Goal: Task Accomplishment & Management: Manage account settings

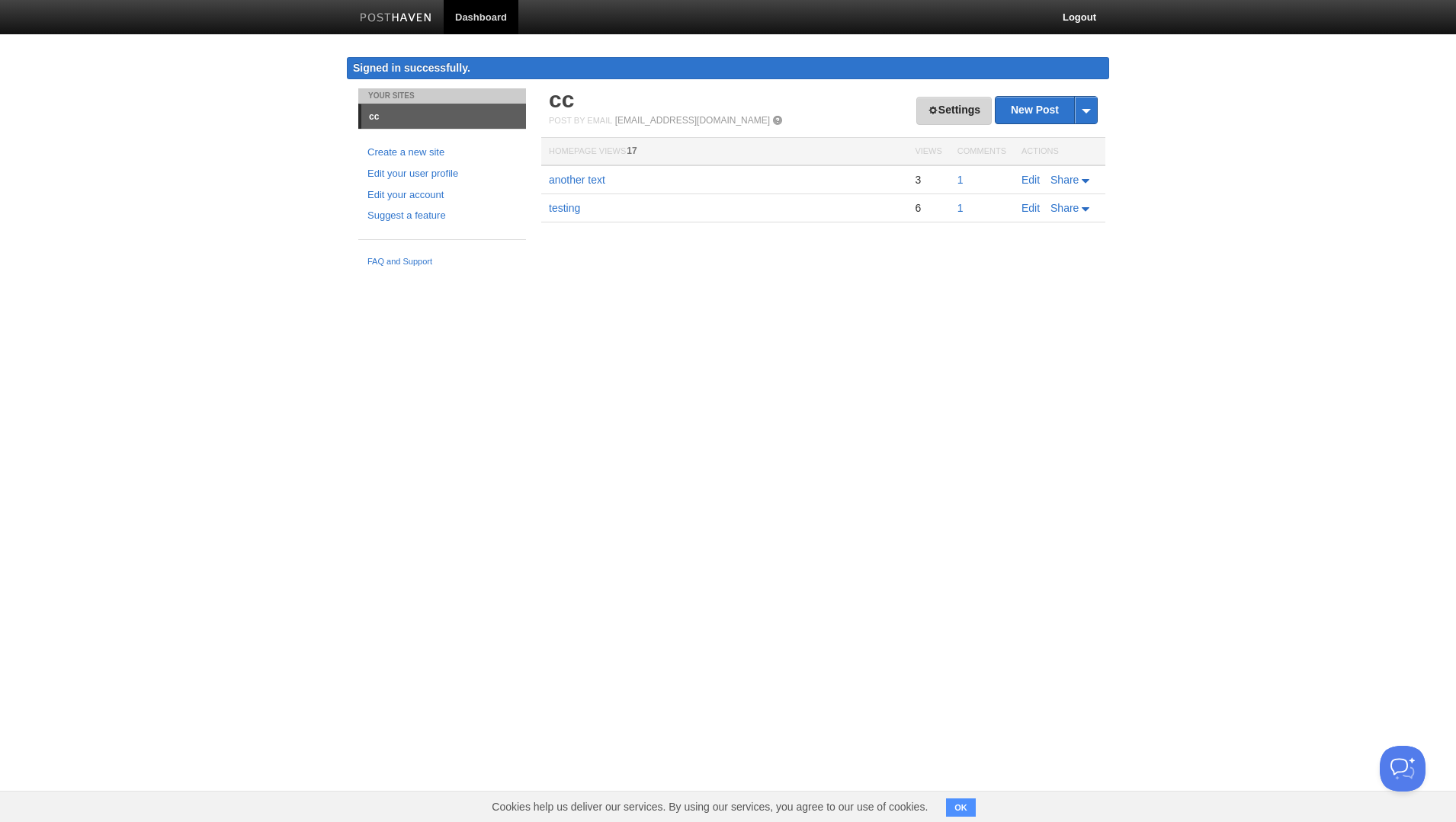
click at [945, 111] on link "Settings" at bounding box center [954, 111] width 75 height 29
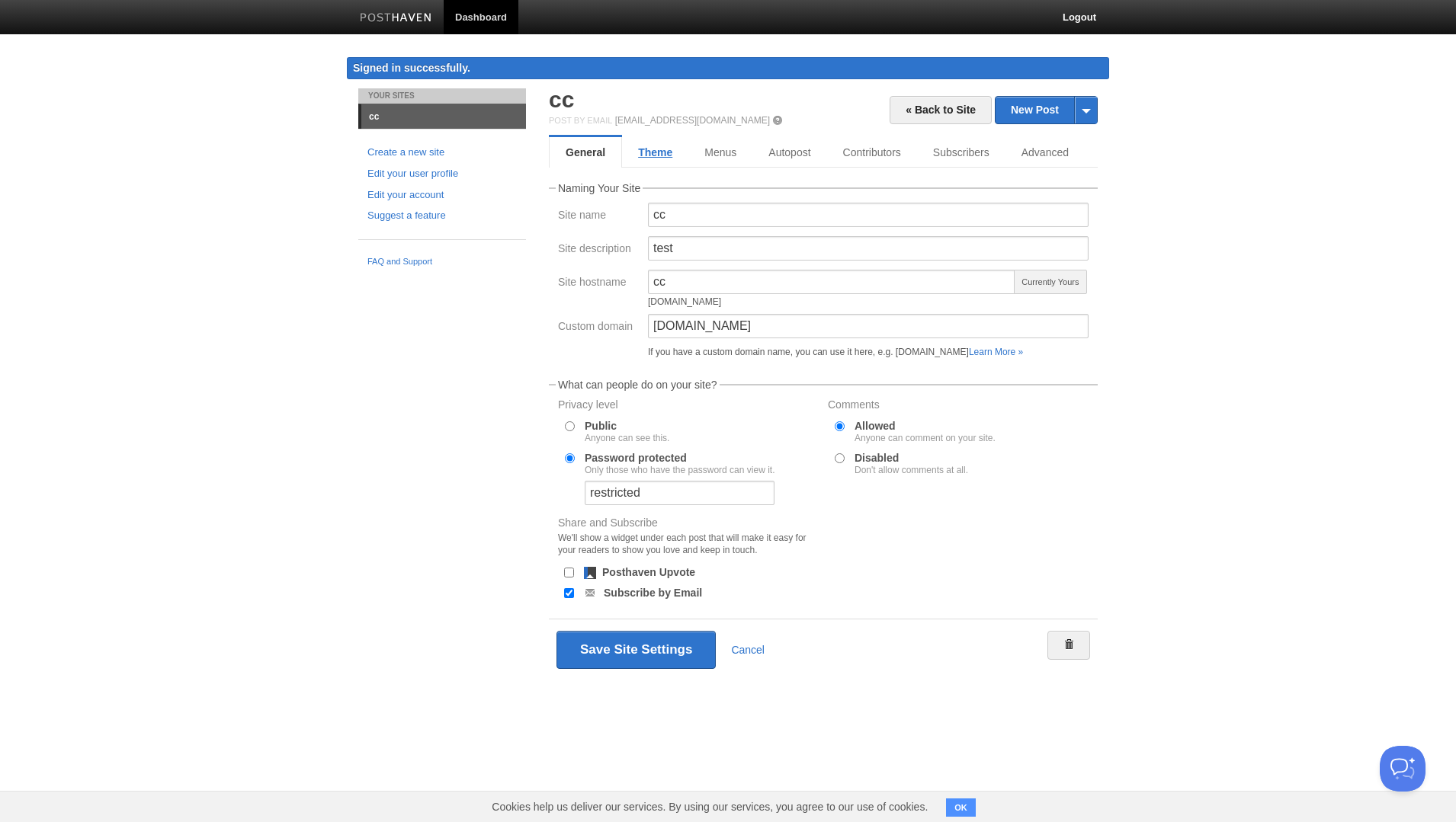
click at [649, 156] on link "Theme" at bounding box center [655, 152] width 67 height 30
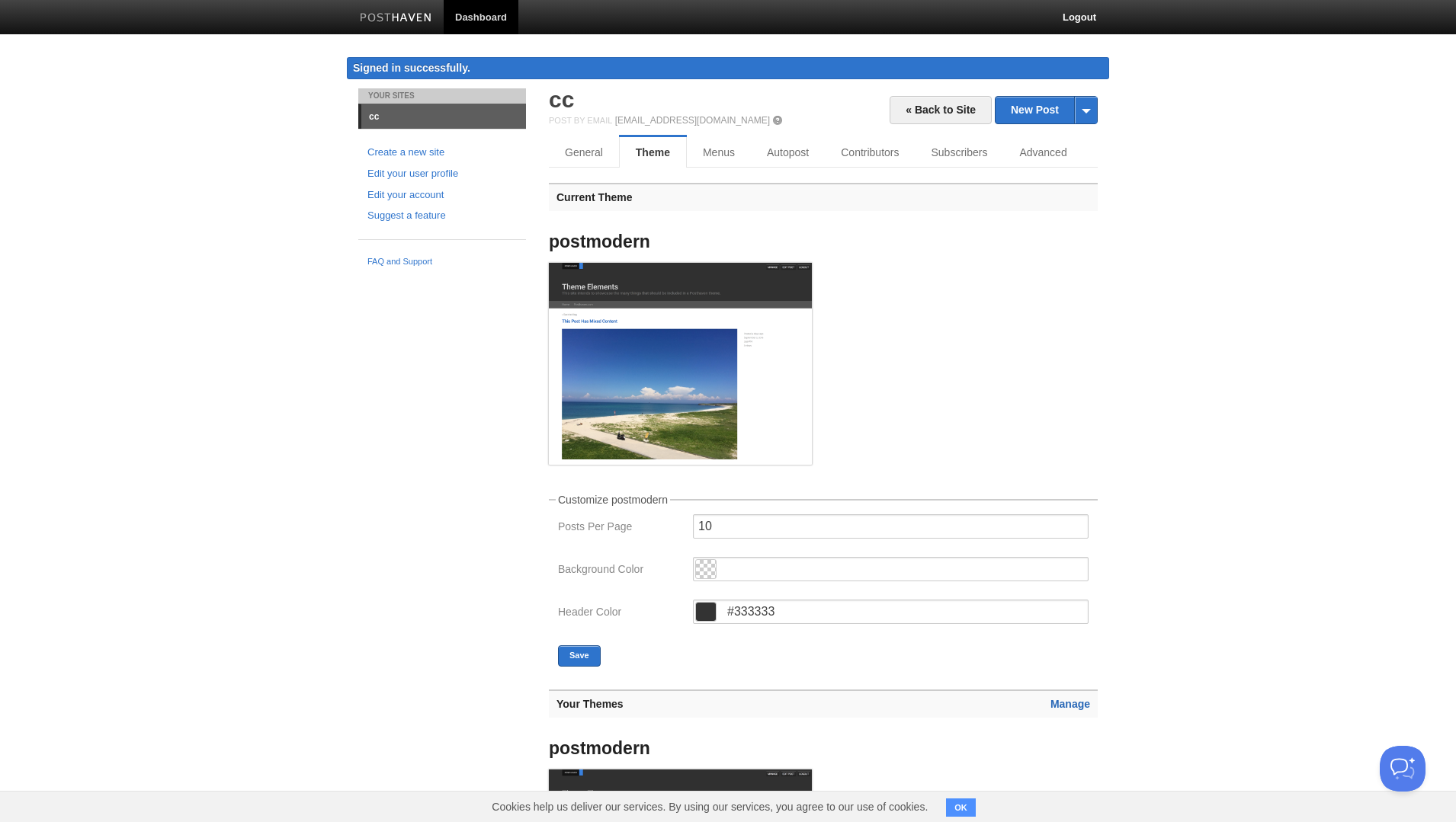
click at [1064, 708] on link "Manage" at bounding box center [1071, 704] width 40 height 12
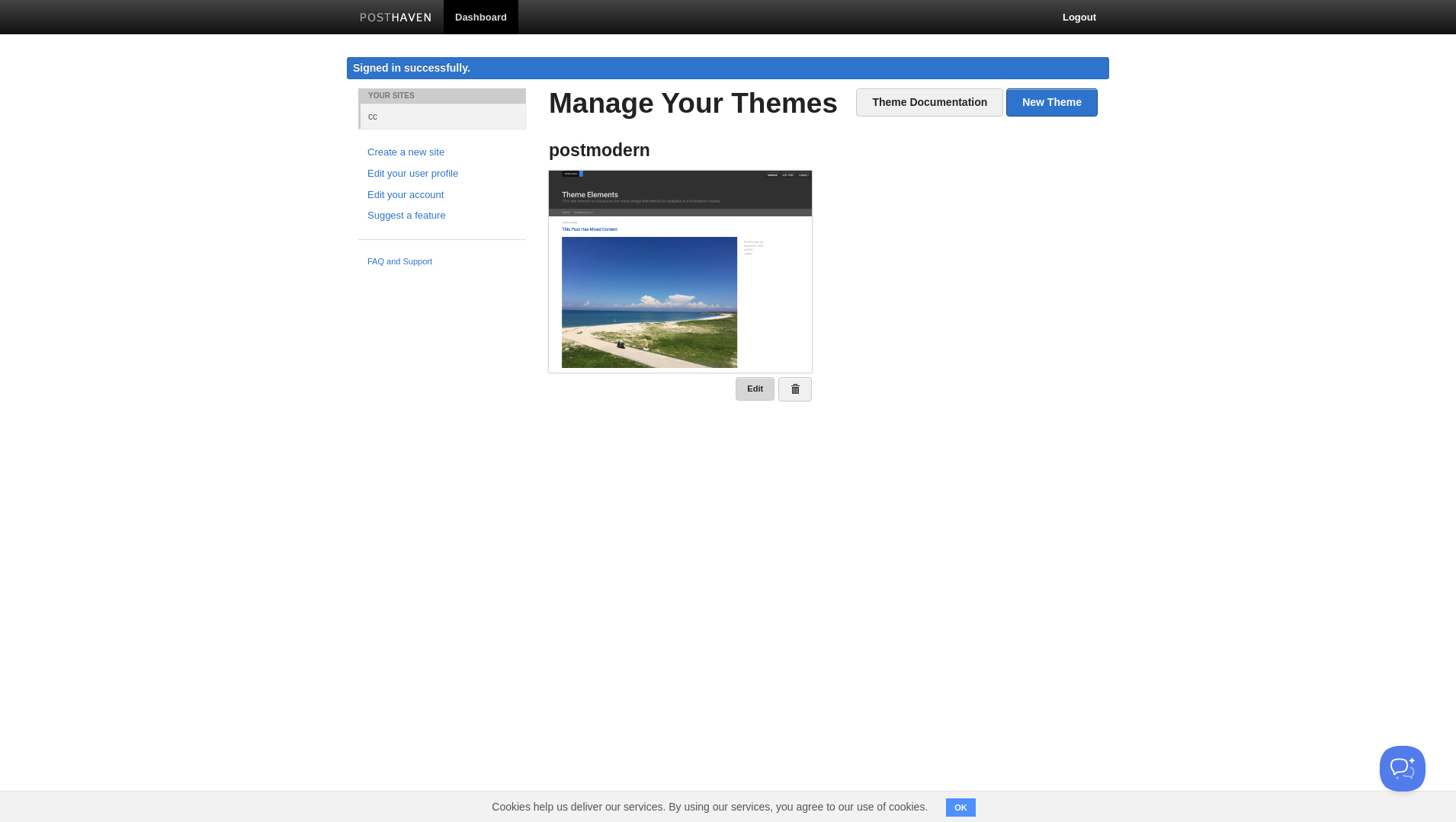
click at [757, 388] on link "Edit" at bounding box center [755, 389] width 39 height 23
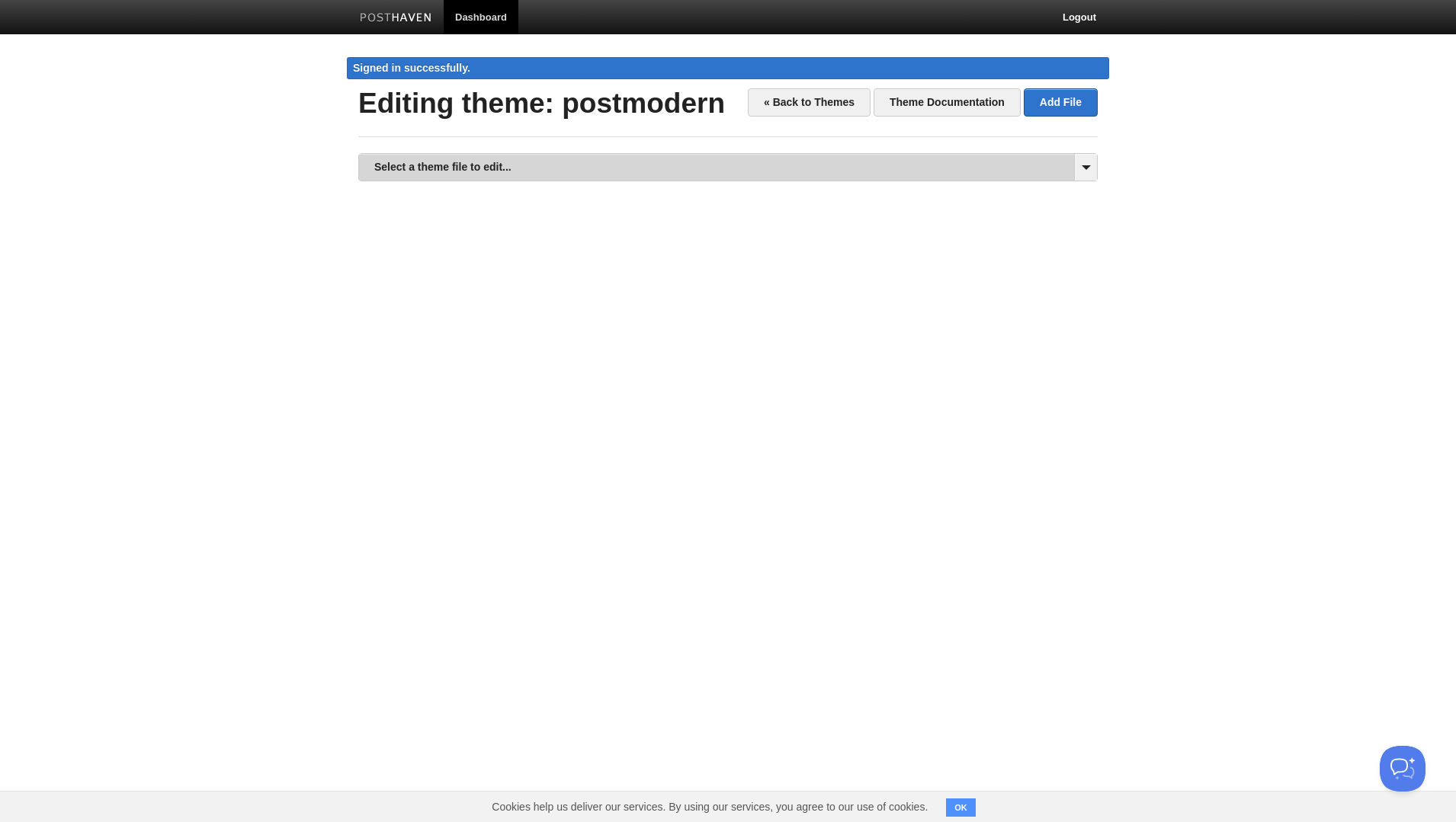
click at [657, 169] on link "Select a theme file to edit..." at bounding box center [728, 167] width 738 height 27
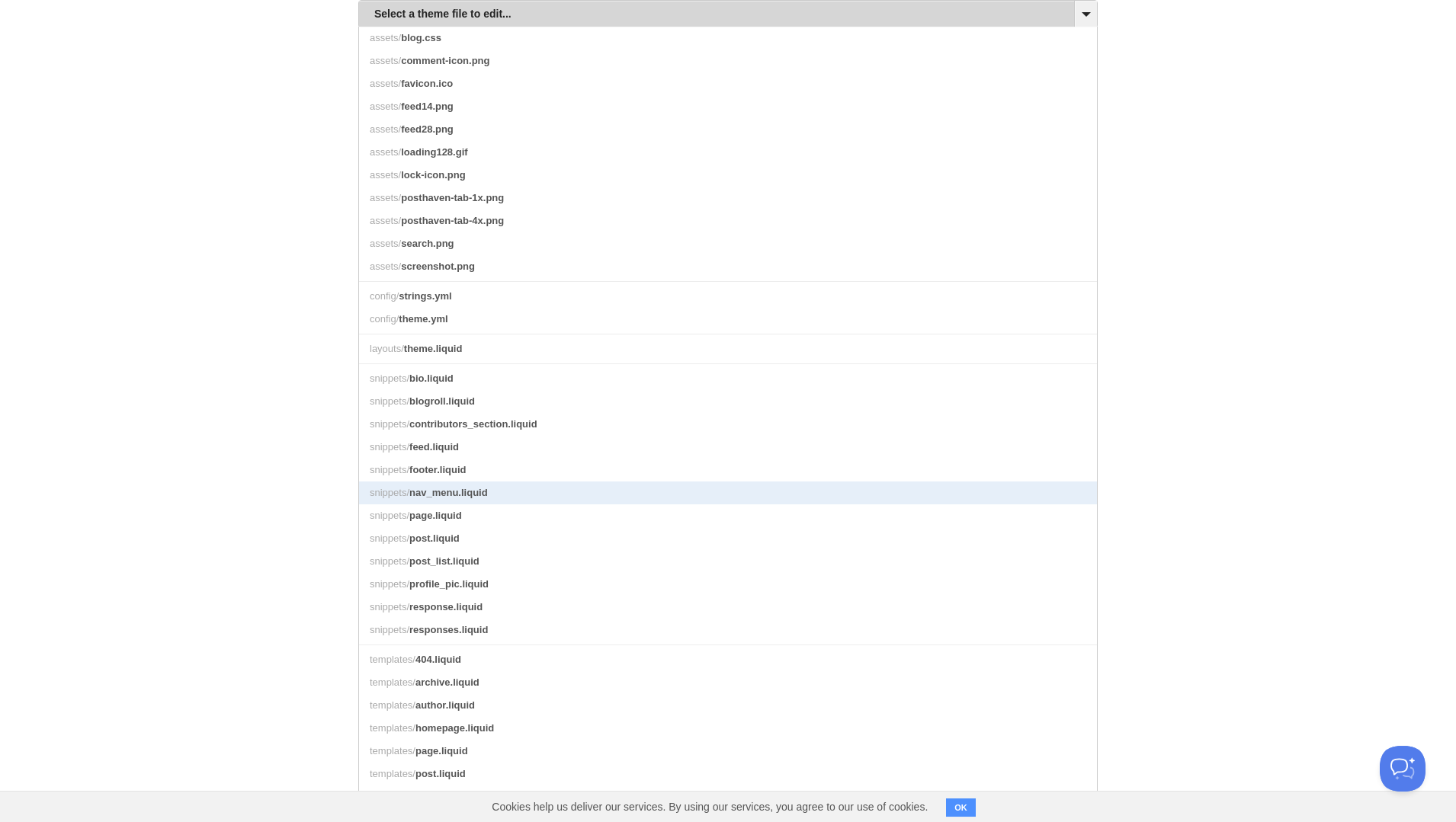
scroll to position [163, 0]
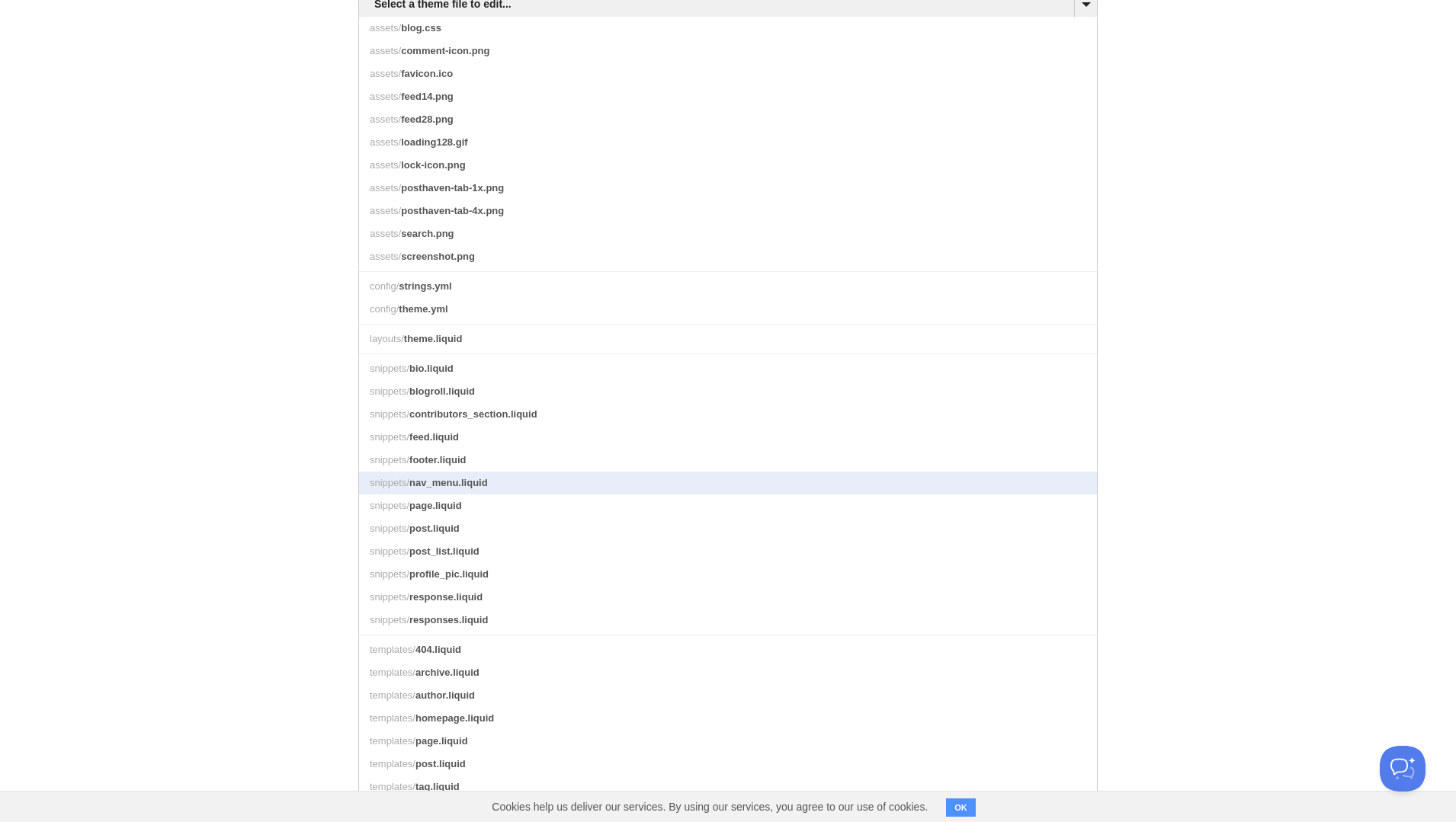
click at [592, 473] on link "snippets/ nav_menu.liquid" at bounding box center [728, 483] width 738 height 22
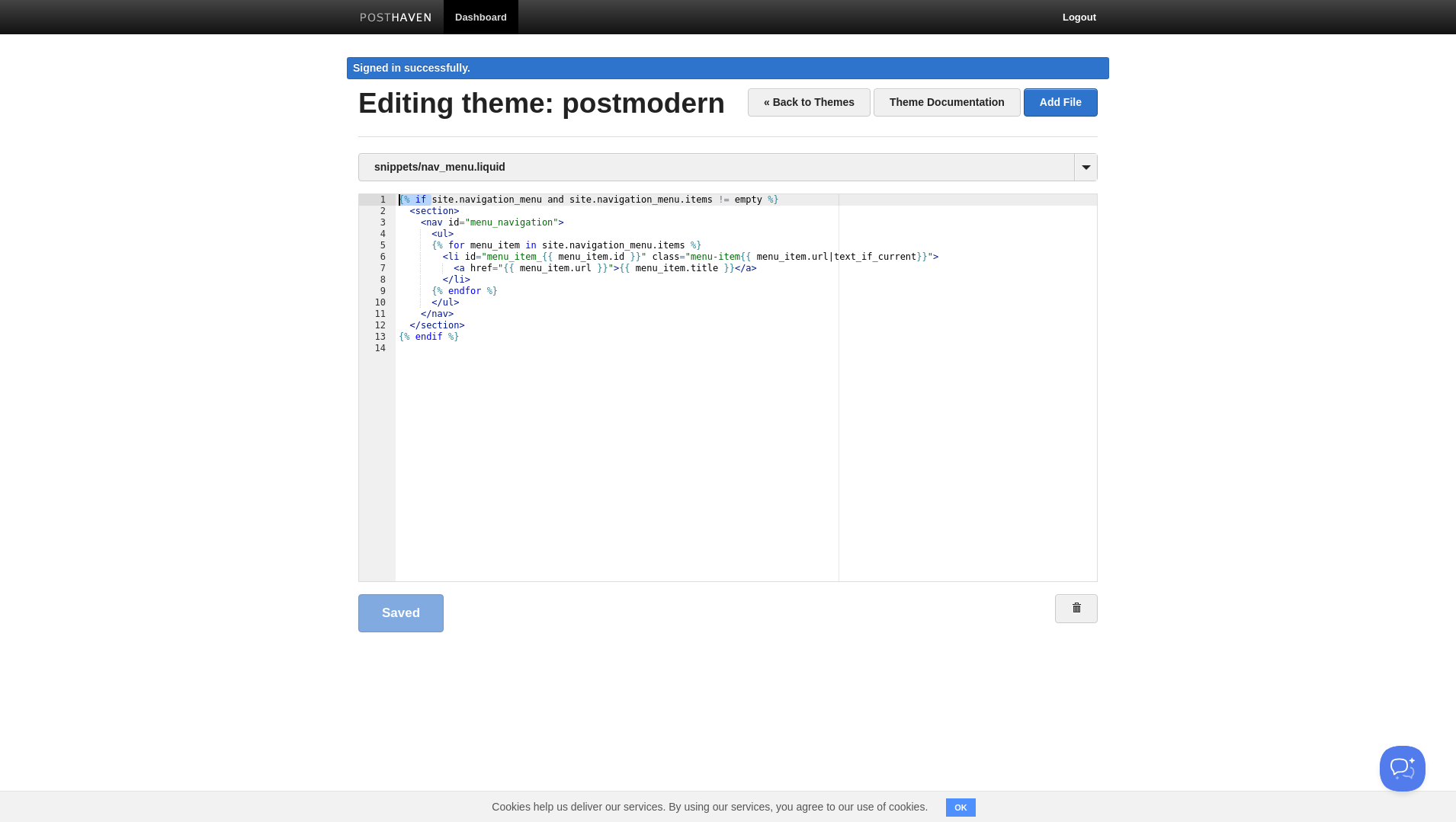
drag, startPoint x: 430, startPoint y: 197, endPoint x: 381, endPoint y: 189, distance: 49.6
click at [396, 195] on div "{% if site . navigation_menu and site . navigation_menu . items != empty %} < s…" at bounding box center [746, 388] width 701 height 387
drag, startPoint x: 405, startPoint y: 198, endPoint x: 659, endPoint y: 462, distance: 366.3
click at [480, 260] on div "{% if site . navigation_menu and site . navigation_menu . items != empty %} < s…" at bounding box center [746, 400] width 701 height 410
click at [396, 203] on div "{% if site . navigation_menu and site . navigation_menu . items != empty %} < s…" at bounding box center [746, 400] width 701 height 410
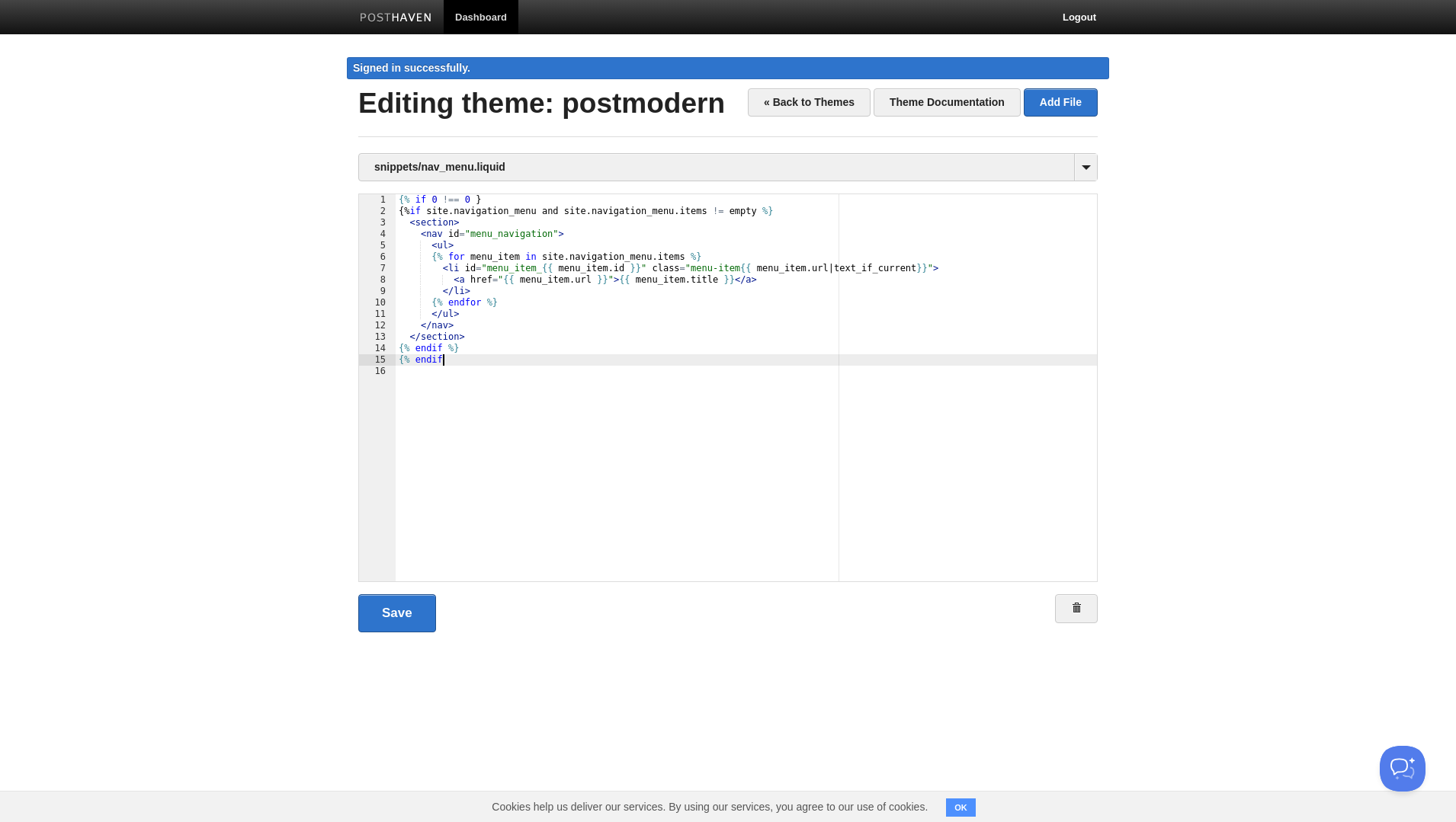
scroll to position [0, 6]
click at [416, 624] on link "Save" at bounding box center [397, 613] width 78 height 38
click at [473, 198] on div "{% if 0 !== 0 } { % if site . navigation_menu and site . navigation_menu . item…" at bounding box center [746, 400] width 701 height 410
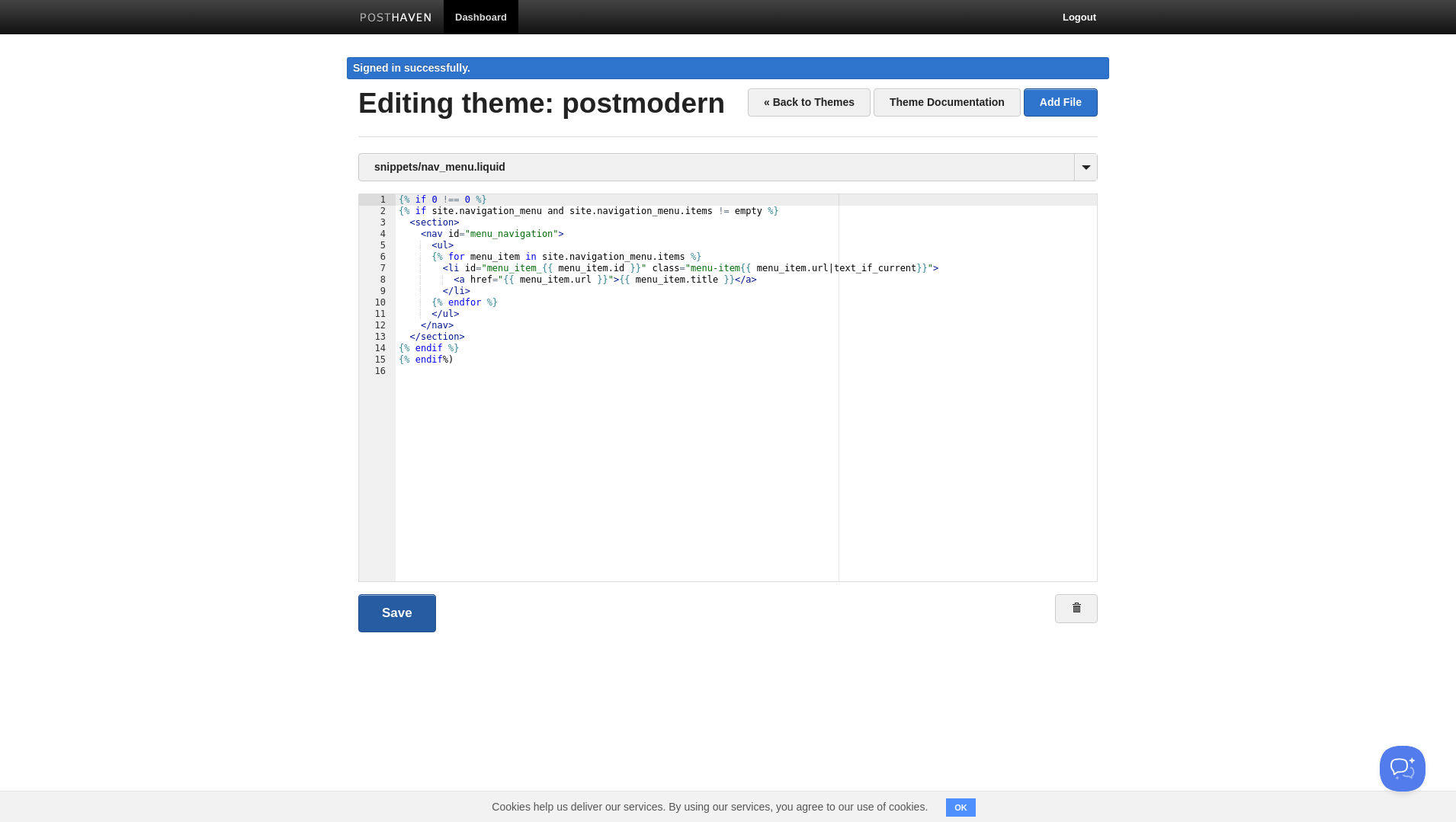
click at [392, 620] on link "Save" at bounding box center [397, 613] width 78 height 38
click at [480, 200] on div "{% if 0 !== 0 %} {% if site . navigation_menu and site . navigation_menu . item…" at bounding box center [746, 400] width 701 height 410
drag, startPoint x: 766, startPoint y: 212, endPoint x: 780, endPoint y: 209, distance: 14.3
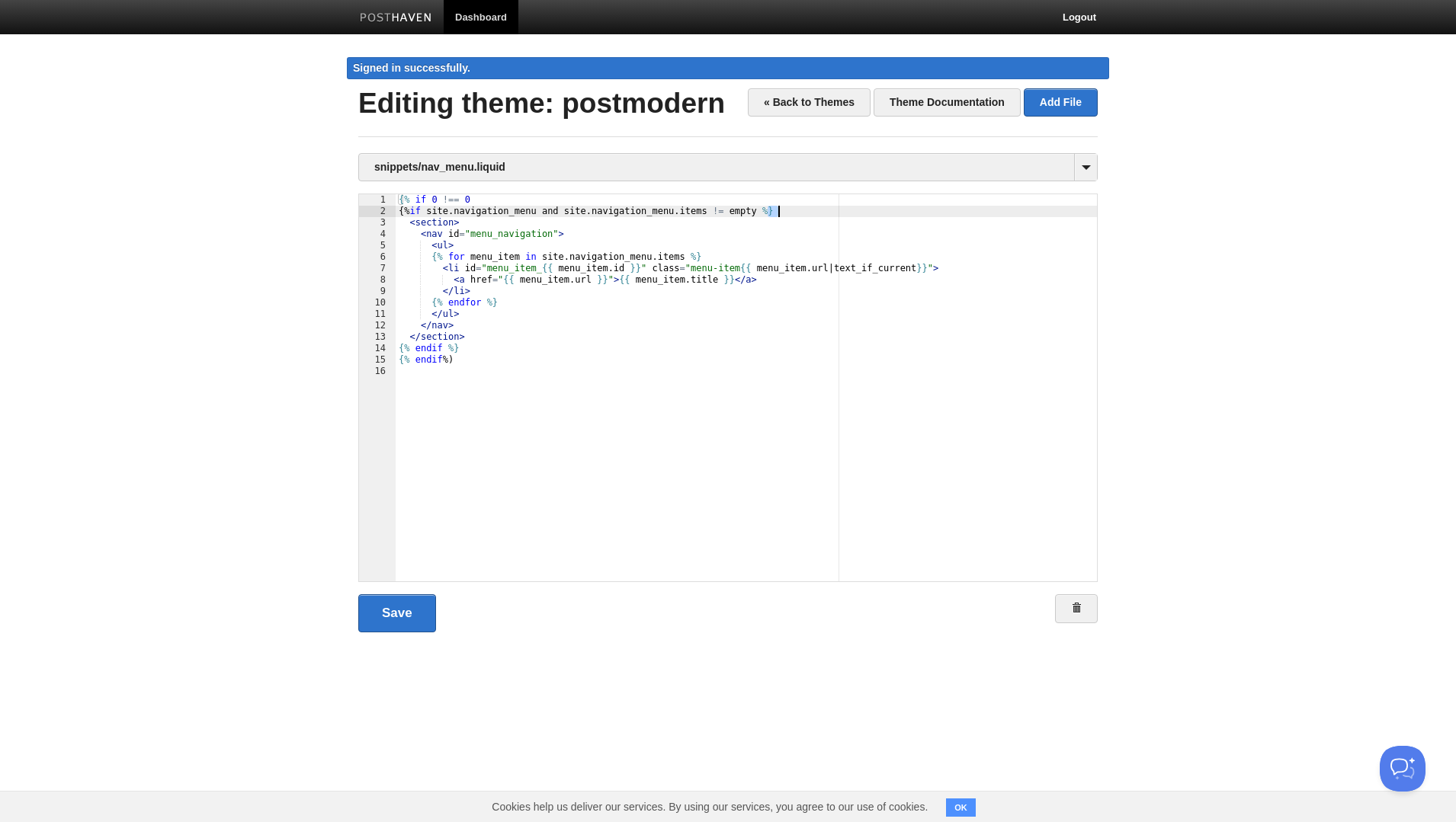
click at [780, 209] on div "{% if 0 !== 0 { % if site . navigation_menu and site . navigation_menu . items …" at bounding box center [746, 400] width 701 height 410
drag, startPoint x: 774, startPoint y: 209, endPoint x: 731, endPoint y: 339, distance: 136.9
click at [770, 209] on div "{% if 0 !== 0 { % if site . navigation_menu and site . navigation_menu . items …" at bounding box center [746, 400] width 701 height 410
drag, startPoint x: 770, startPoint y: 209, endPoint x: 803, endPoint y: 217, distance: 34.0
click at [803, 217] on div "{% if 0 !== 0 { % if site . navigation_menu and site . navigation_menu . items …" at bounding box center [746, 400] width 701 height 410
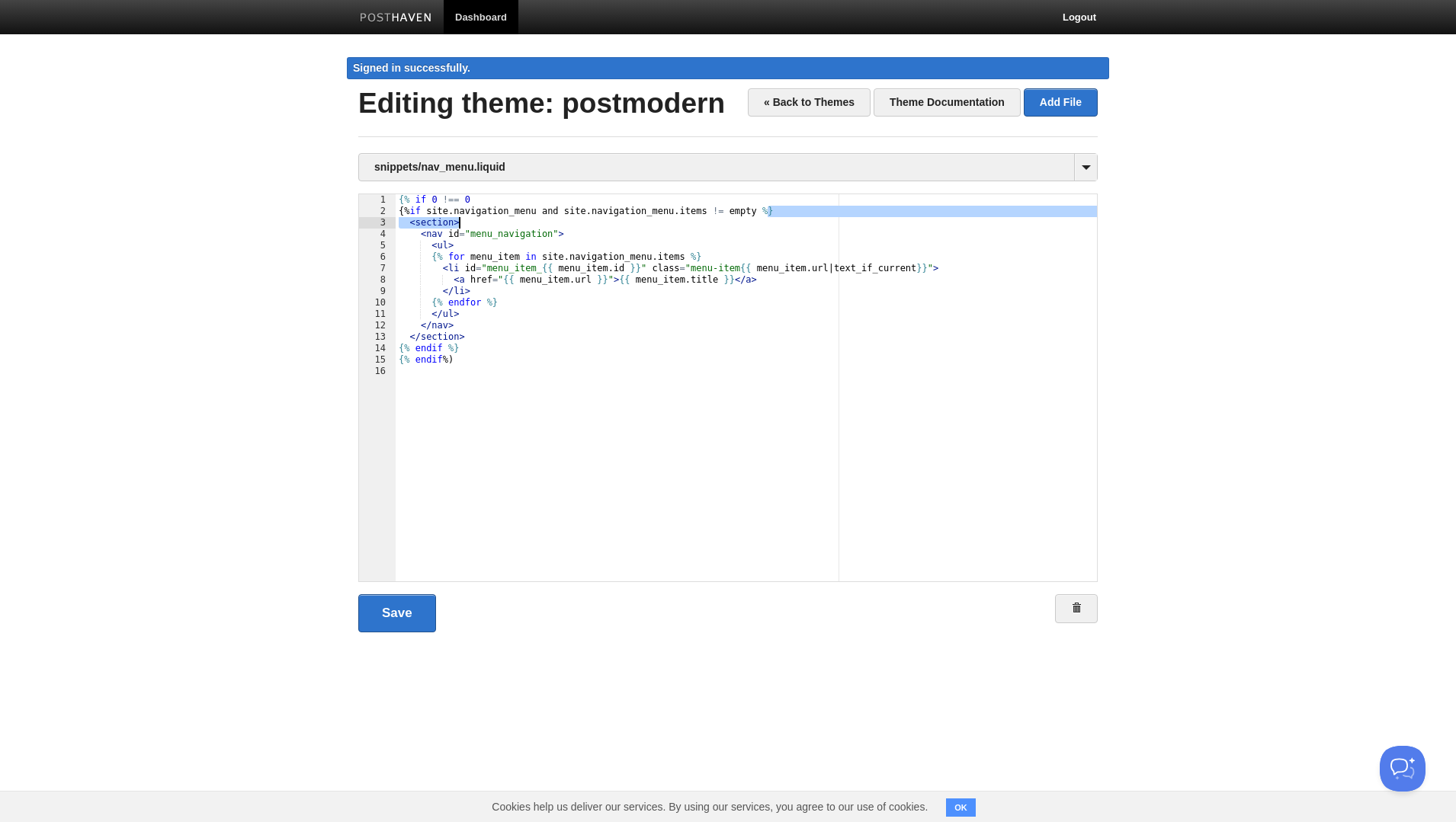
drag, startPoint x: 816, startPoint y: 210, endPoint x: 743, endPoint y: 268, distance: 93.2
click at [812, 249] on div "{% if 0 !== 0 { % if site . navigation_menu and site . navigation_menu . items …" at bounding box center [746, 400] width 701 height 410
drag, startPoint x: 769, startPoint y: 208, endPoint x: 779, endPoint y: 208, distance: 10.0
click at [779, 208] on div "{% if 0 !== 0 { % if site . navigation_menu and site . navigation_menu . items …" at bounding box center [746, 400] width 701 height 410
click at [480, 196] on div "{% if 0 !== 0 { % if site . navigation_menu and site . navigation_menu . items …" at bounding box center [746, 400] width 701 height 410
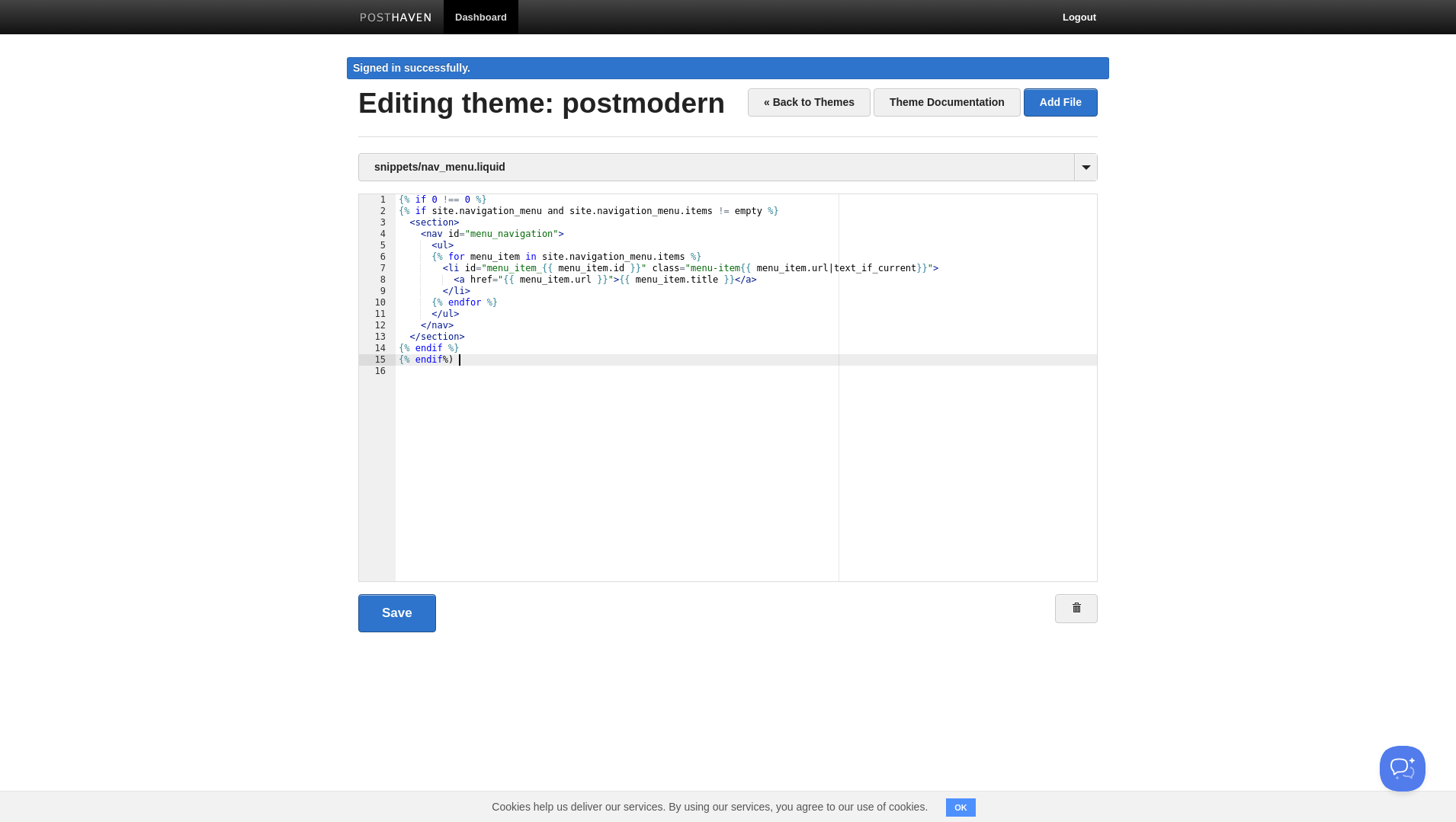
click at [469, 361] on div "{% if 0 !== 0 %} {% if site . navigation_menu and site . navigation_menu . item…" at bounding box center [746, 400] width 701 height 410
type textarea ""
click at [388, 630] on link "Save" at bounding box center [397, 613] width 78 height 38
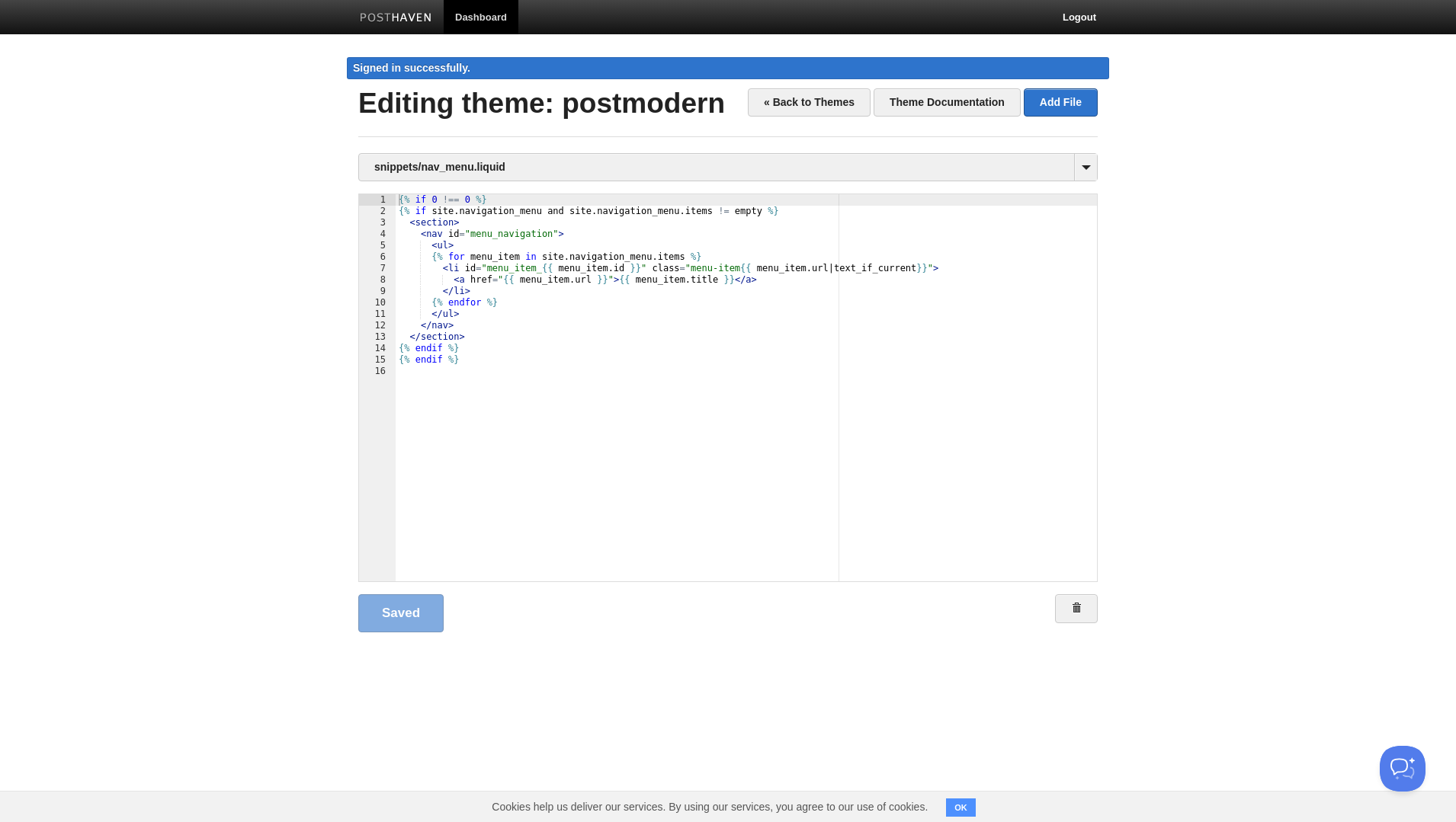
click at [482, 17] on link "Dashboard" at bounding box center [481, 17] width 74 height 35
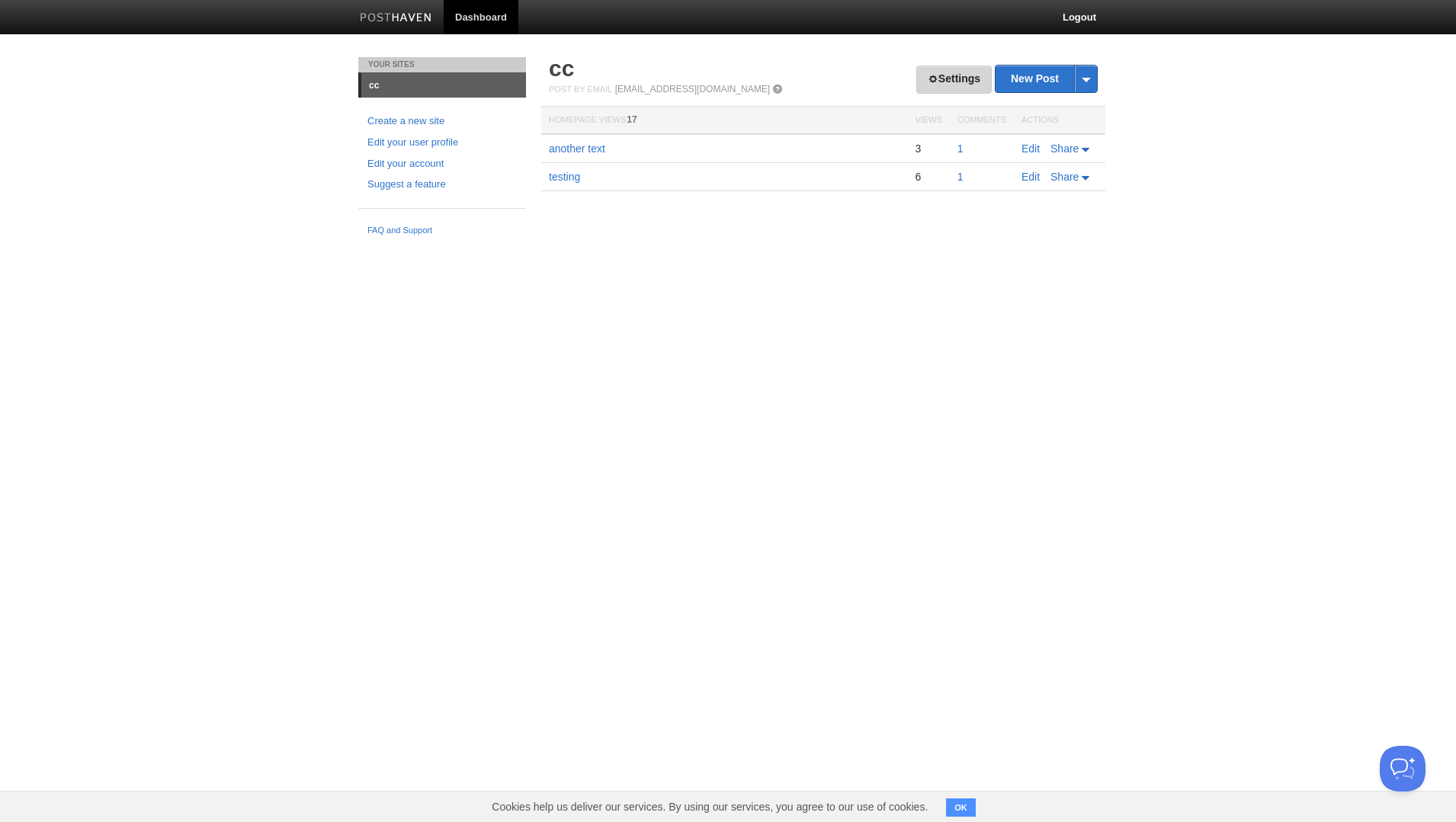
click at [953, 80] on link "Settings" at bounding box center [954, 80] width 75 height 29
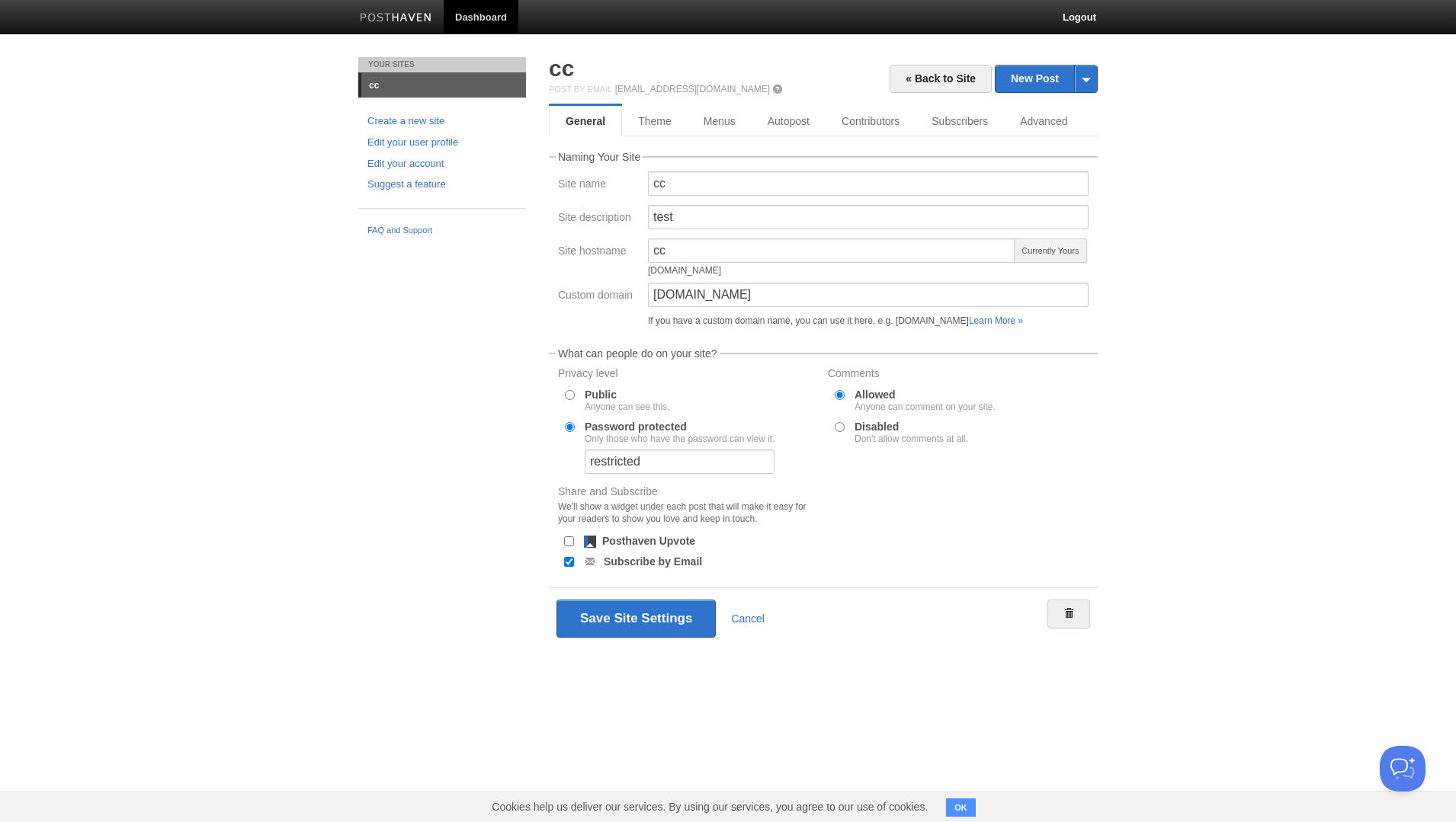
click at [840, 431] on input "Disabled Don't allow comments at all." at bounding box center [840, 427] width 10 height 10
radio input "true"
click at [620, 615] on button "Save Site Settings" at bounding box center [636, 619] width 159 height 38
click at [1048, 75] on link "New Post" at bounding box center [1046, 79] width 101 height 27
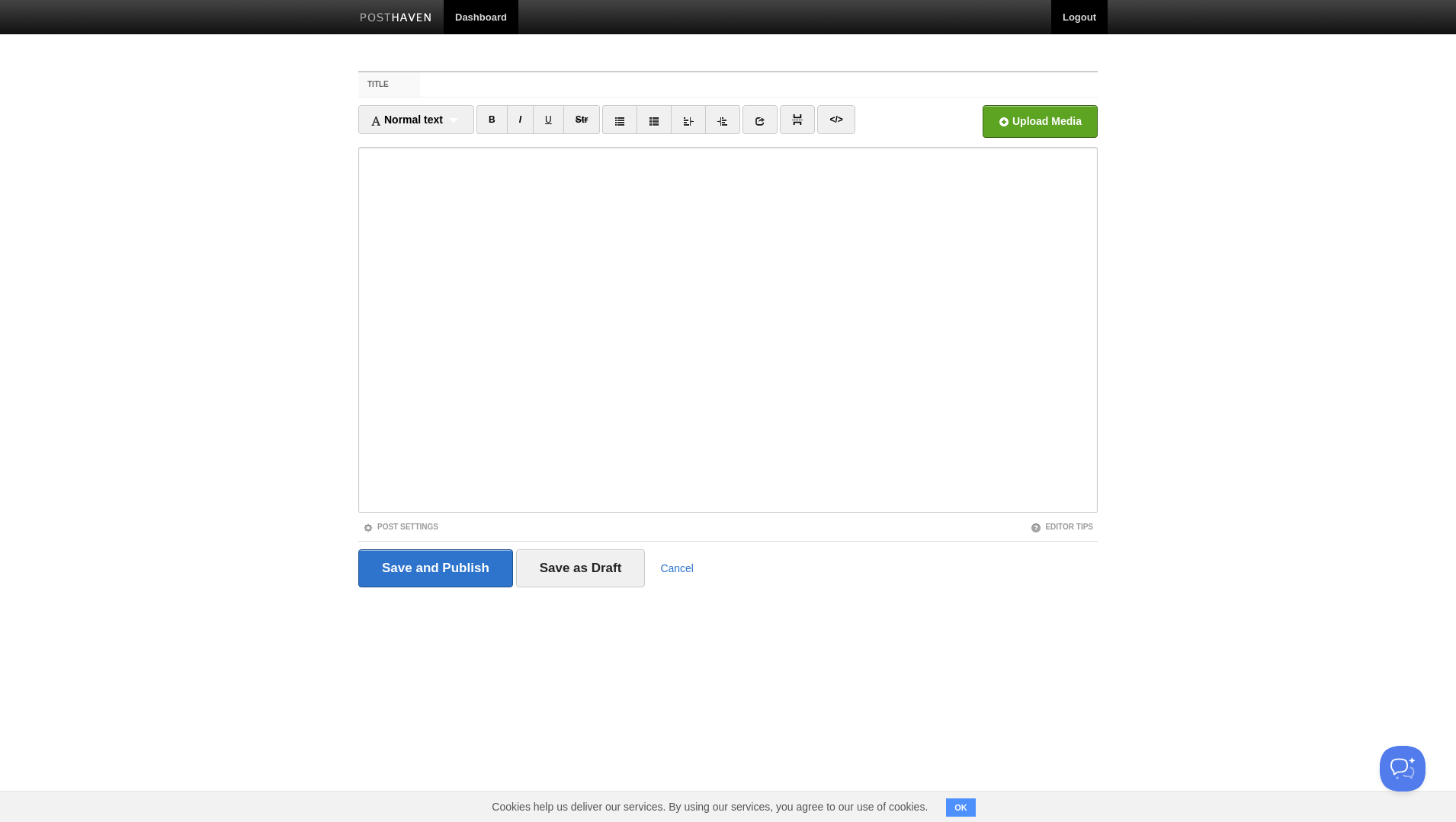
click at [1068, 21] on link "Logout" at bounding box center [1079, 17] width 56 height 35
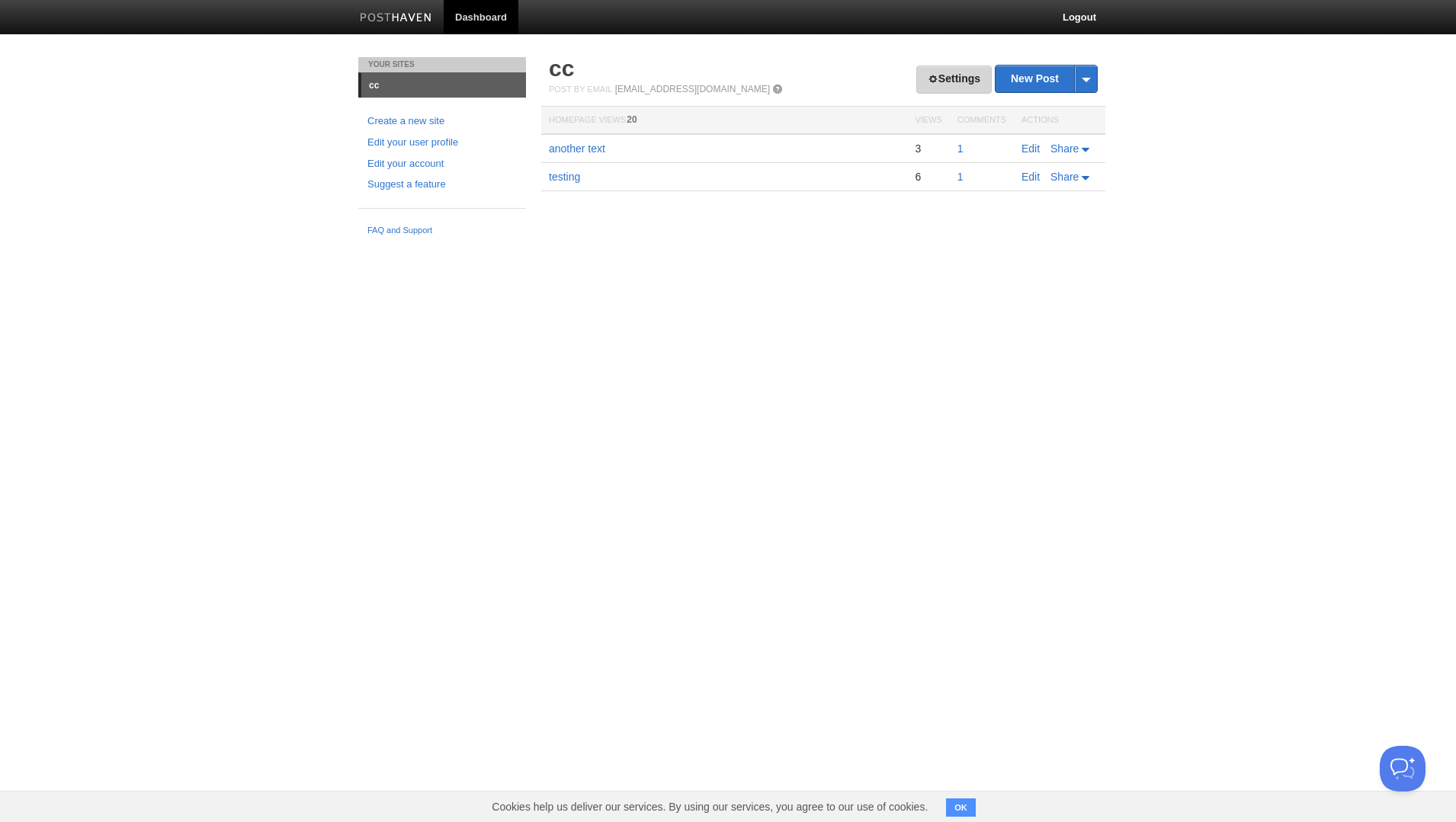
click at [947, 73] on link "Settings" at bounding box center [954, 80] width 75 height 29
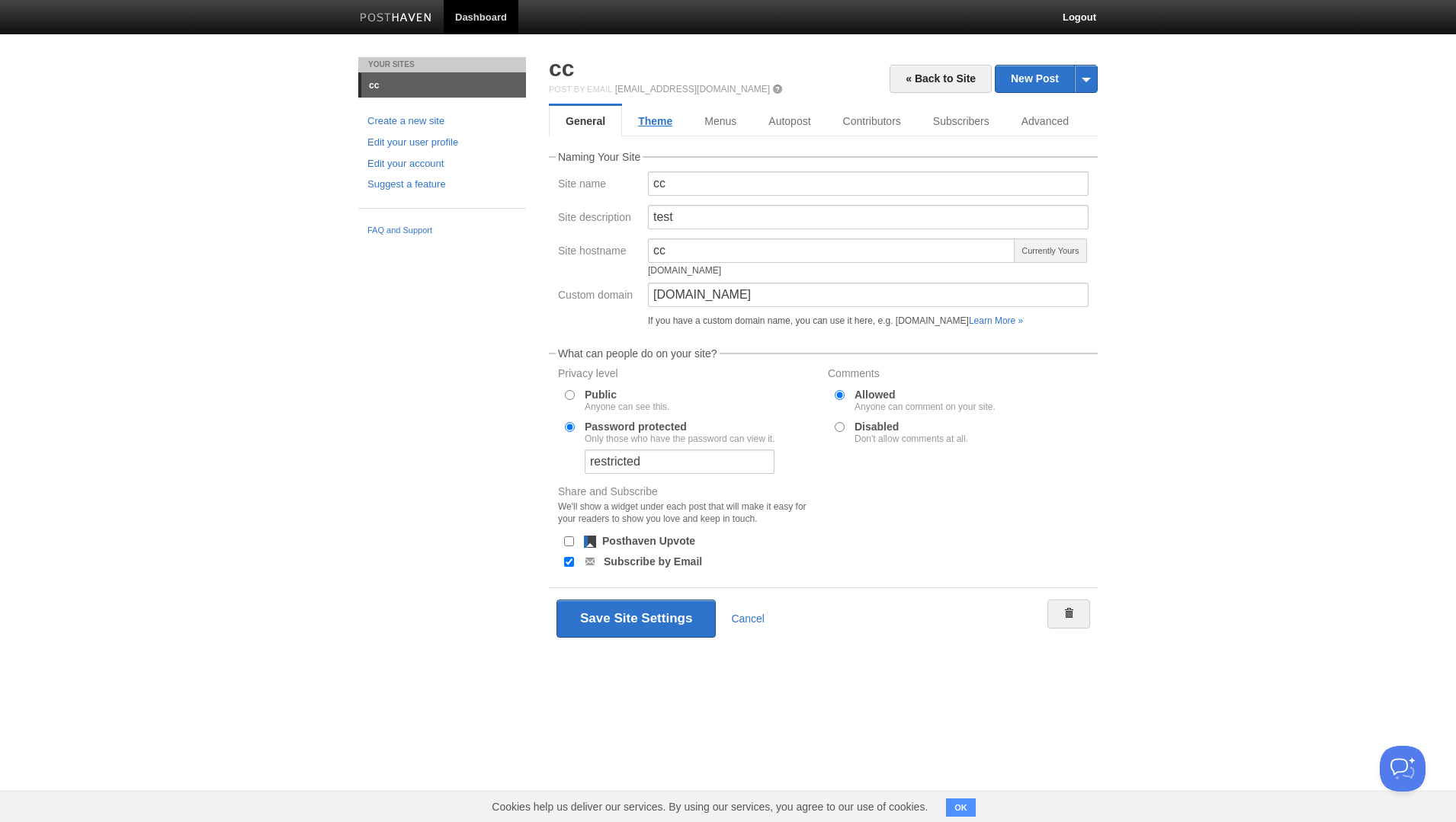
click at [658, 120] on link "Theme" at bounding box center [655, 120] width 67 height 30
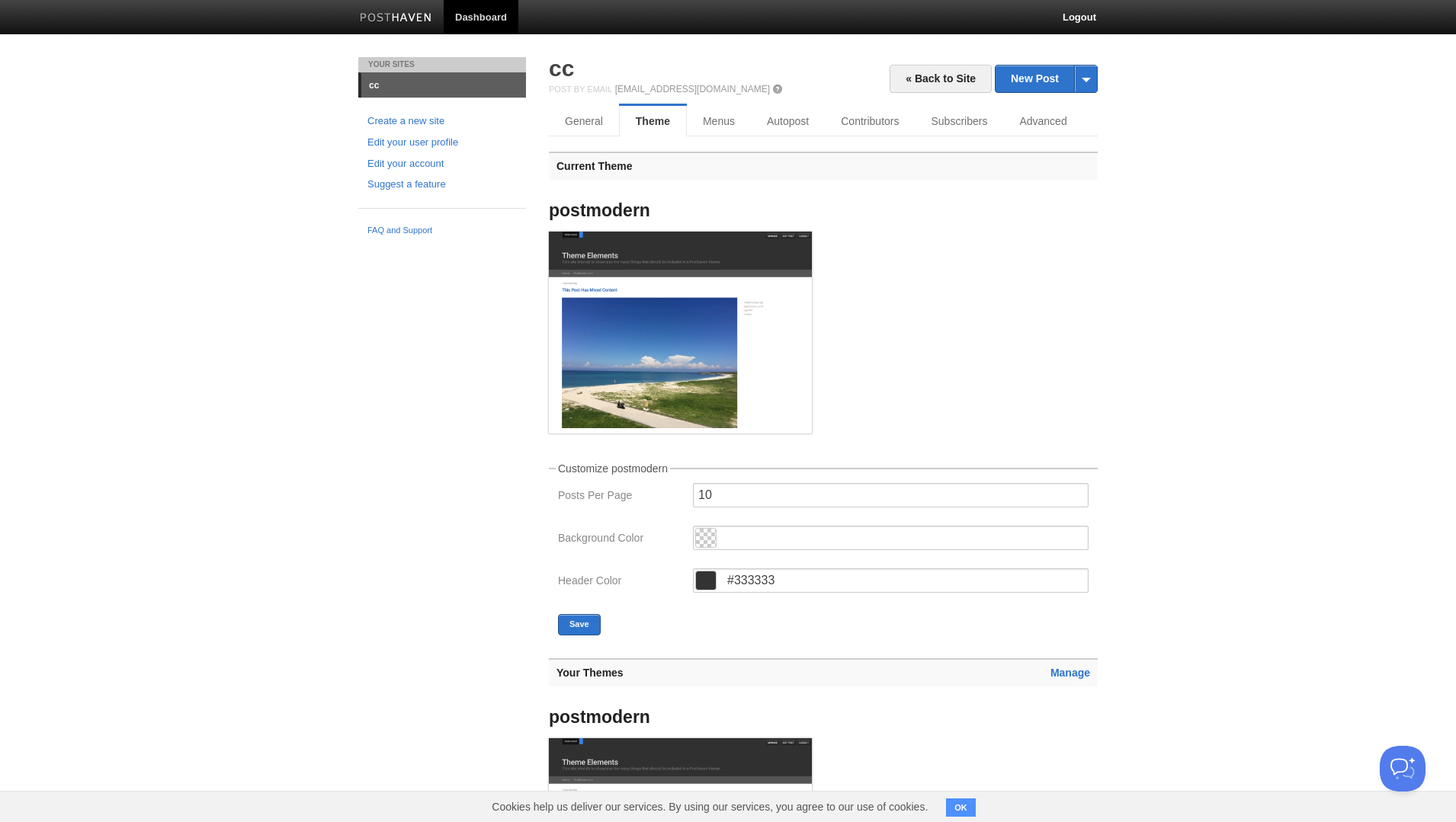
click at [1071, 665] on h3 "Manage Your Themes" at bounding box center [823, 672] width 549 height 29
click at [1063, 669] on link "Manage" at bounding box center [1071, 673] width 40 height 12
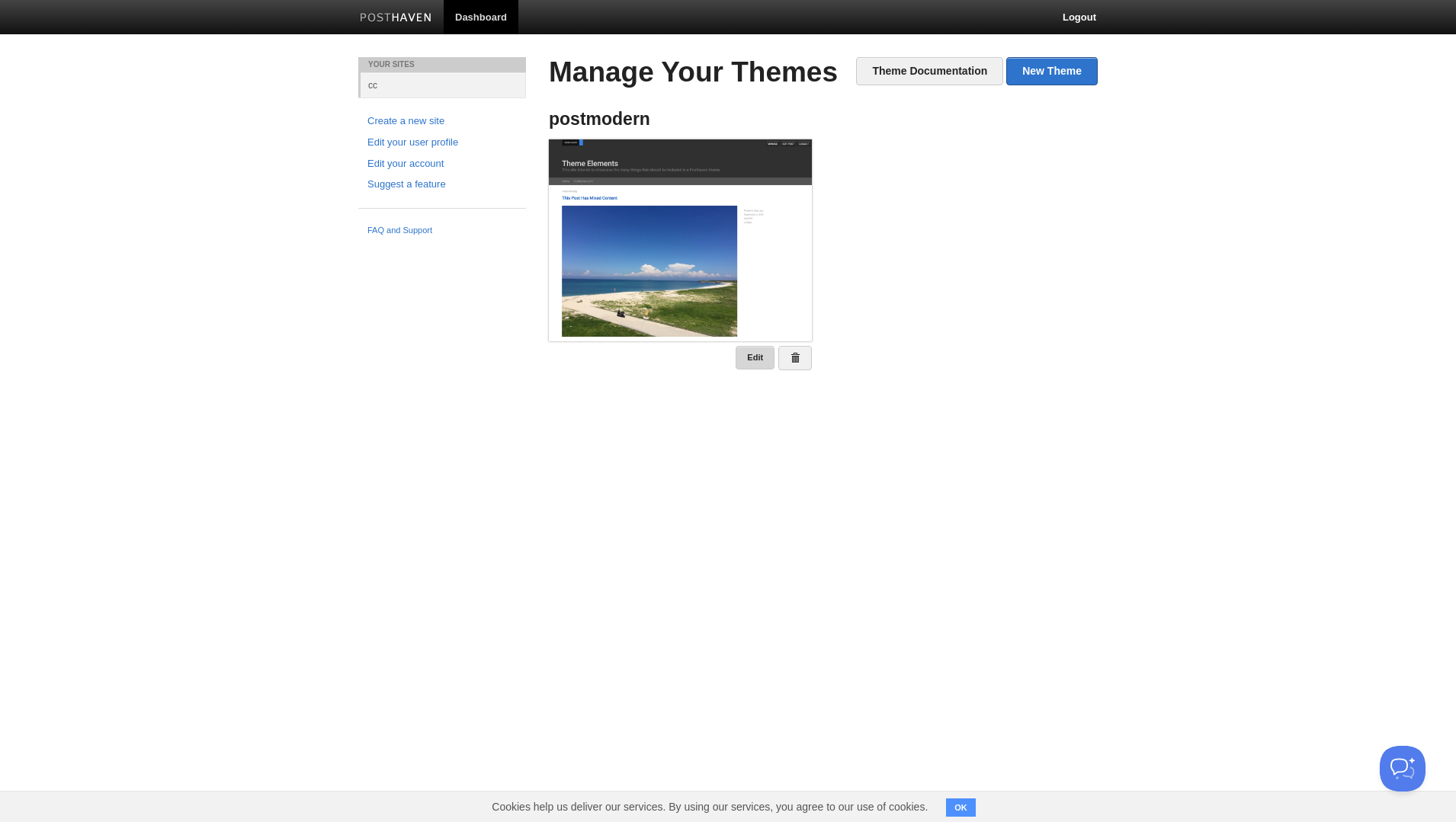
click at [751, 368] on link "Edit" at bounding box center [755, 357] width 39 height 23
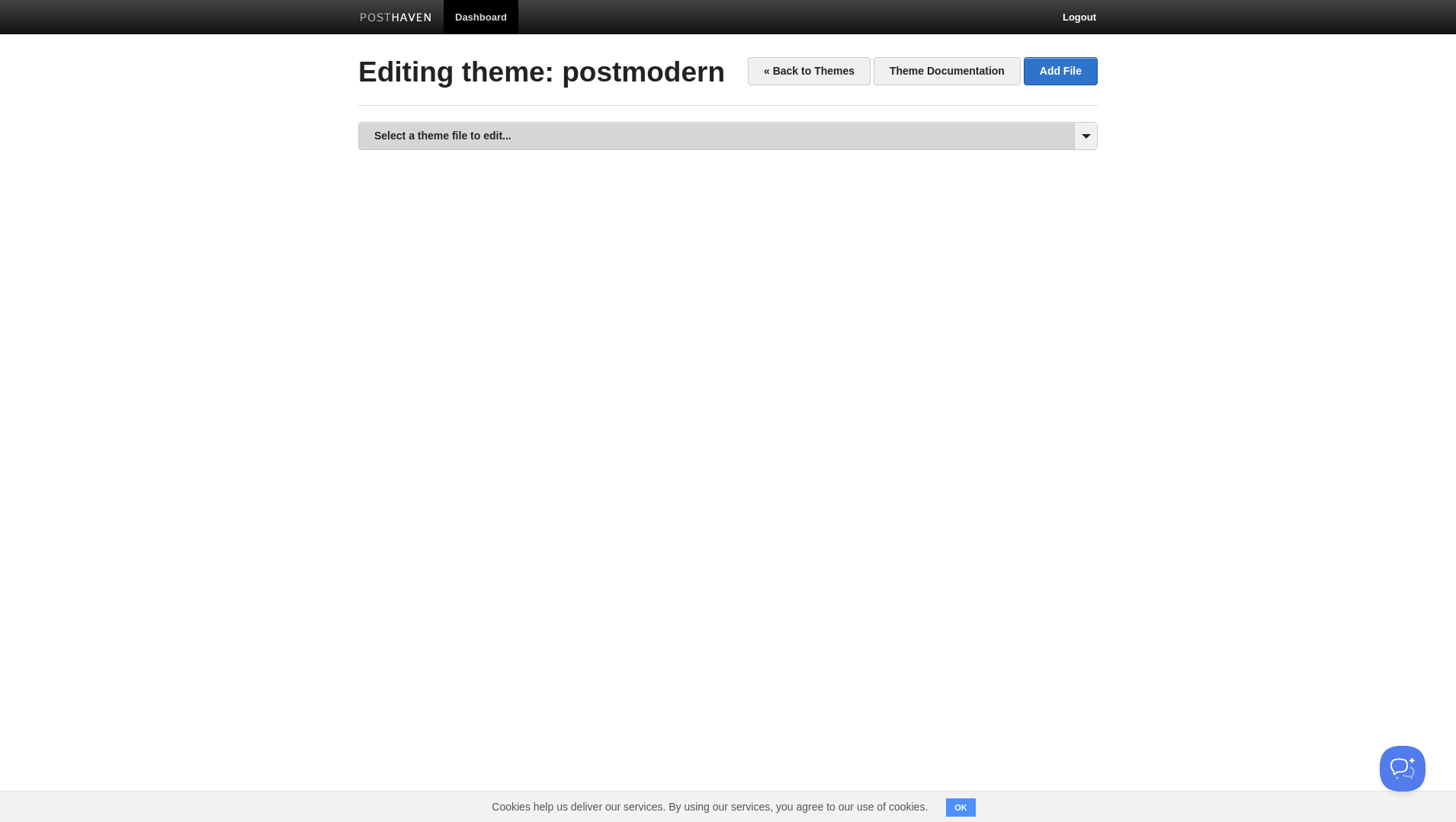
click at [403, 144] on link "Select a theme file to edit..." at bounding box center [728, 136] width 738 height 27
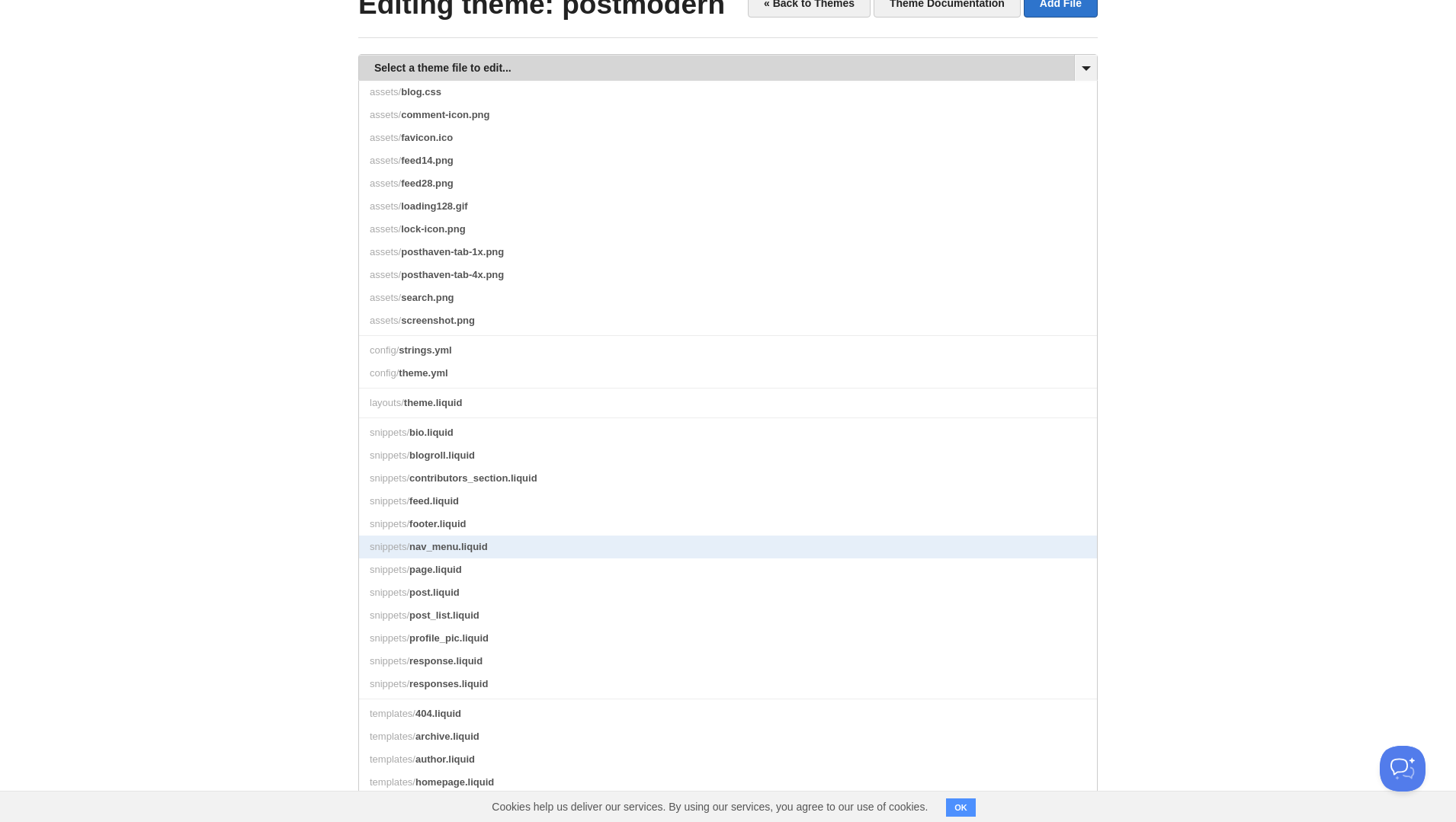
scroll to position [87, 0]
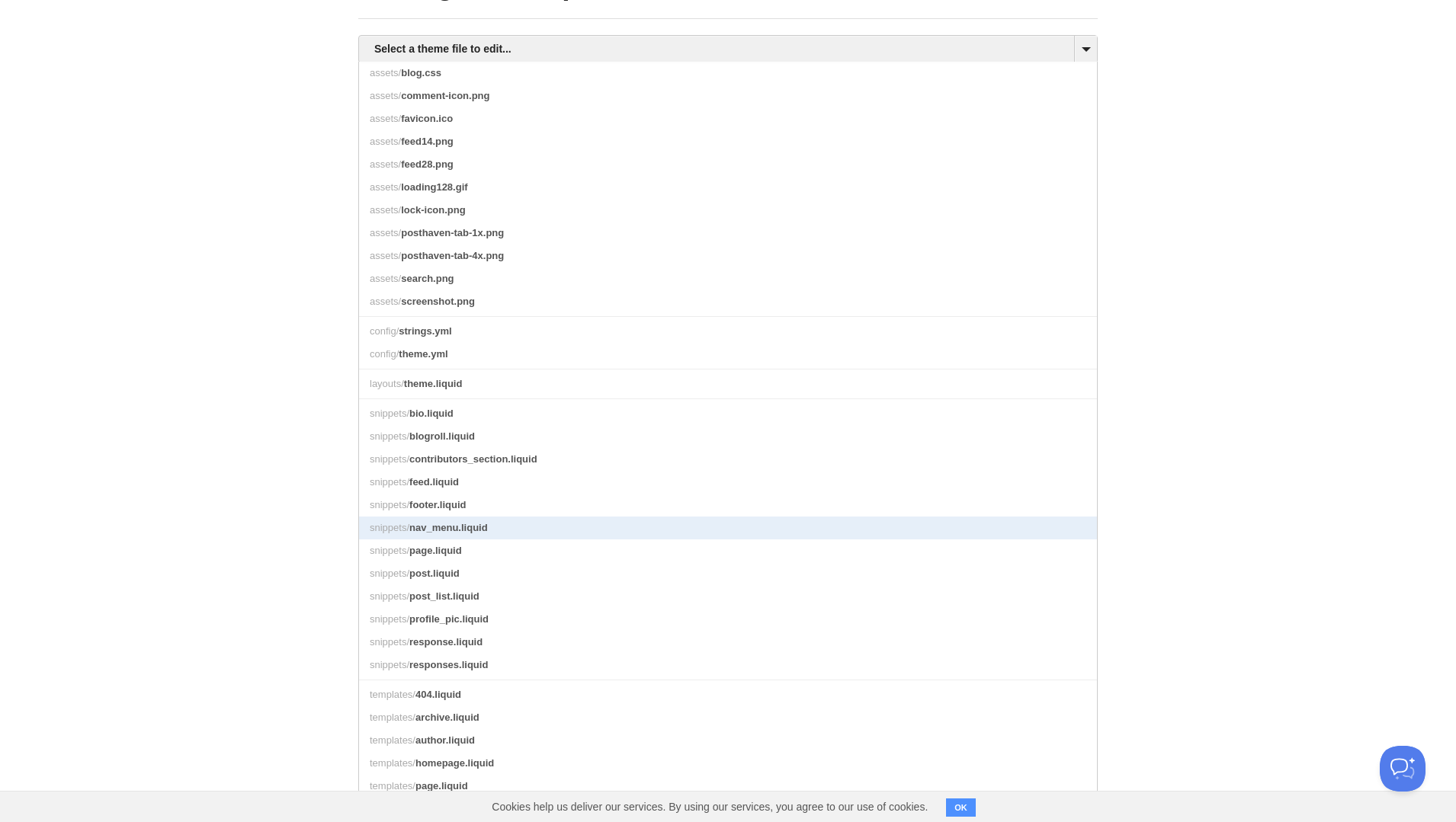
click at [668, 528] on link "snippets/ nav_menu.liquid" at bounding box center [728, 528] width 738 height 22
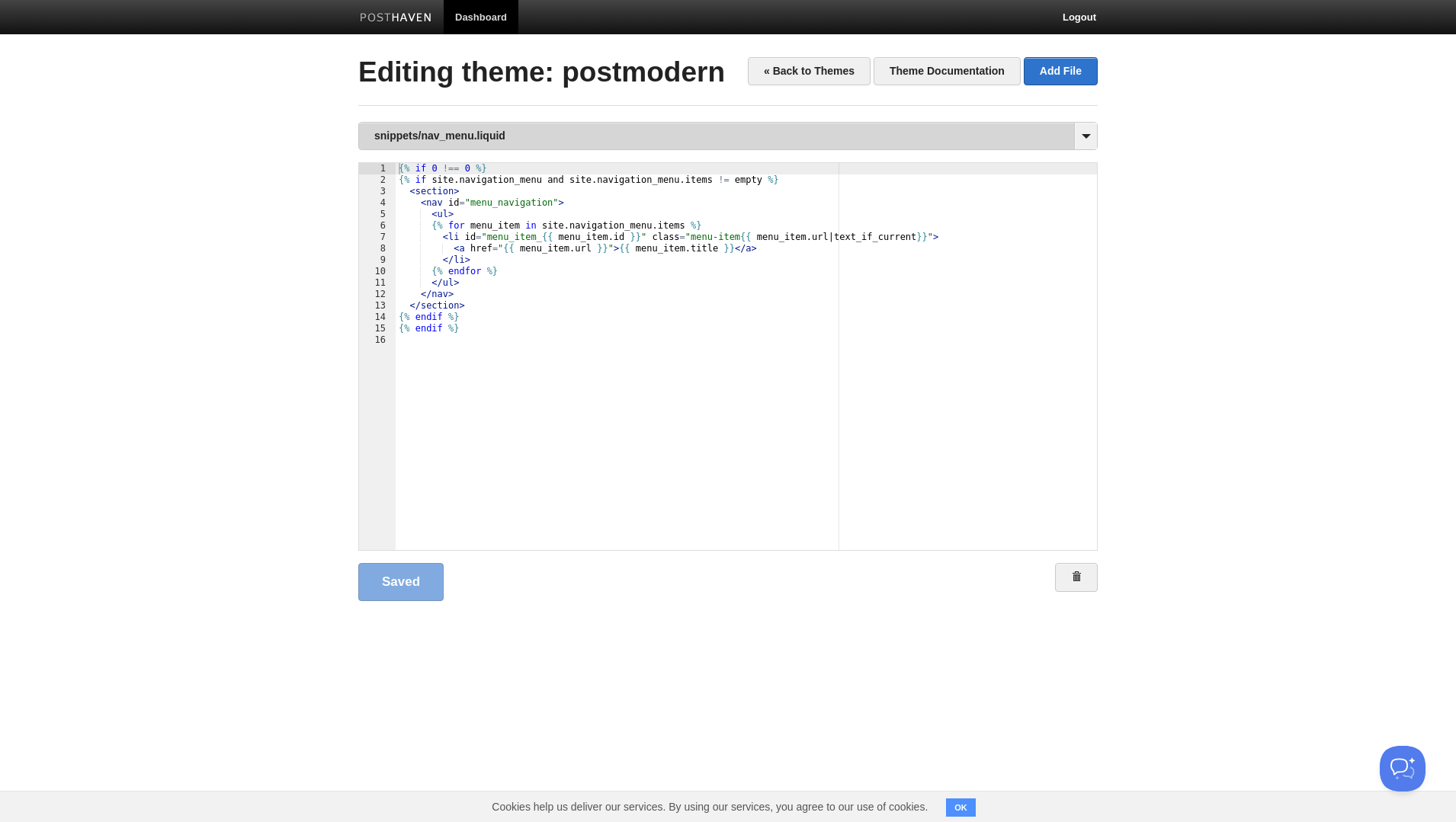
click at [440, 132] on link "snippets/nav_menu.liquid" at bounding box center [728, 136] width 738 height 27
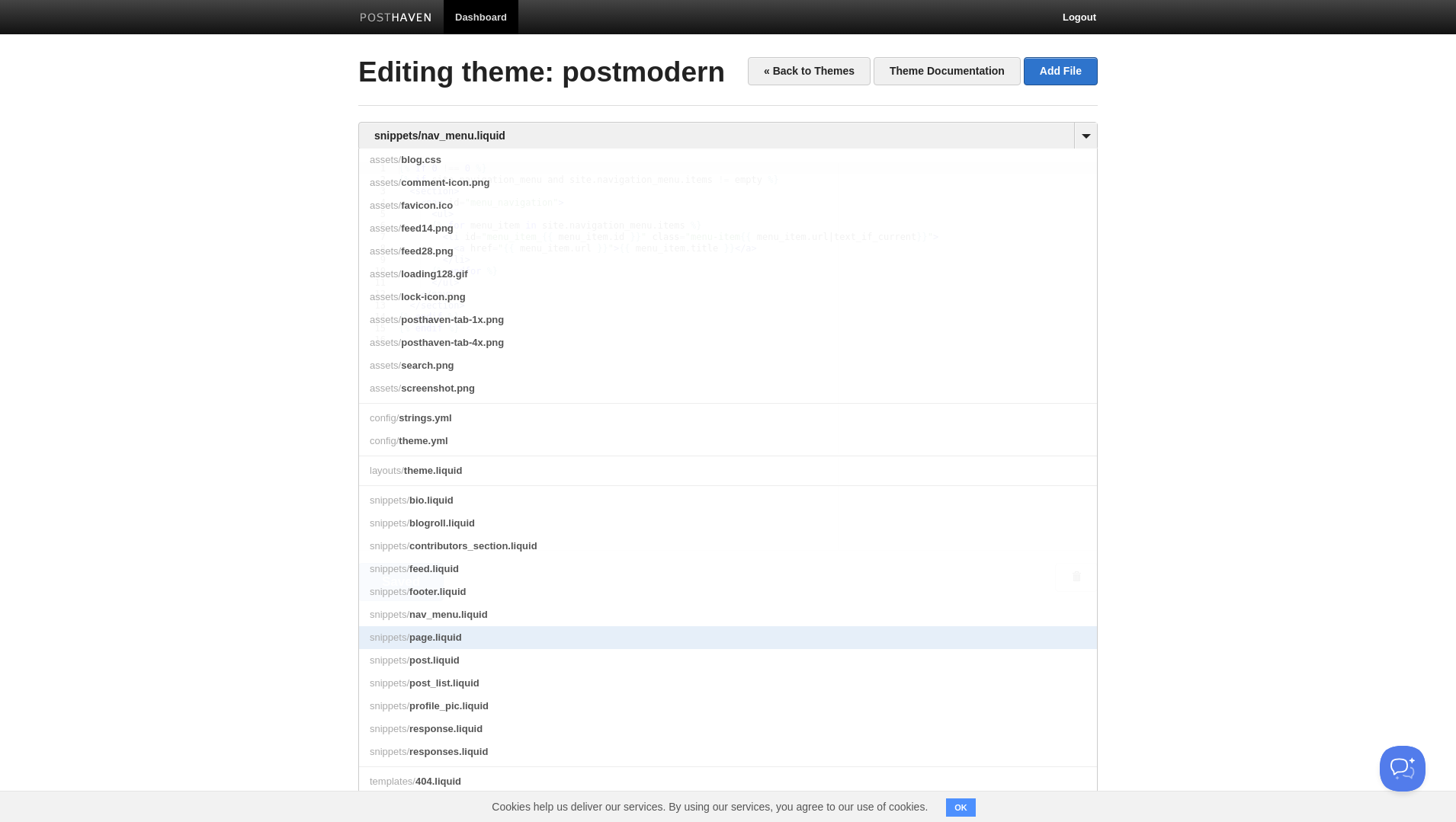
click at [636, 632] on link "snippets/ page.liquid" at bounding box center [728, 638] width 738 height 22
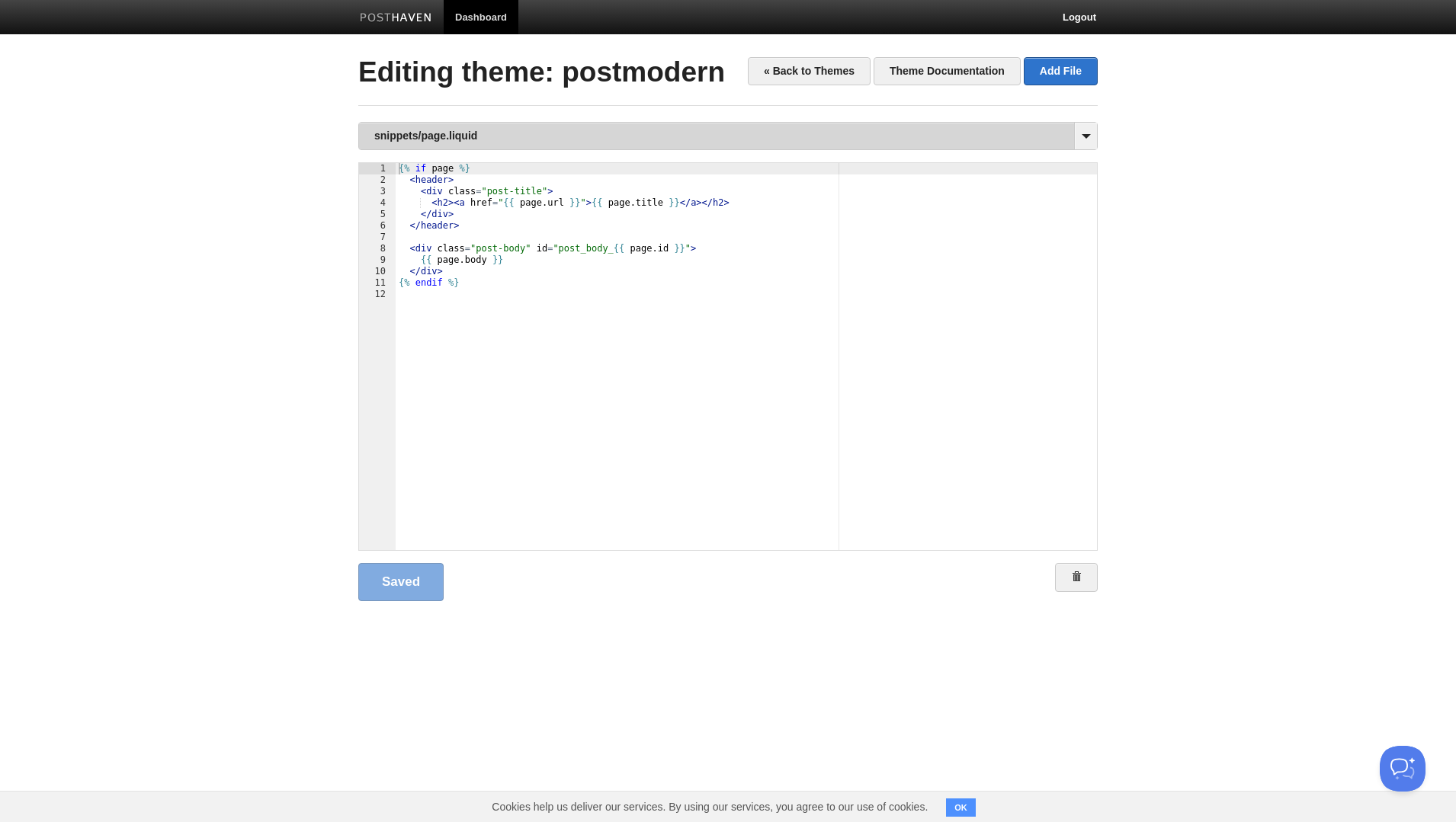
click at [432, 132] on link "snippets/page.liquid" at bounding box center [728, 136] width 738 height 27
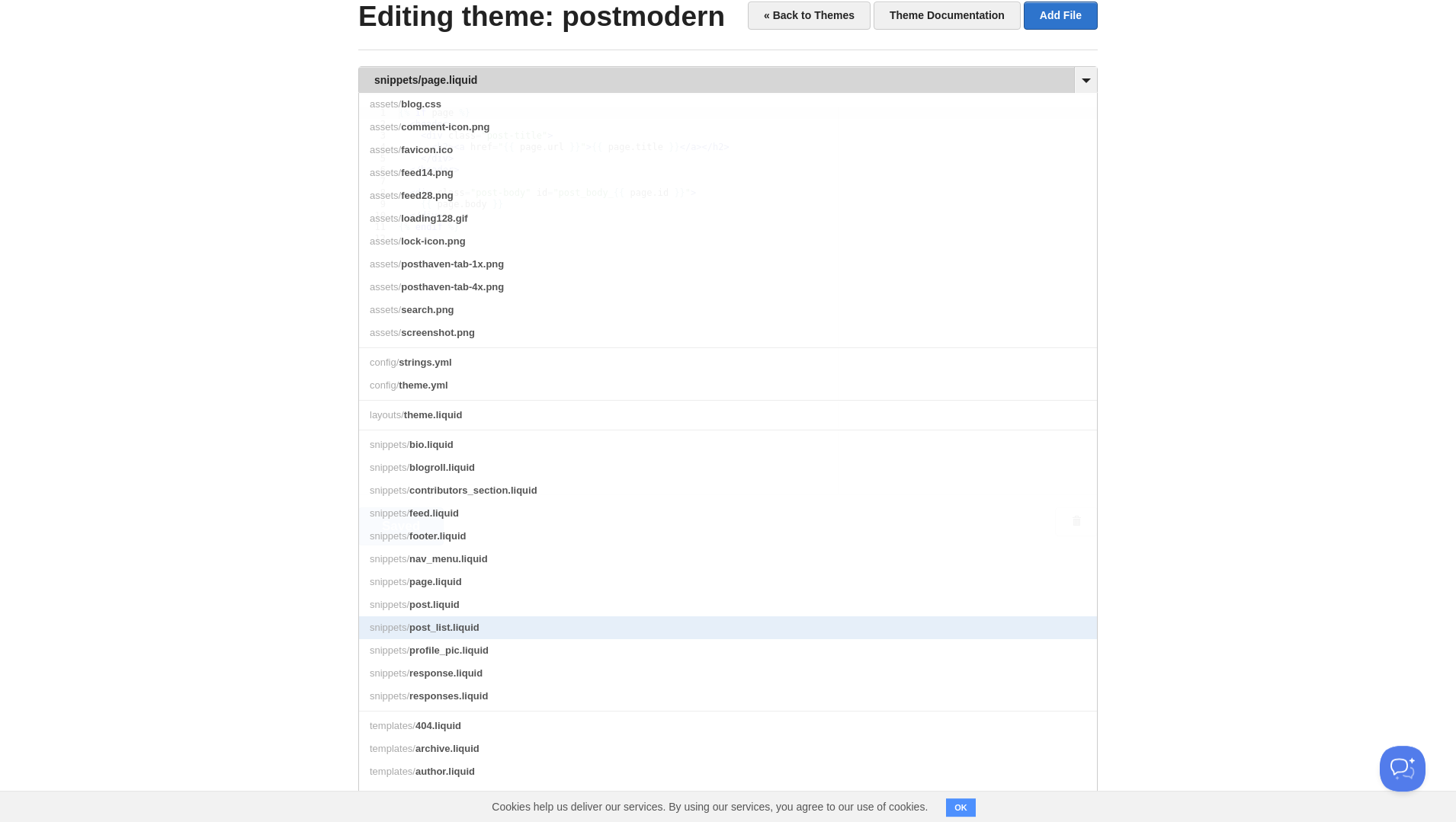
scroll to position [132, 0]
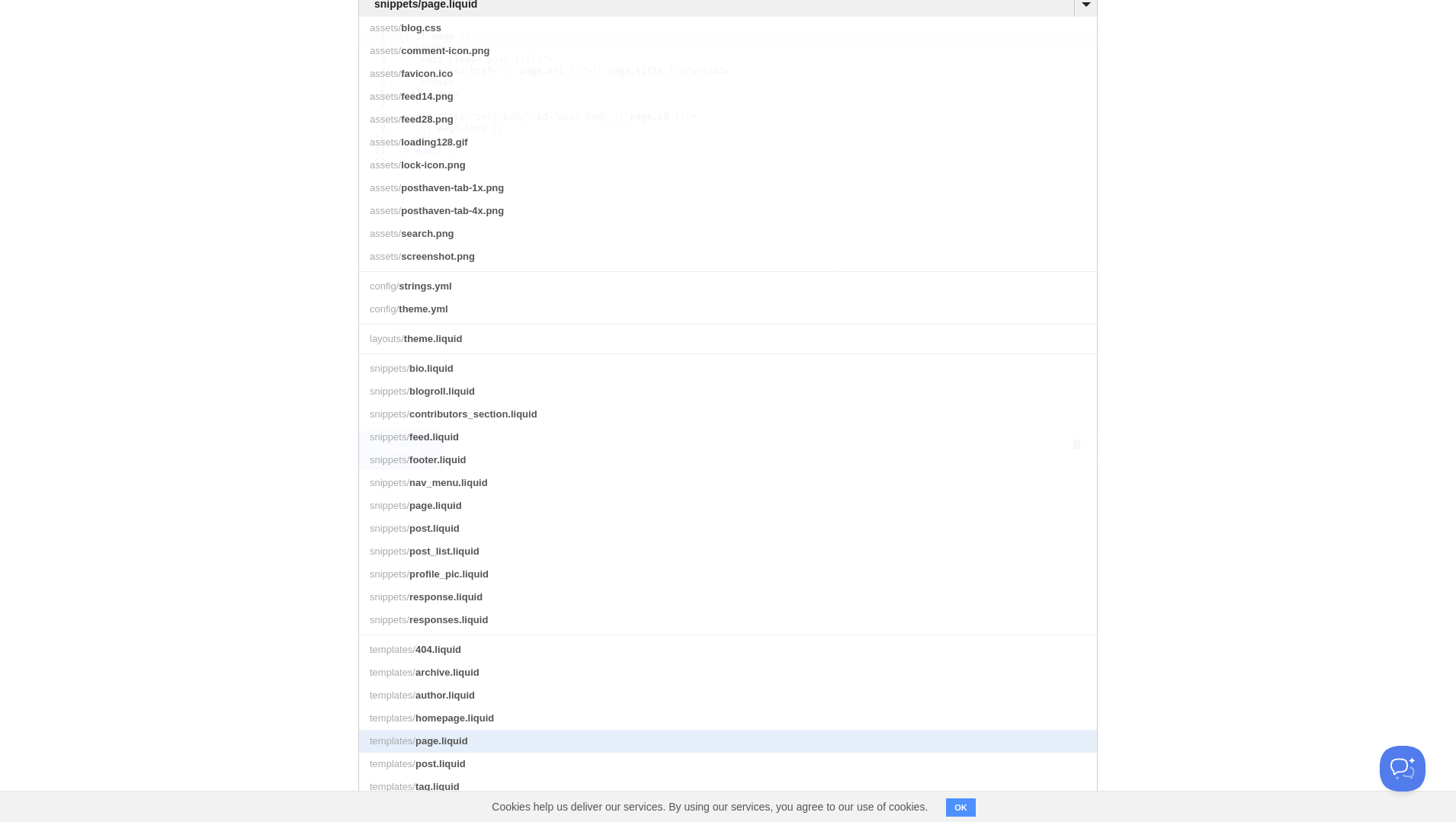
click at [656, 740] on link "templates/ page.liquid" at bounding box center [728, 742] width 738 height 22
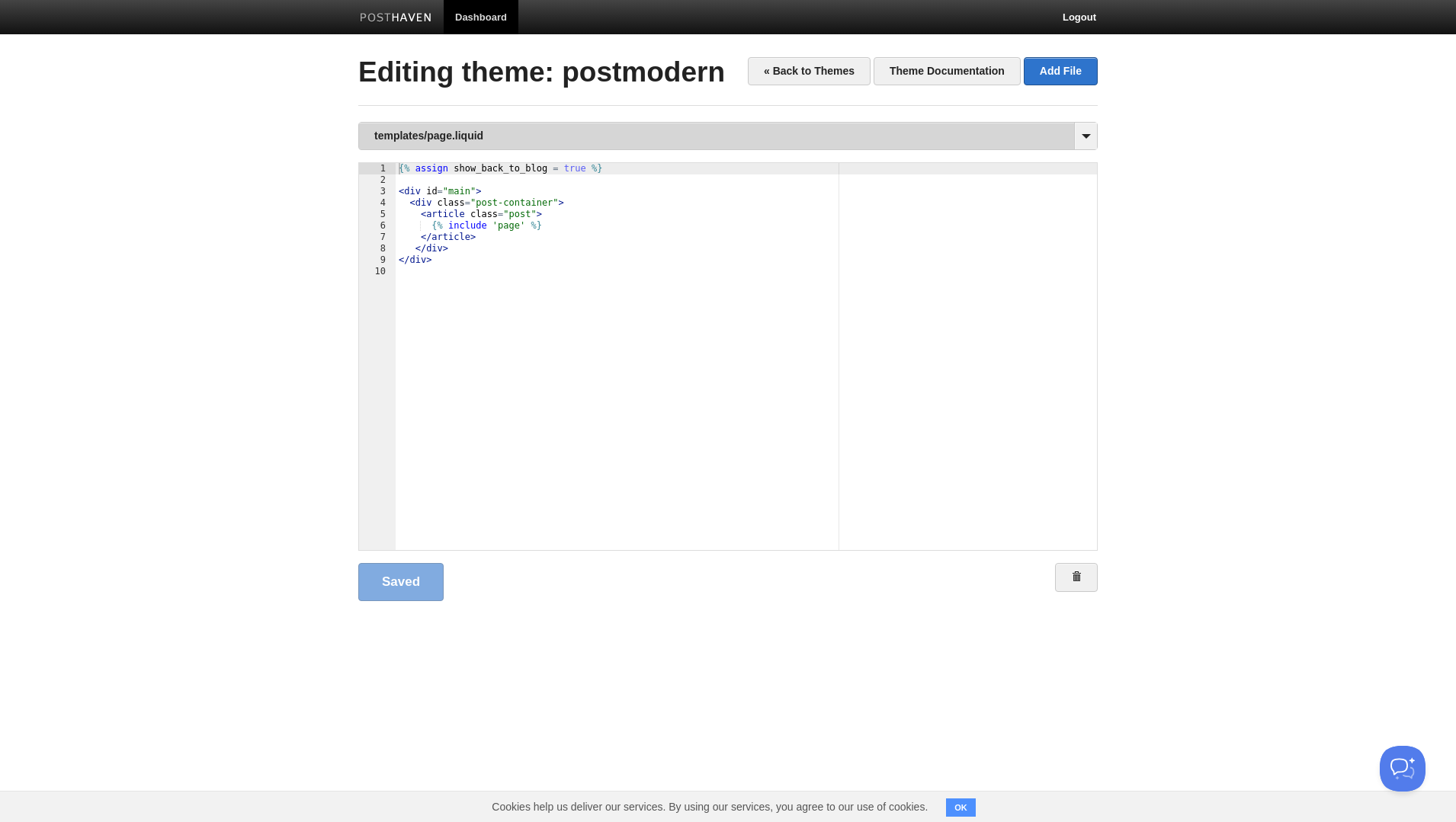
click at [432, 136] on link "templates/page.liquid" at bounding box center [728, 136] width 738 height 27
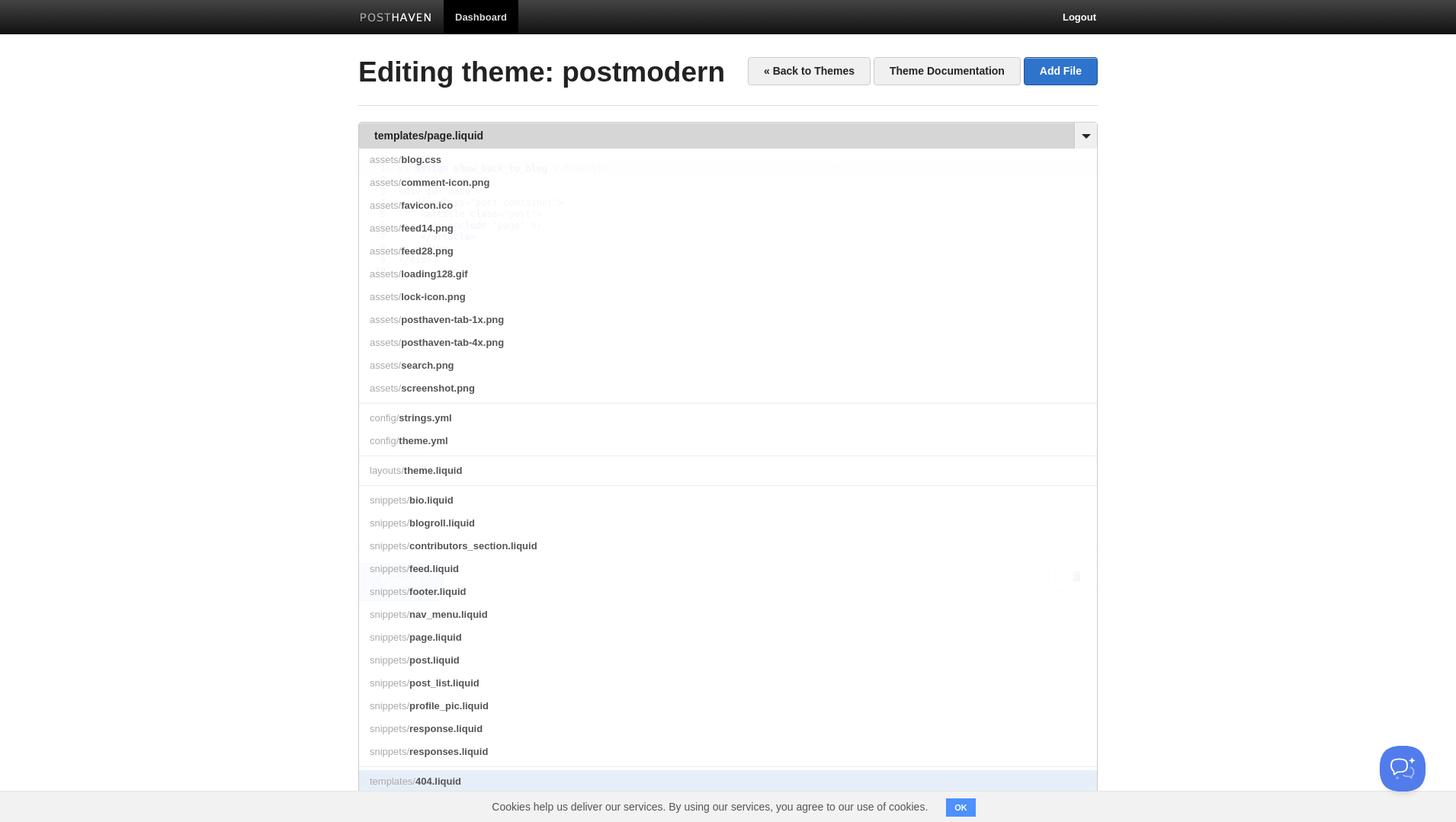
scroll to position [132, 0]
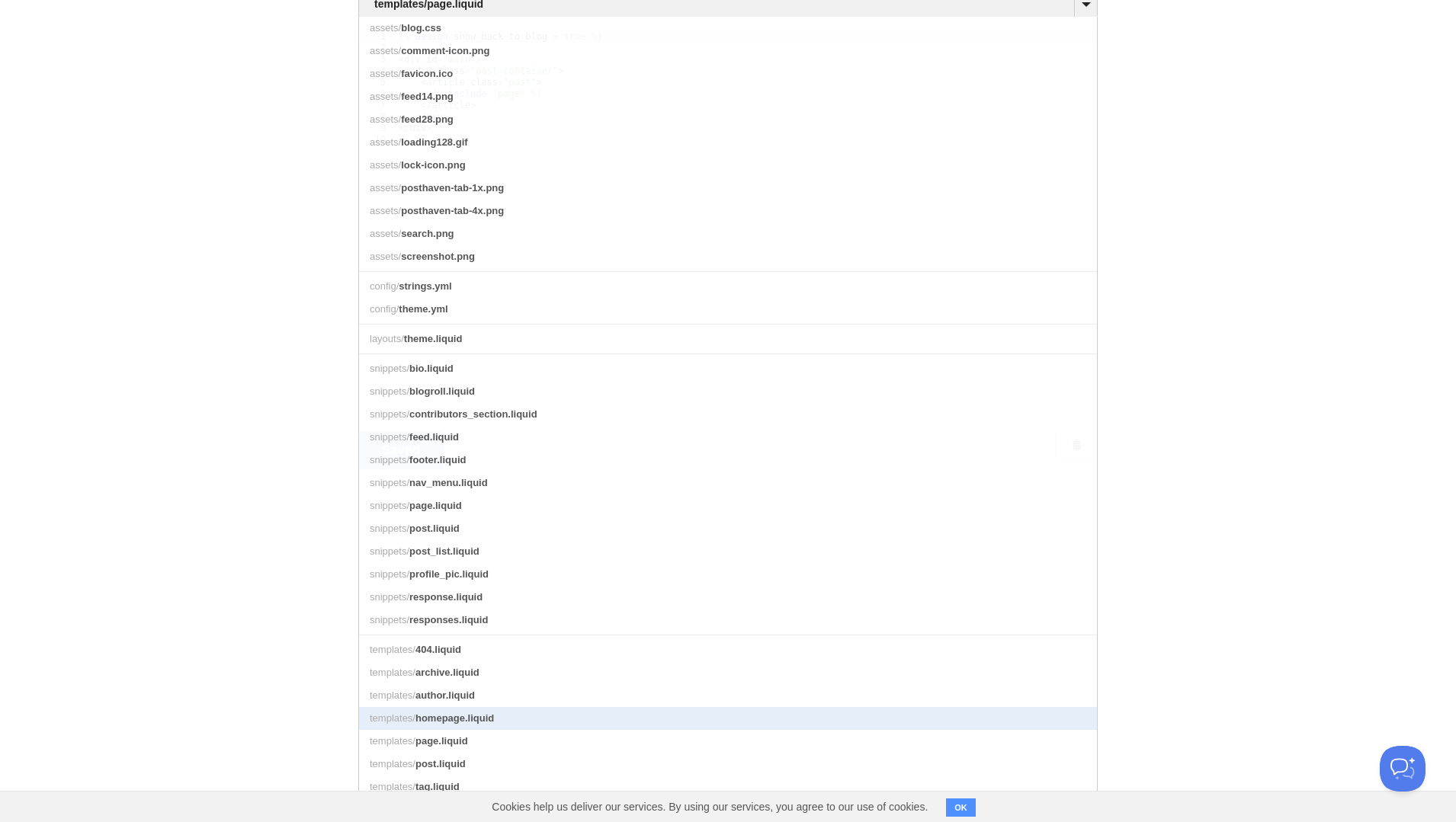
click at [718, 721] on link "templates/ homepage.liquid" at bounding box center [728, 718] width 738 height 22
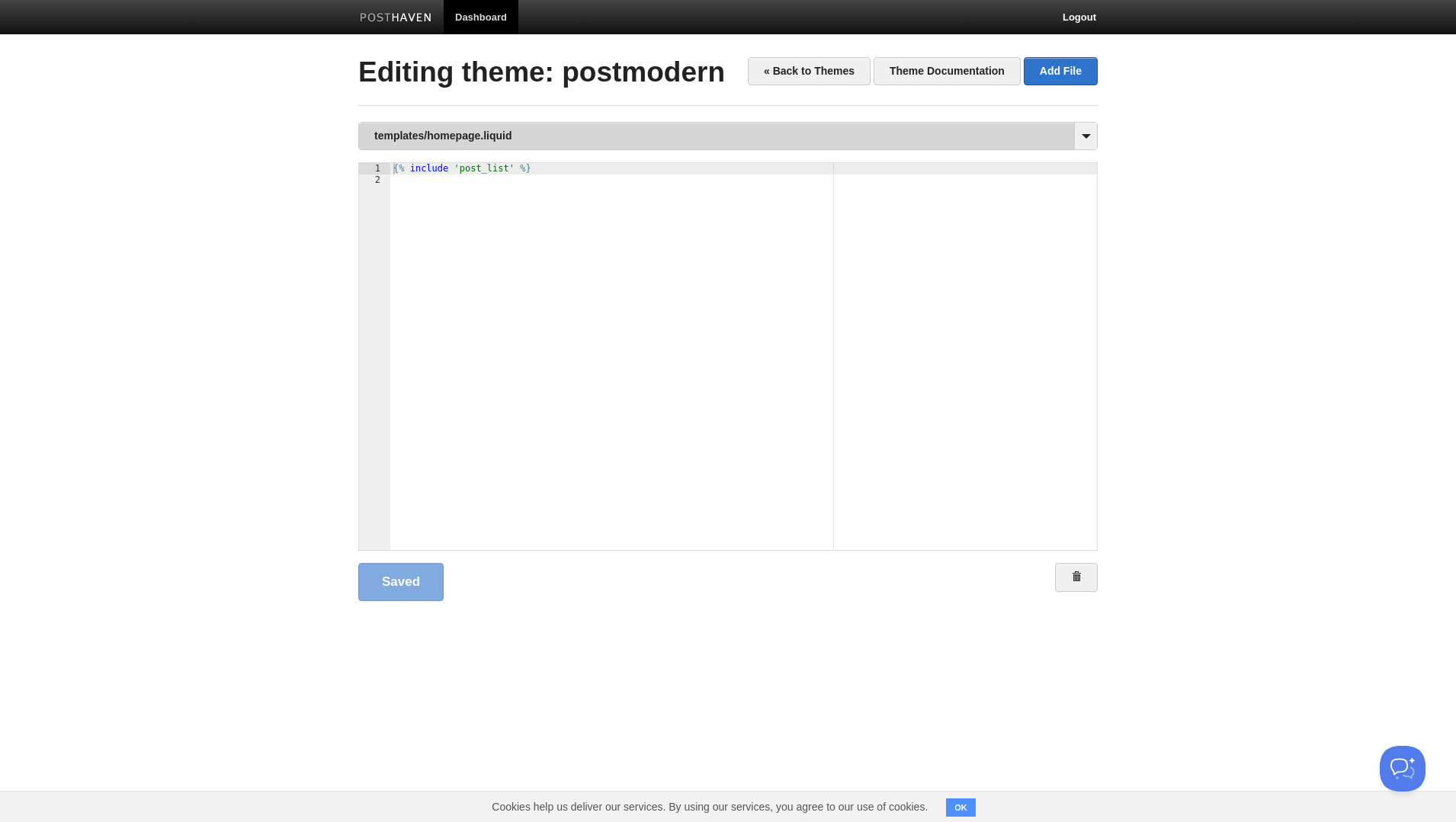
click at [489, 129] on link "templates/homepage.liquid" at bounding box center [728, 136] width 738 height 27
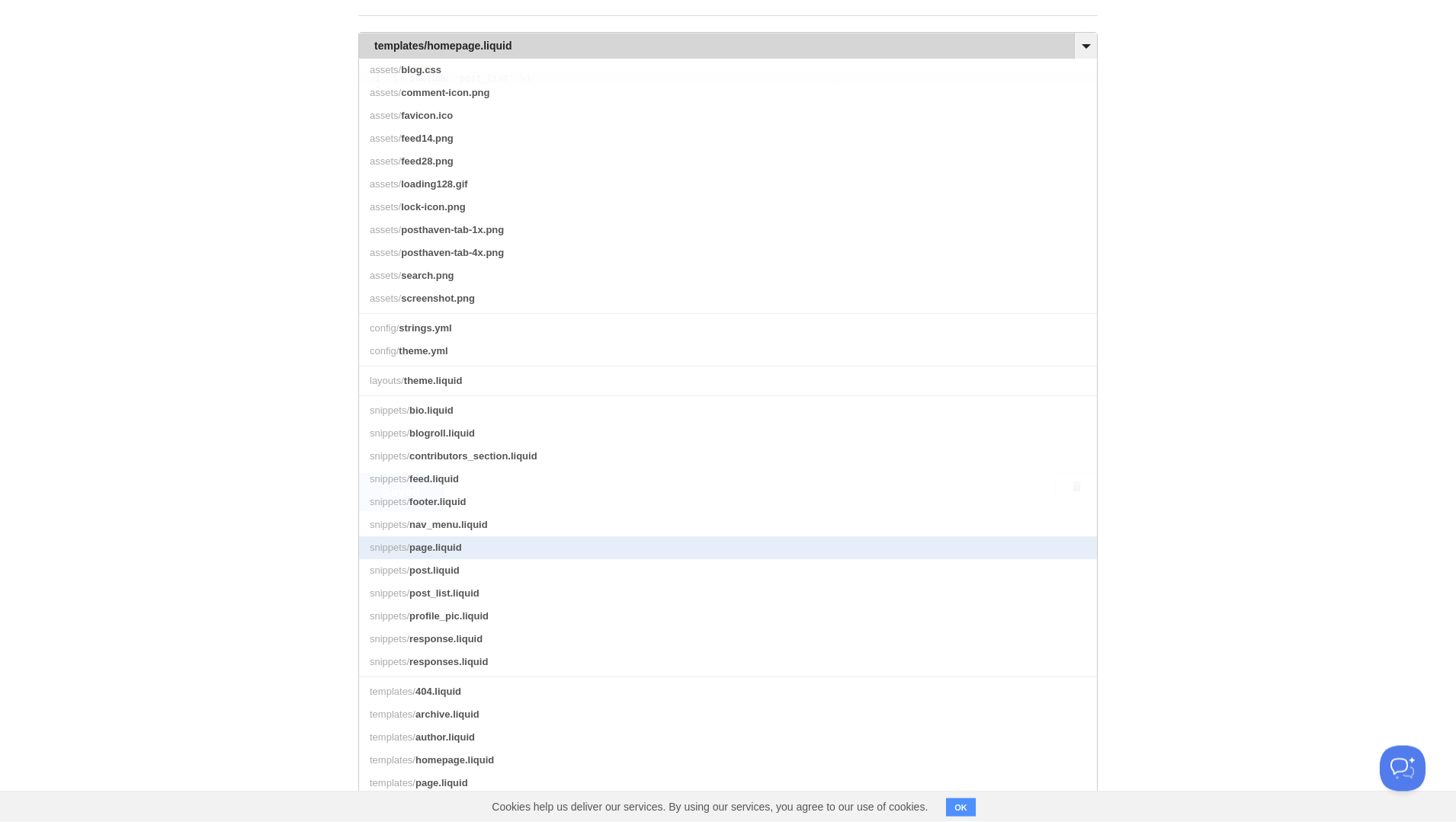
scroll to position [132, 0]
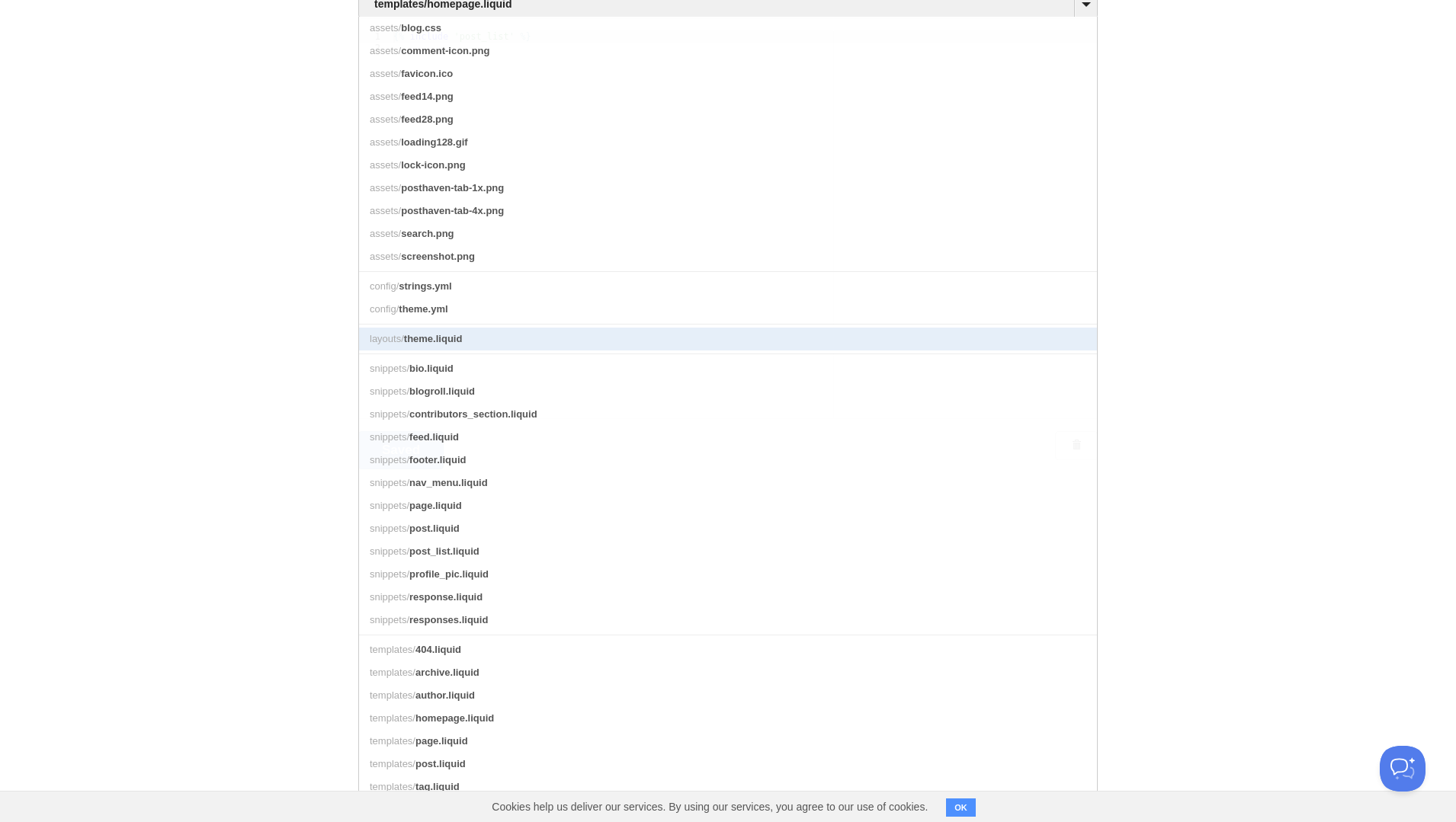
click at [454, 340] on span "theme.liquid" at bounding box center [434, 338] width 59 height 11
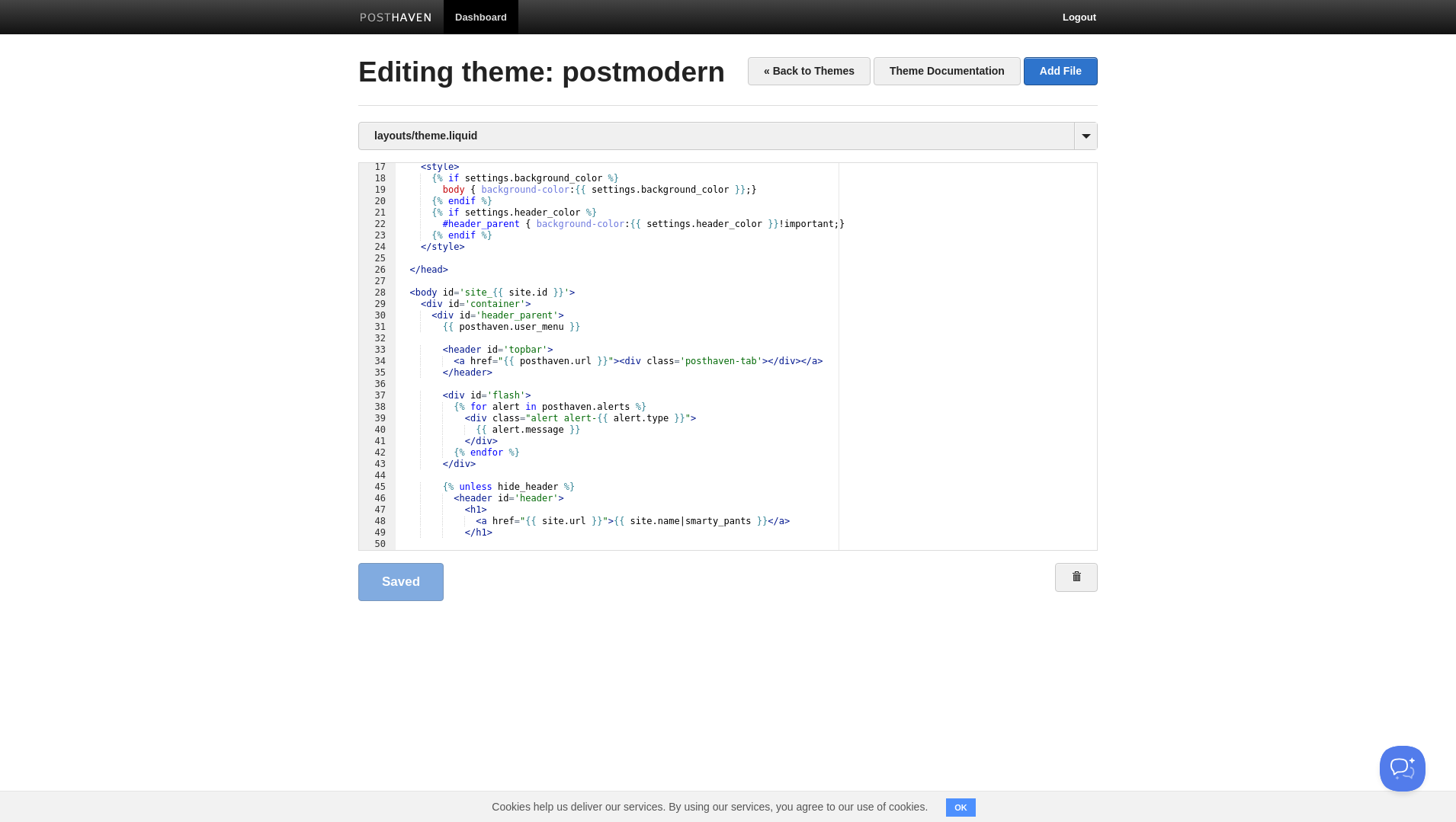
scroll to position [184, 0]
click at [523, 342] on div "< style > {% if settings . background_color %} body { background-color : {{ set…" at bounding box center [746, 367] width 701 height 410
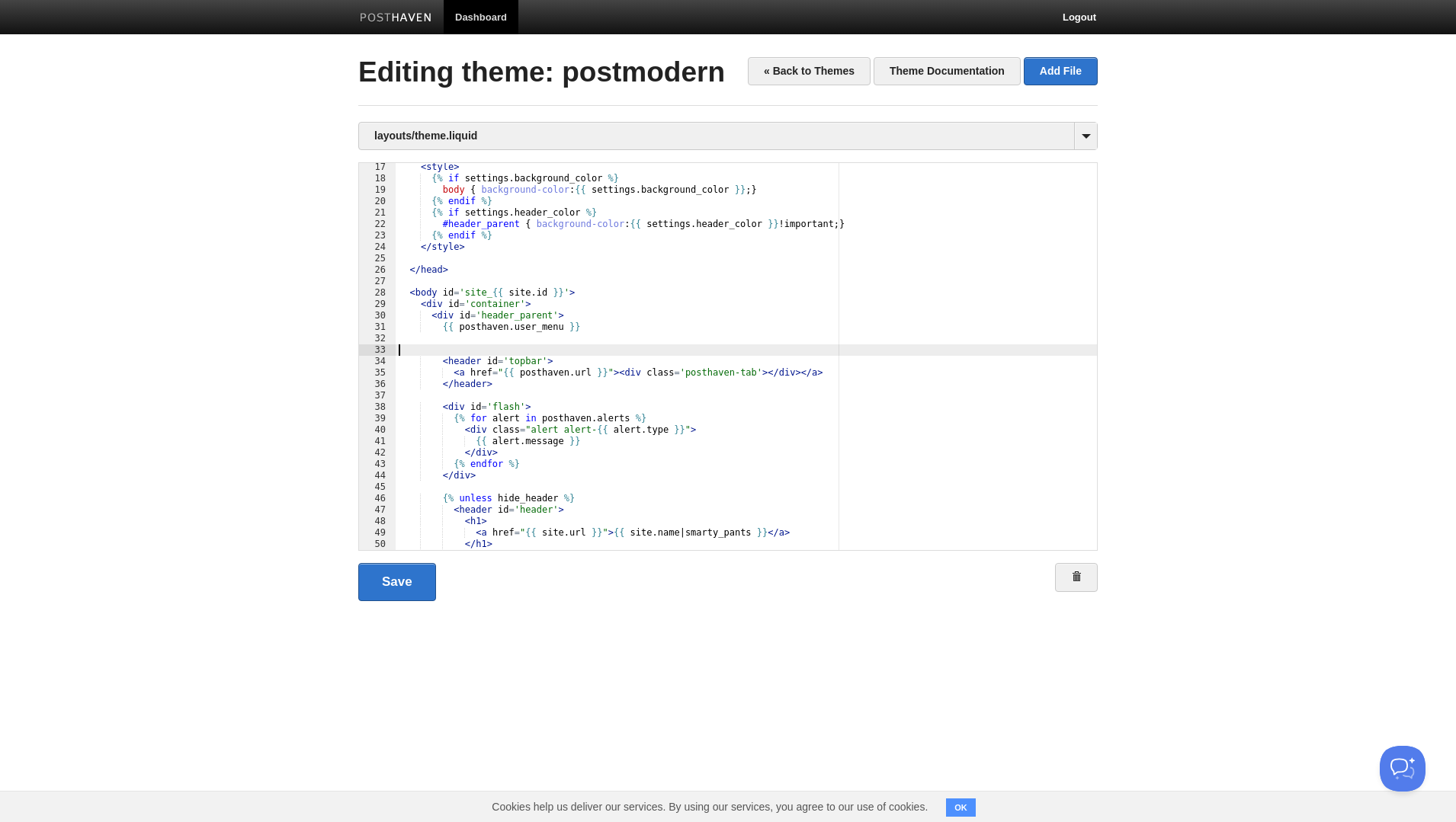
scroll to position [0, 6]
drag, startPoint x: 622, startPoint y: 176, endPoint x: 430, endPoint y: 174, distance: 192.0
click at [430, 174] on div "< style > {% if settings . background_color %} body { background-color : {{ set…" at bounding box center [746, 367] width 701 height 410
click at [477, 357] on div "< style > {% if settings . background_color %} body { background-color : {{ set…" at bounding box center [746, 367] width 701 height 410
click at [473, 350] on div "< style > {% if settings . background_color %} body { background-color : {{ set…" at bounding box center [746, 367] width 701 height 410
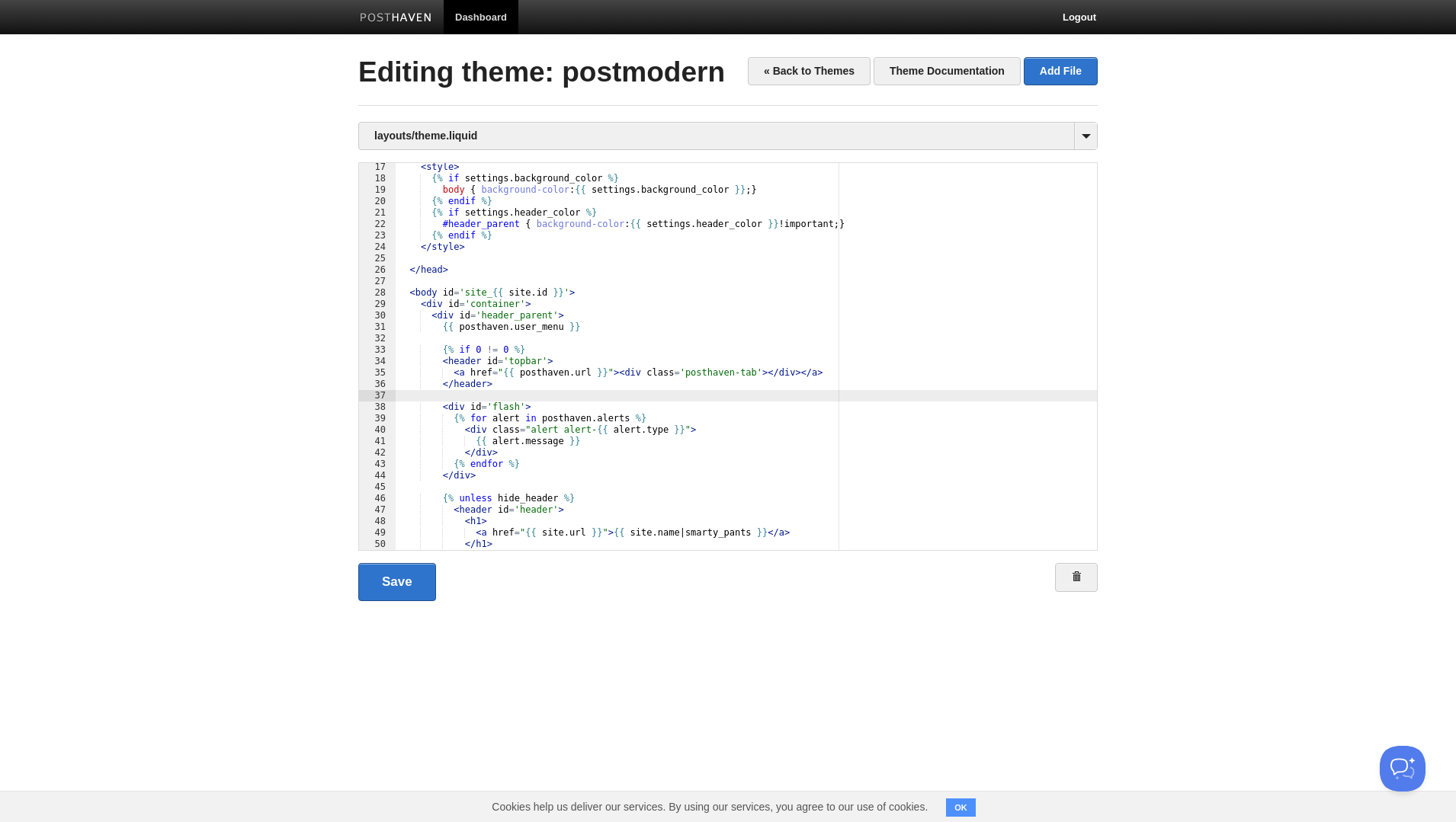
paste textarea
type textarea ""
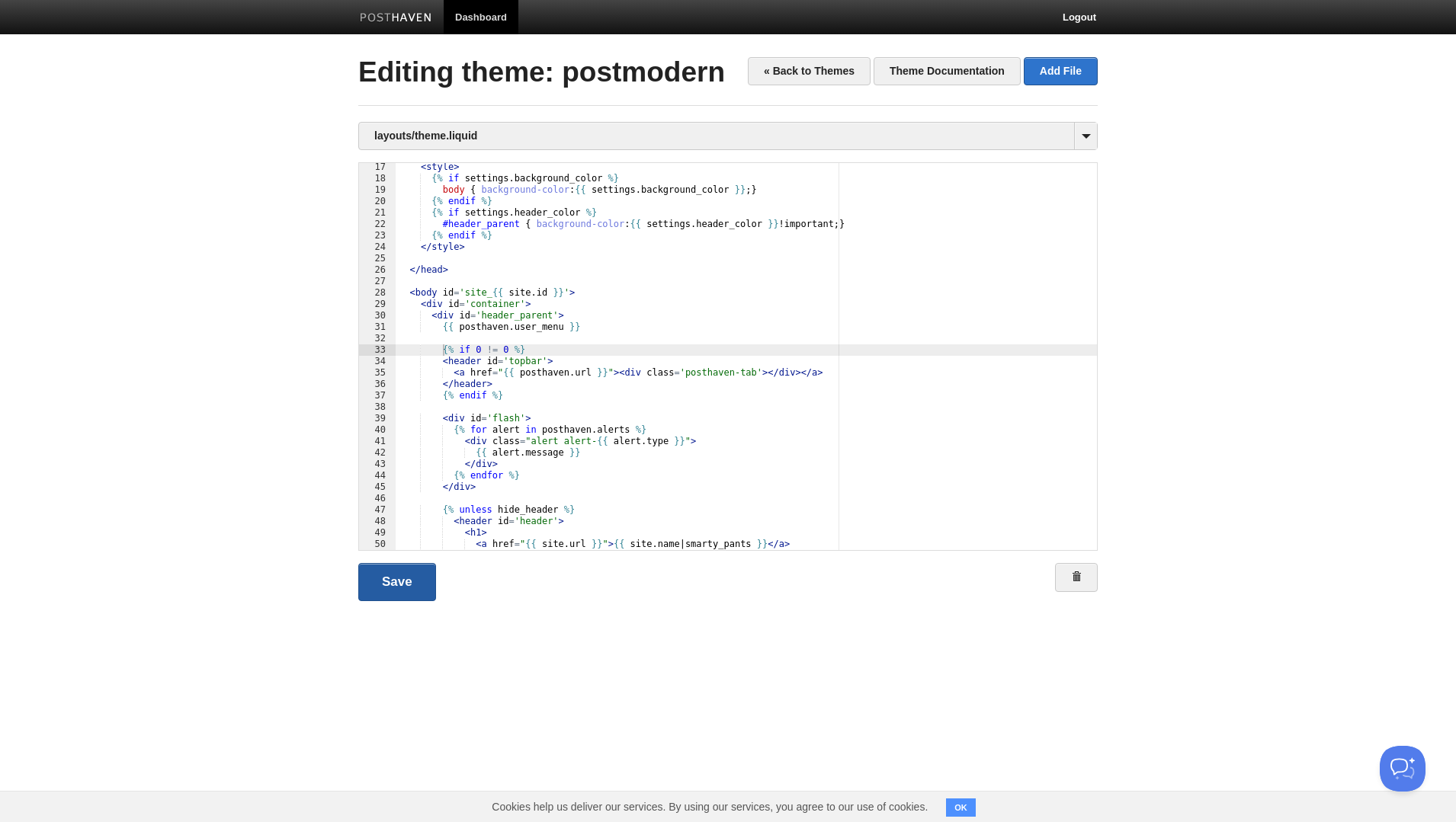
click at [405, 575] on link "Save" at bounding box center [397, 582] width 78 height 38
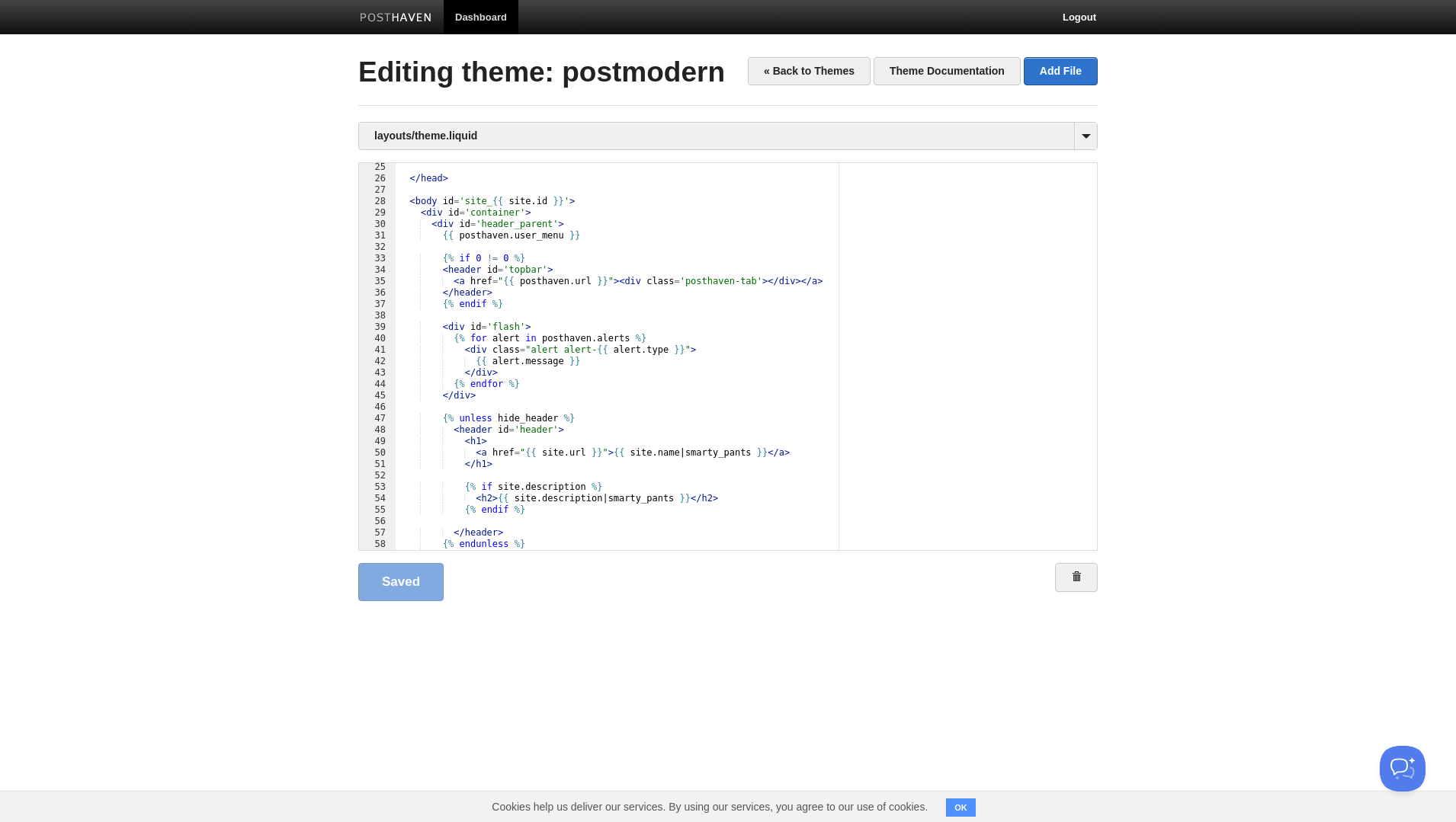
scroll to position [276, 0]
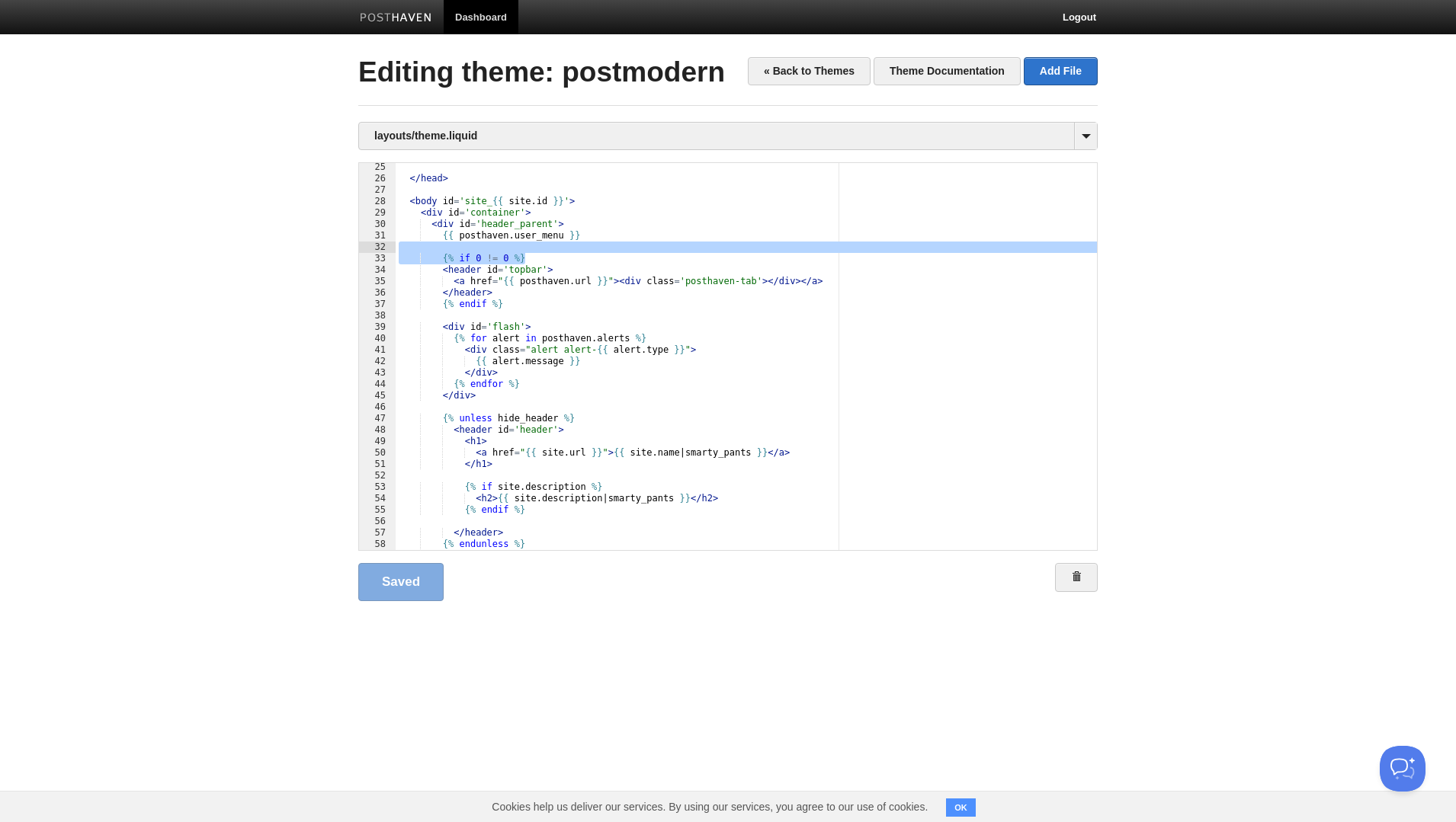
drag, startPoint x: 528, startPoint y: 262, endPoint x: 564, endPoint y: 250, distance: 37.9
click at [564, 250] on div "</ head > < body id = 'site_ {{ site . id }} ' > < div id = 'container' > < div…" at bounding box center [746, 367] width 701 height 410
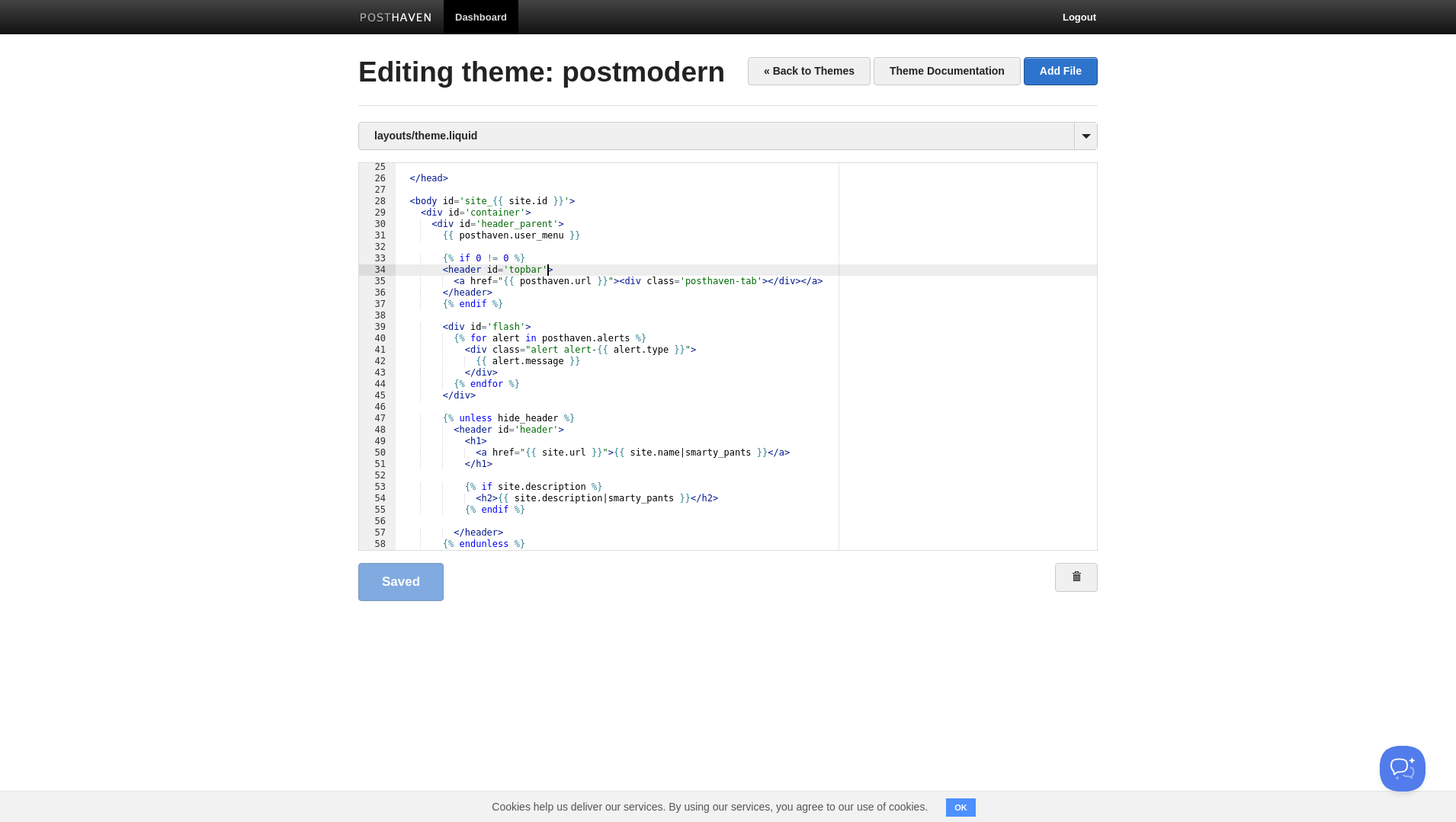
click at [547, 268] on div "</ head > < body id = 'site_ {{ site . id }} ' > < div id = 'container' > < div…" at bounding box center [746, 367] width 701 height 410
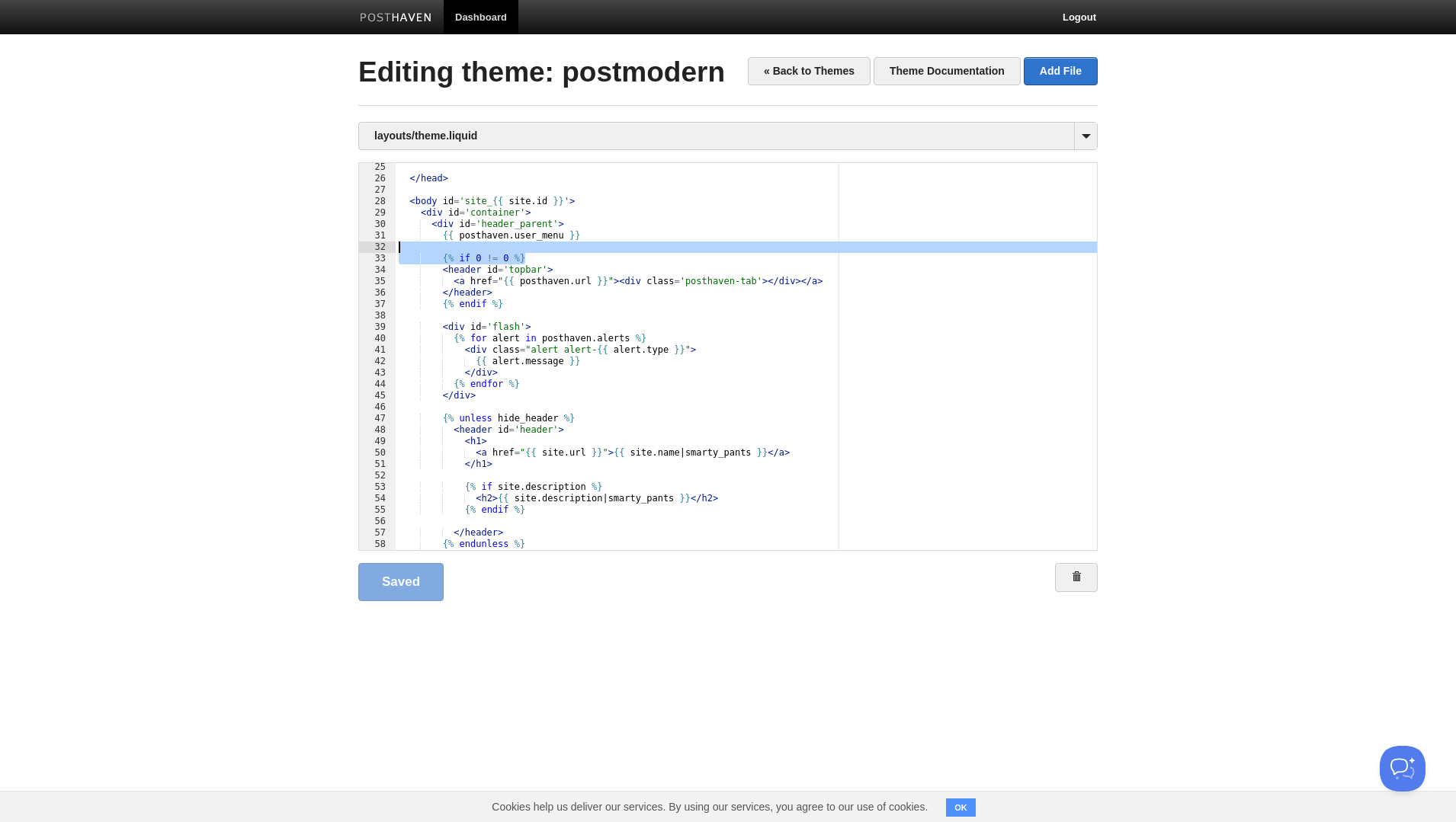
drag, startPoint x: 542, startPoint y: 259, endPoint x: 542, endPoint y: 247, distance: 12.0
click at [542, 247] on div "</ head > < body id = 'site_ {{ site . id }} ' > < div id = 'container' > < div…" at bounding box center [746, 367] width 701 height 410
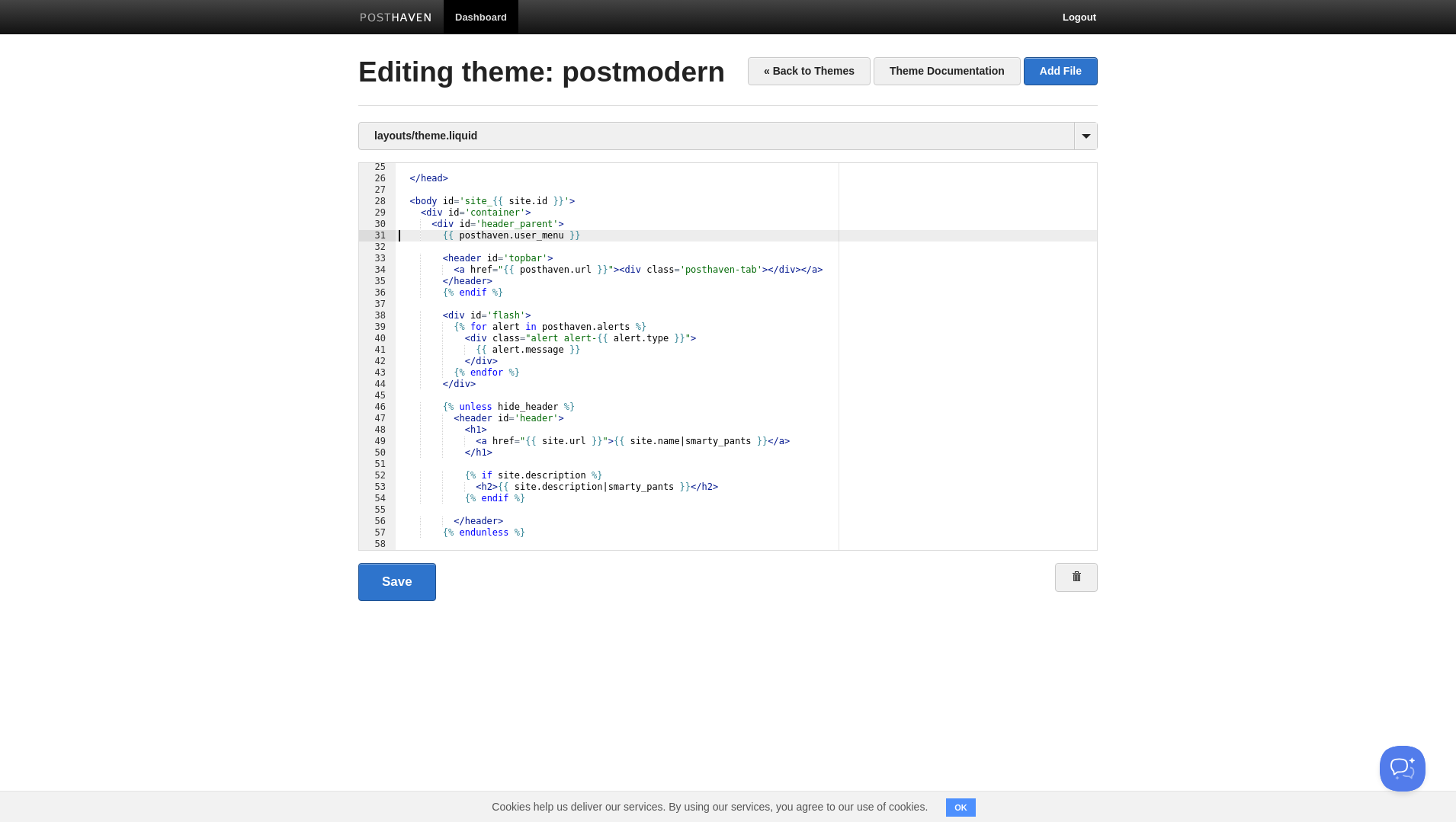
paste textarea
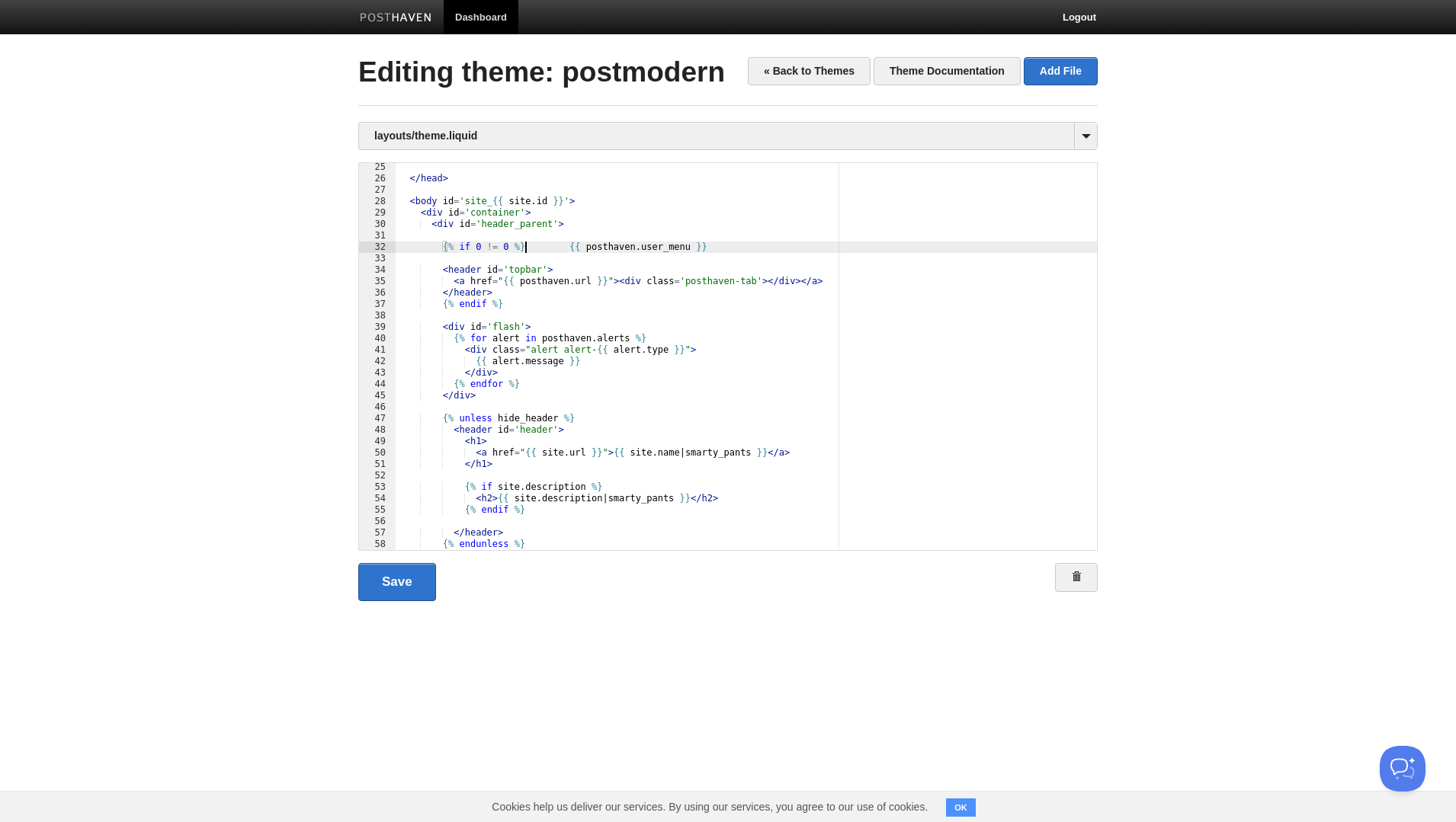
type textarea ""
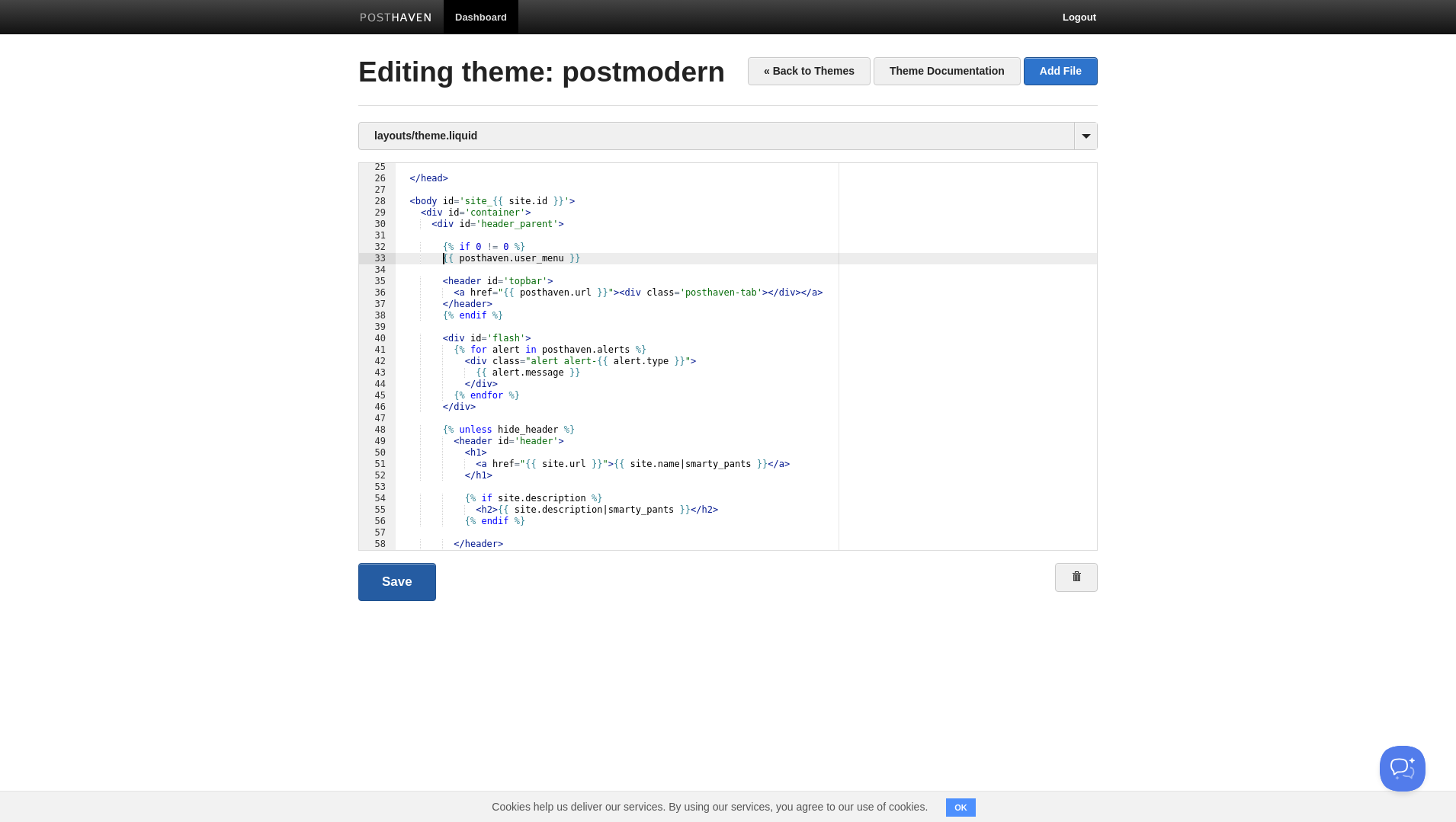
click at [407, 581] on link "Save" at bounding box center [397, 582] width 78 height 38
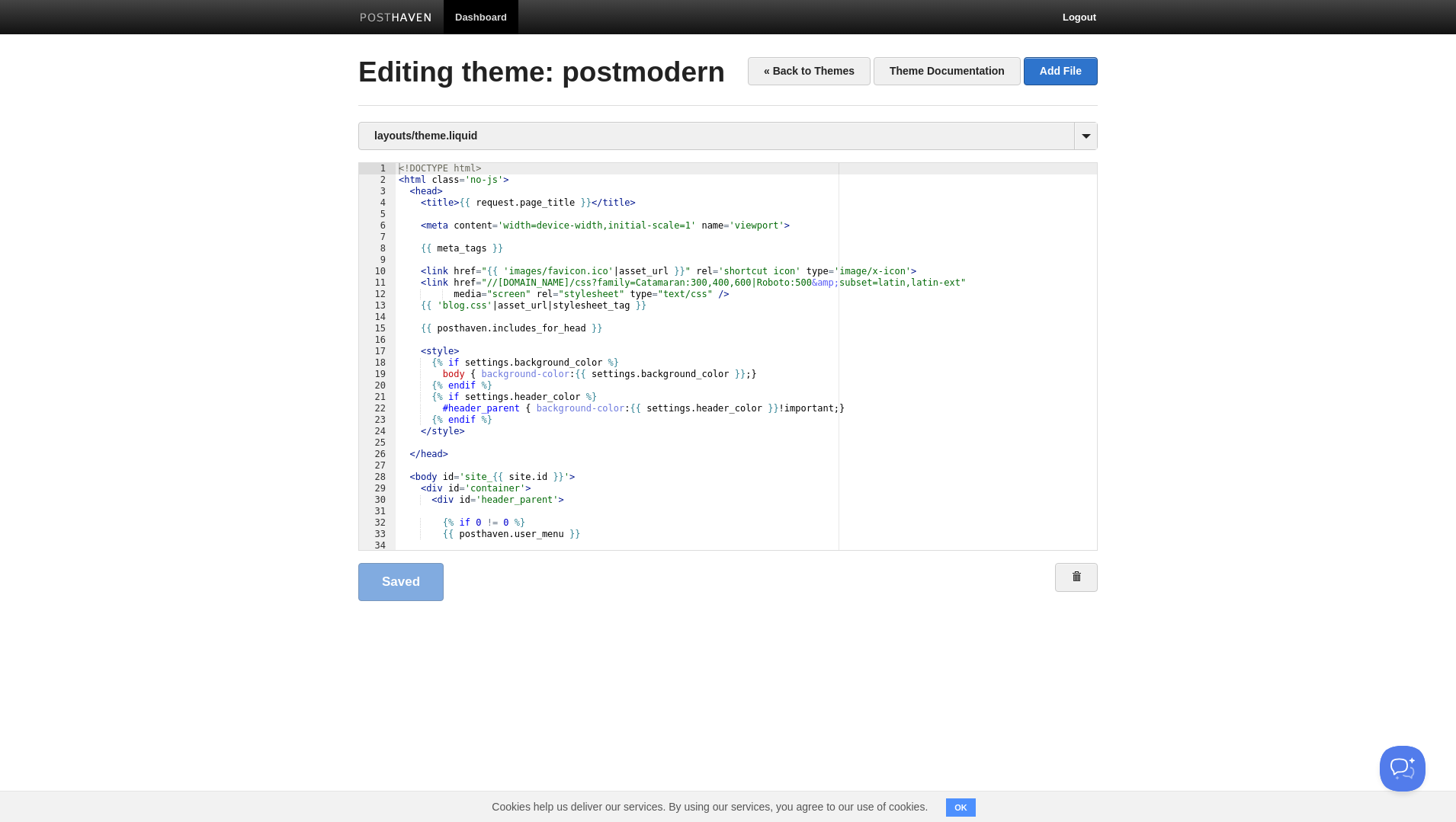
scroll to position [183, 0]
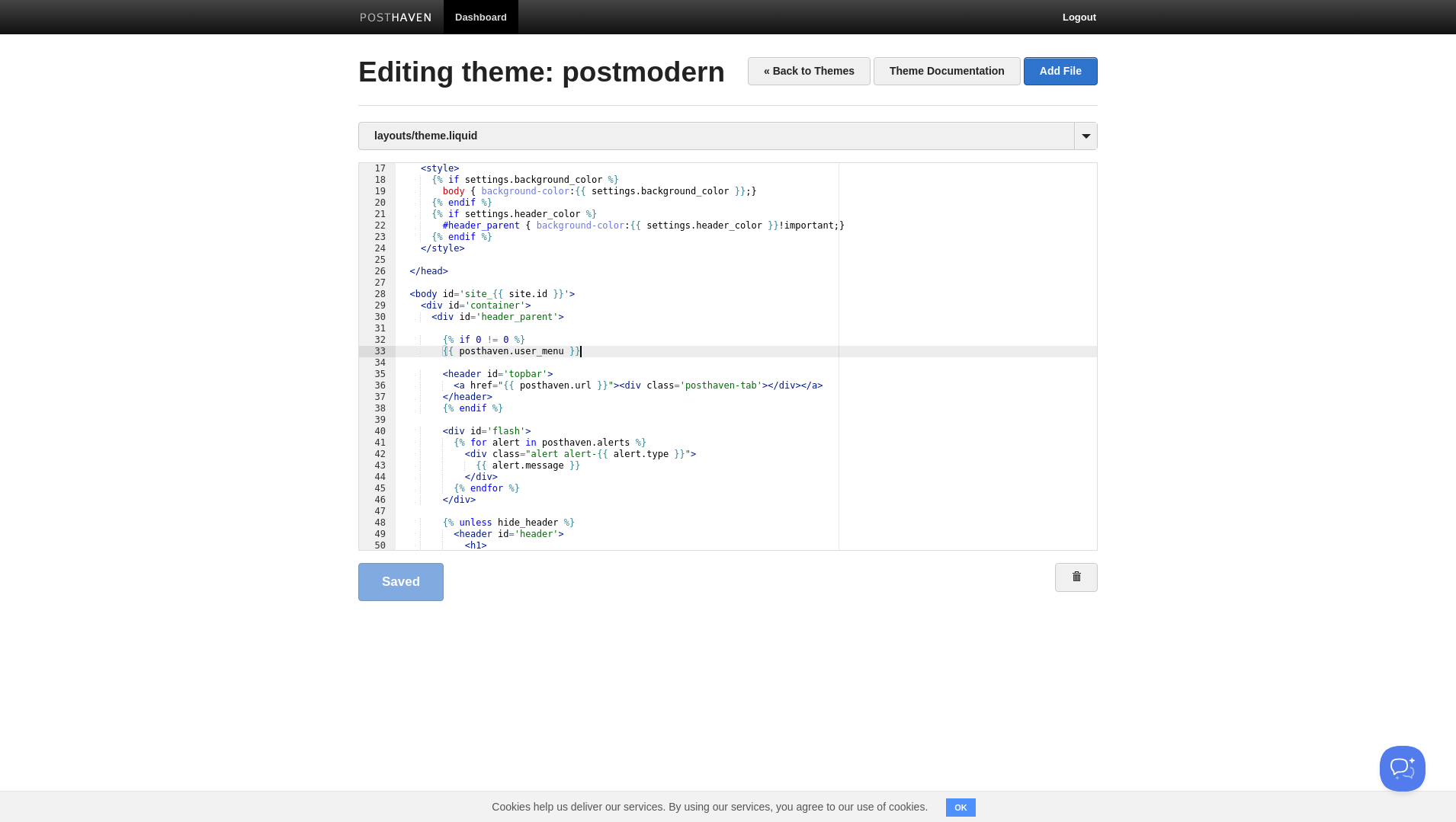
click at [604, 352] on div "< style > {% if settings . background_color %} body { background-color : {{ set…" at bounding box center [746, 368] width 701 height 410
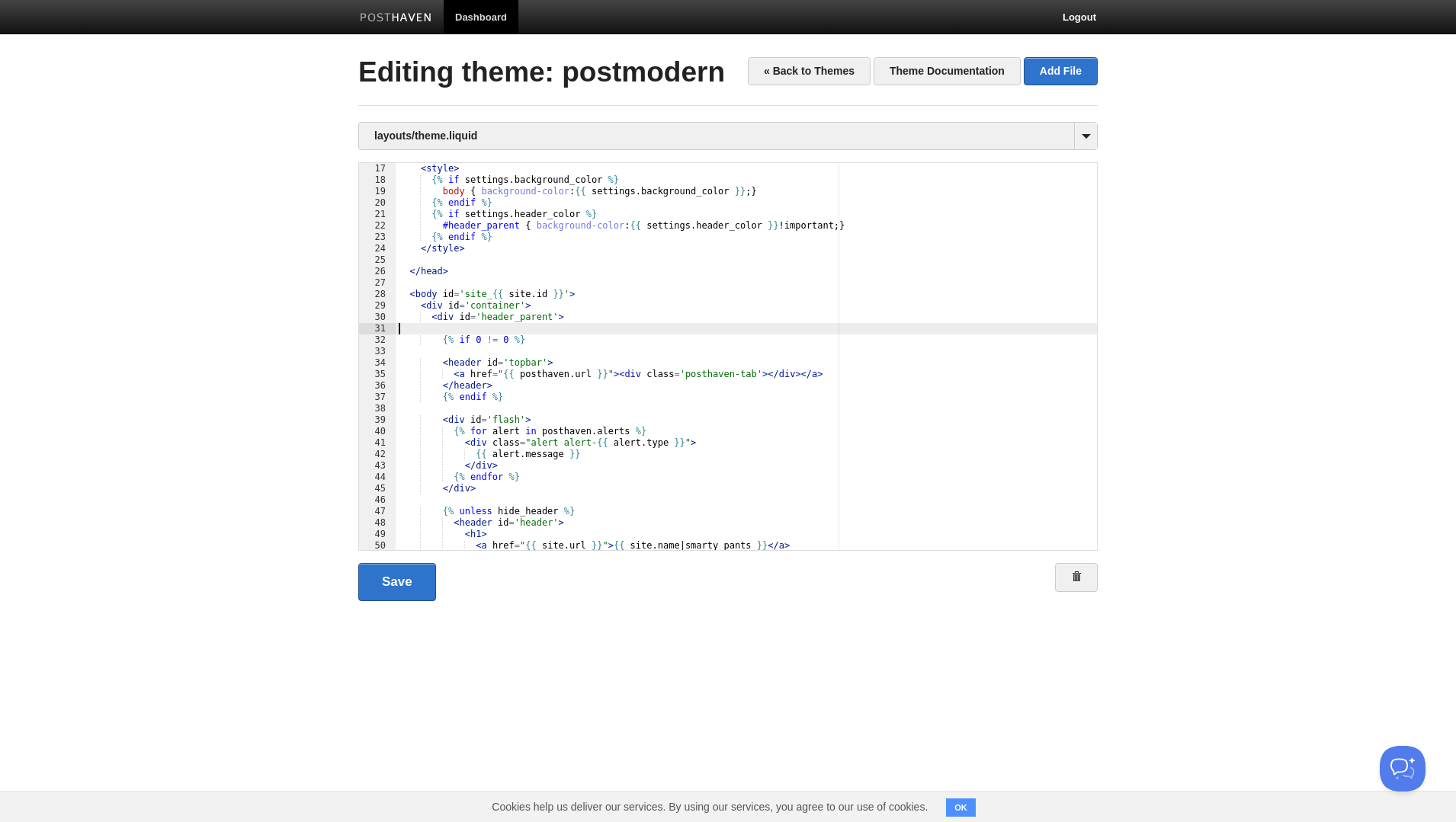
paste textarea
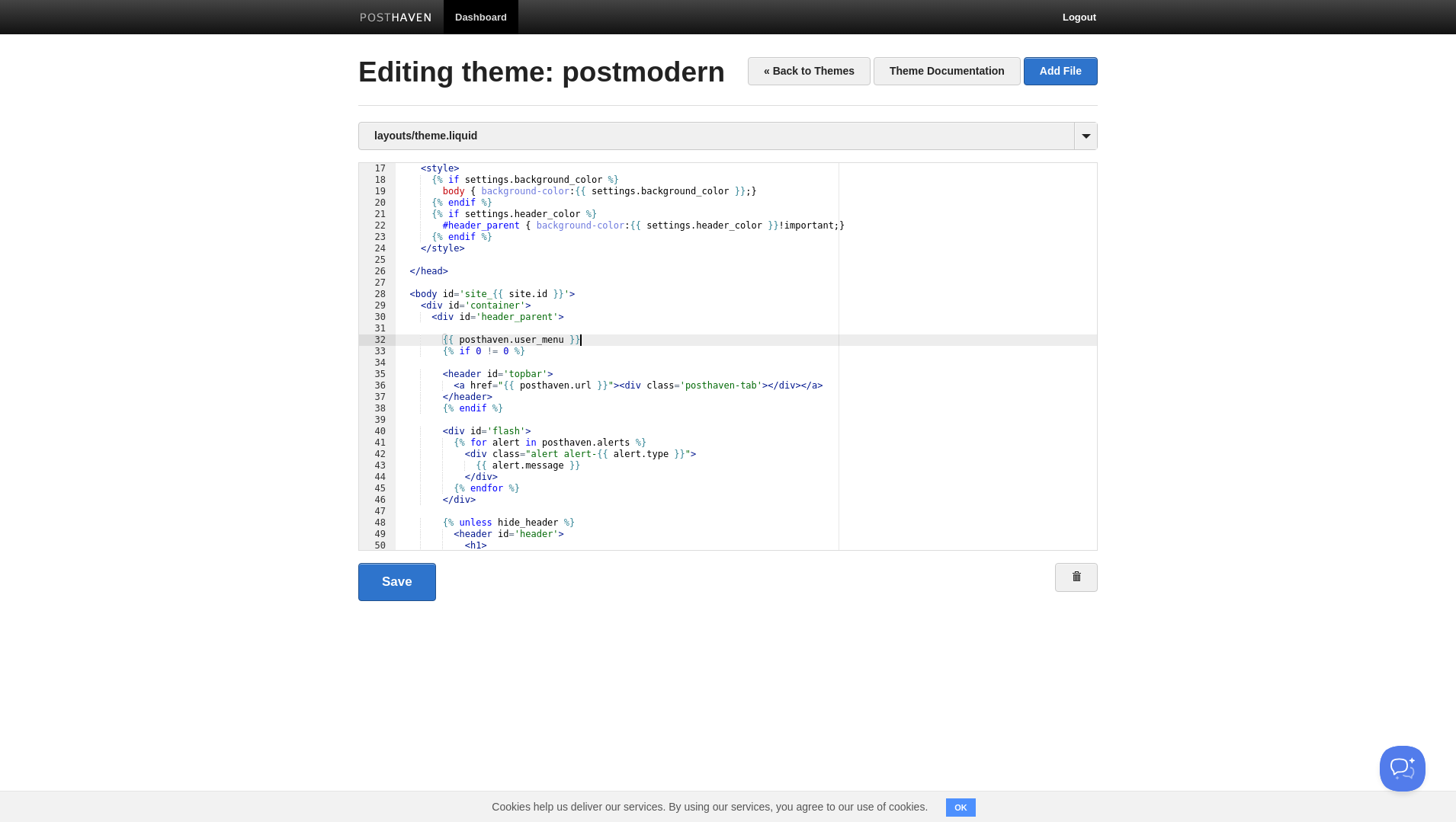
type textarea ""
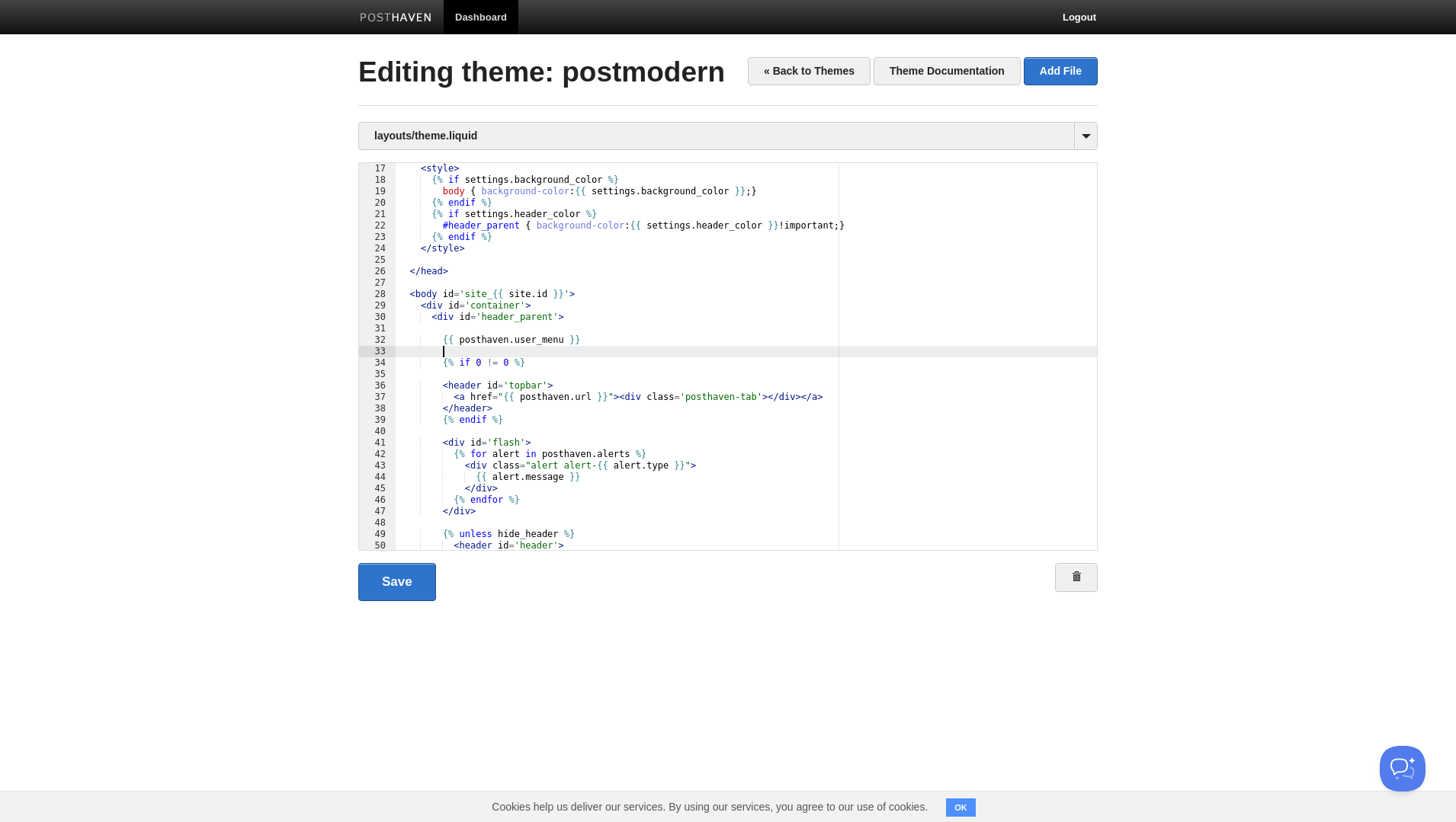
scroll to position [0, 6]
click at [396, 576] on link "Save" at bounding box center [397, 582] width 78 height 38
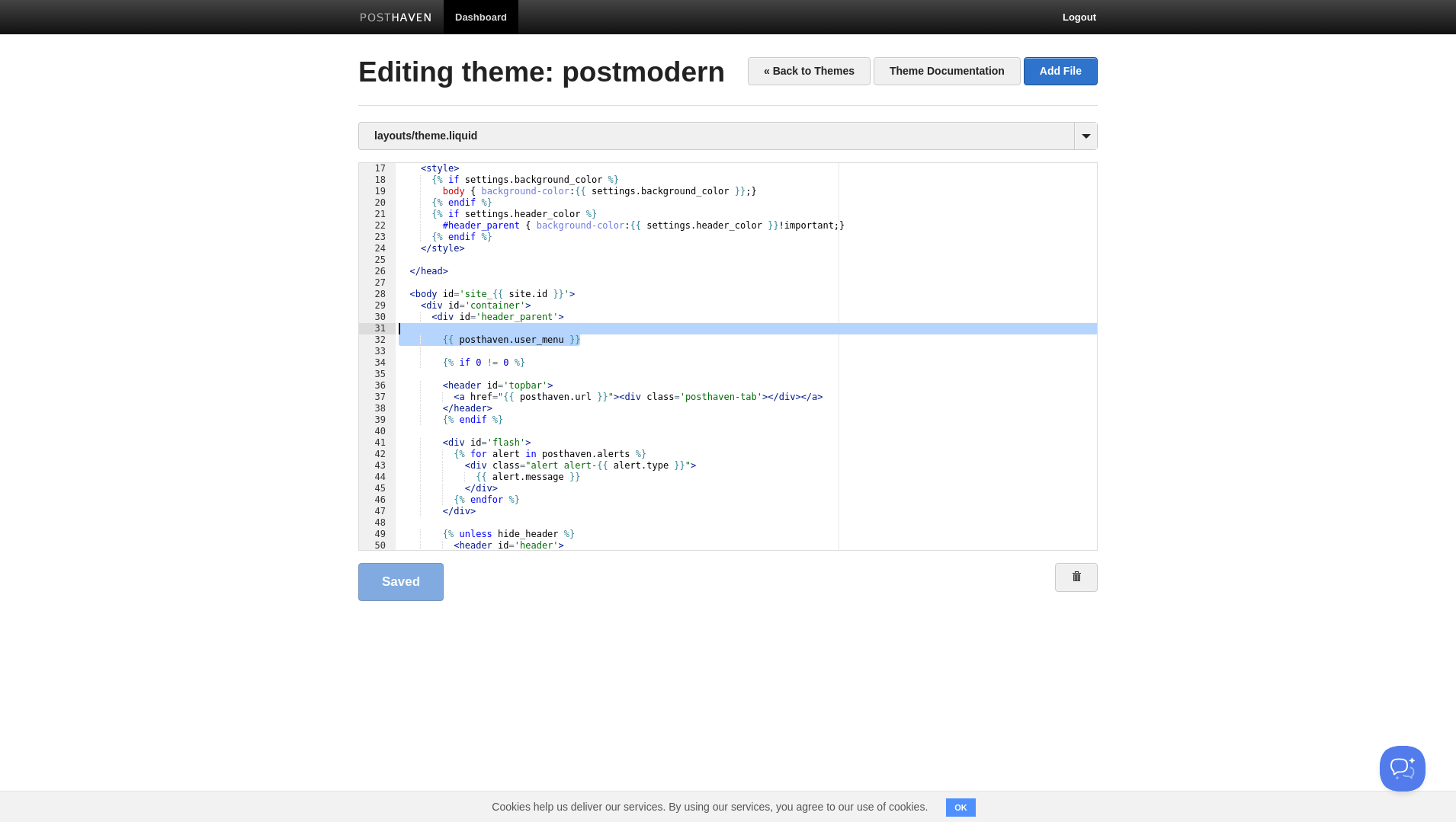
drag, startPoint x: 613, startPoint y: 345, endPoint x: 624, endPoint y: 330, distance: 18.6
click at [624, 330] on div "< style > {% if settings . background_color %} body { background-color : {{ set…" at bounding box center [746, 368] width 701 height 410
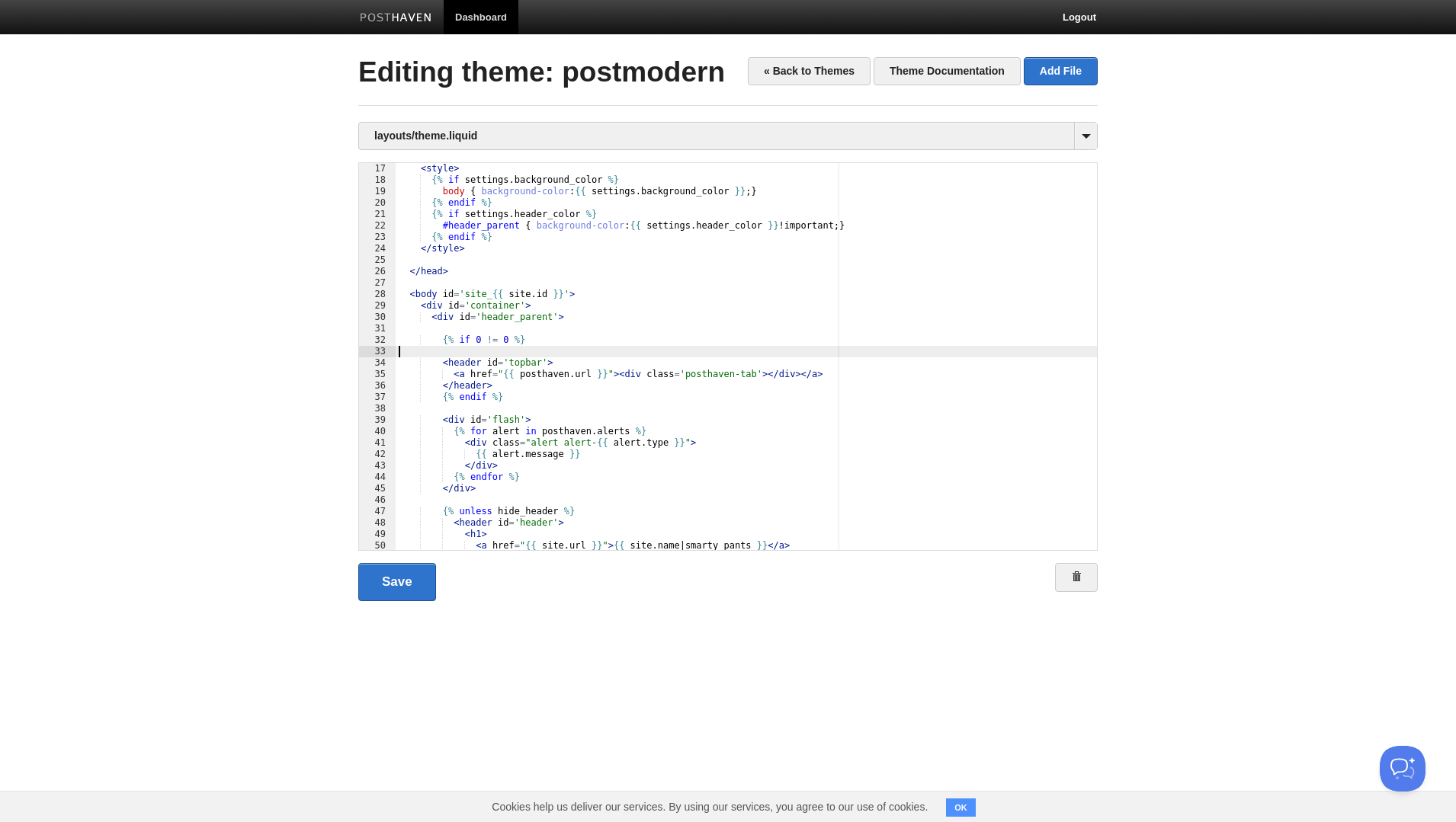
paste textarea
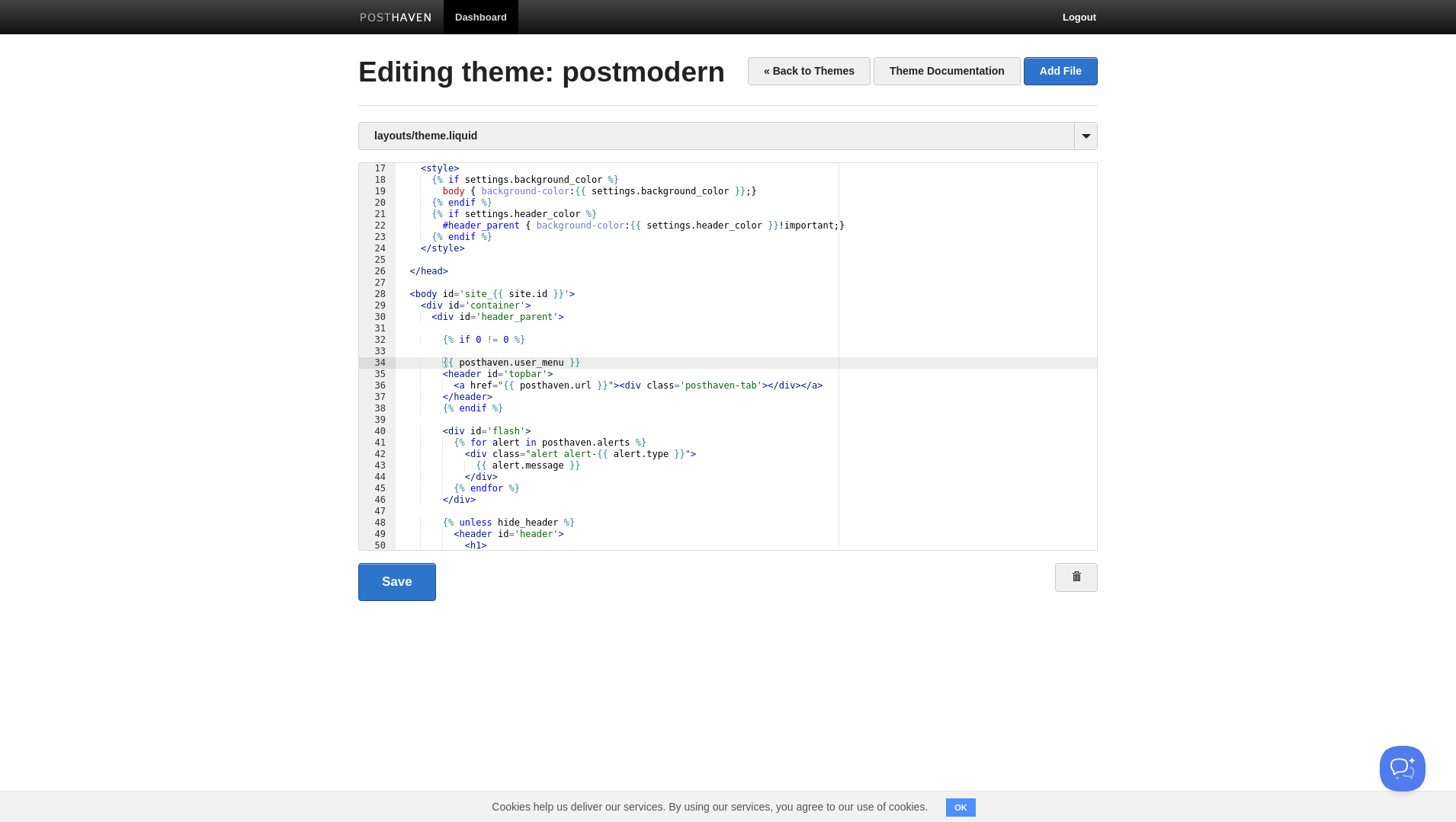
scroll to position [0, 6]
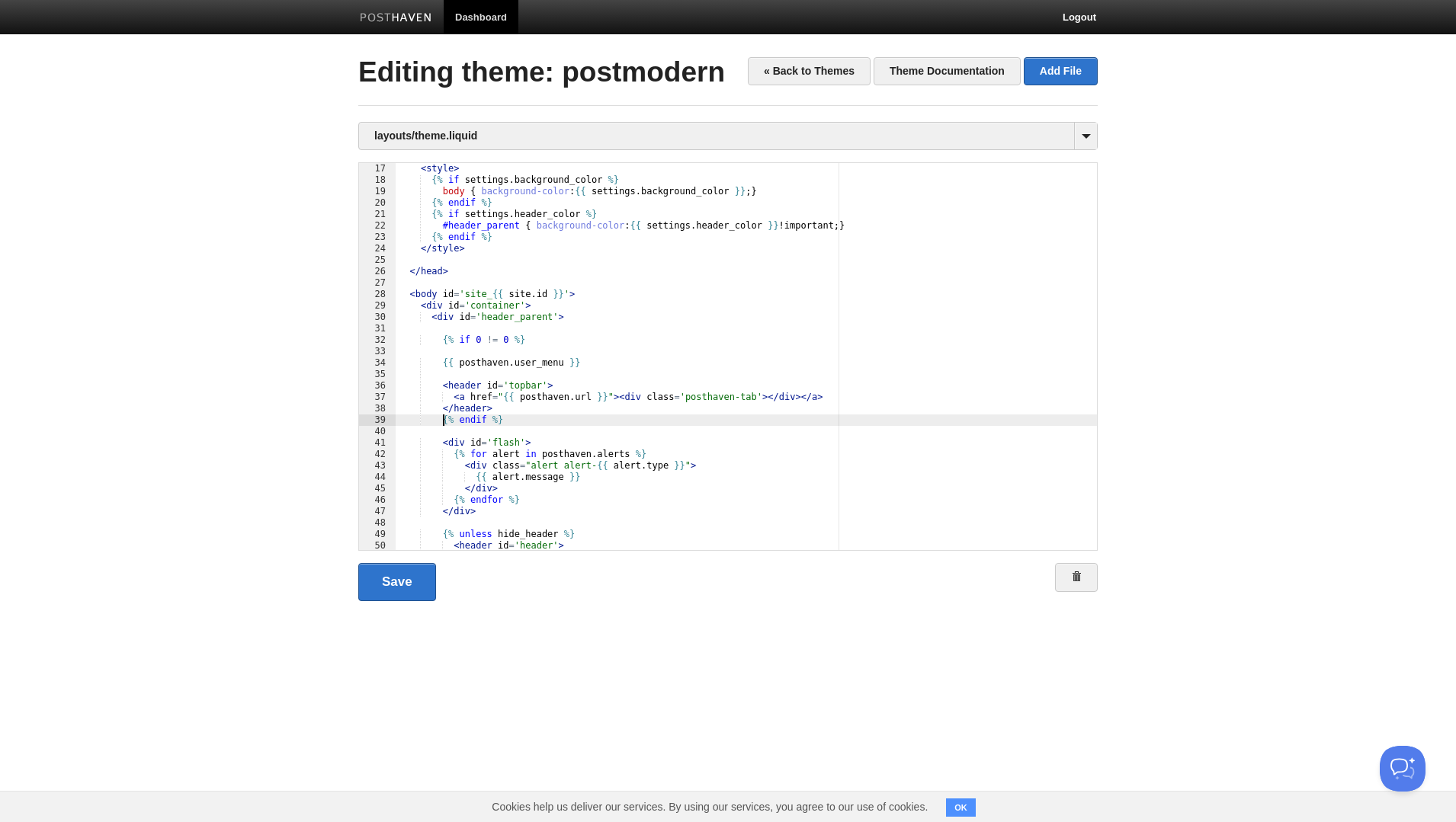
type textarea ""
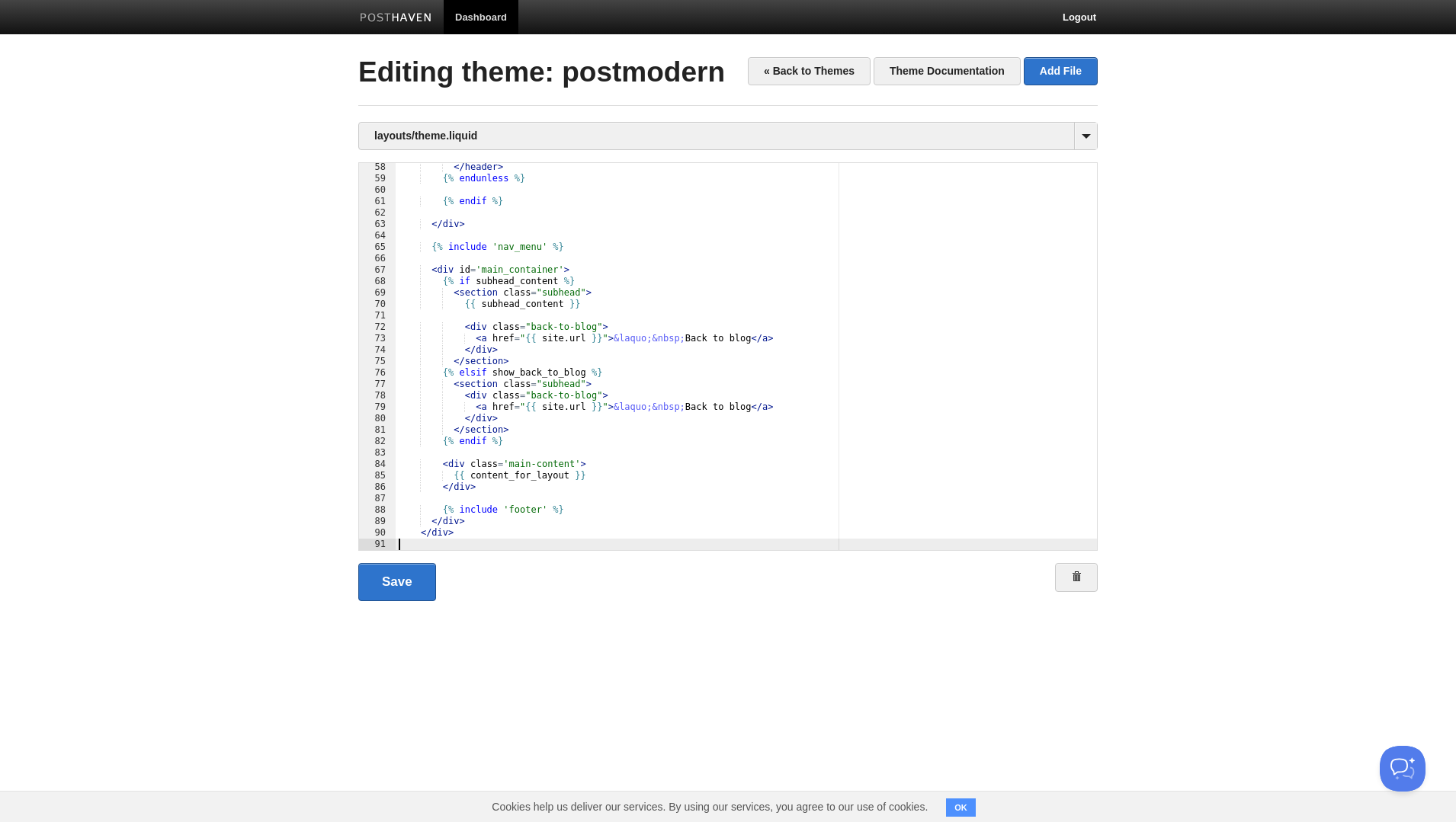
scroll to position [699, 0]
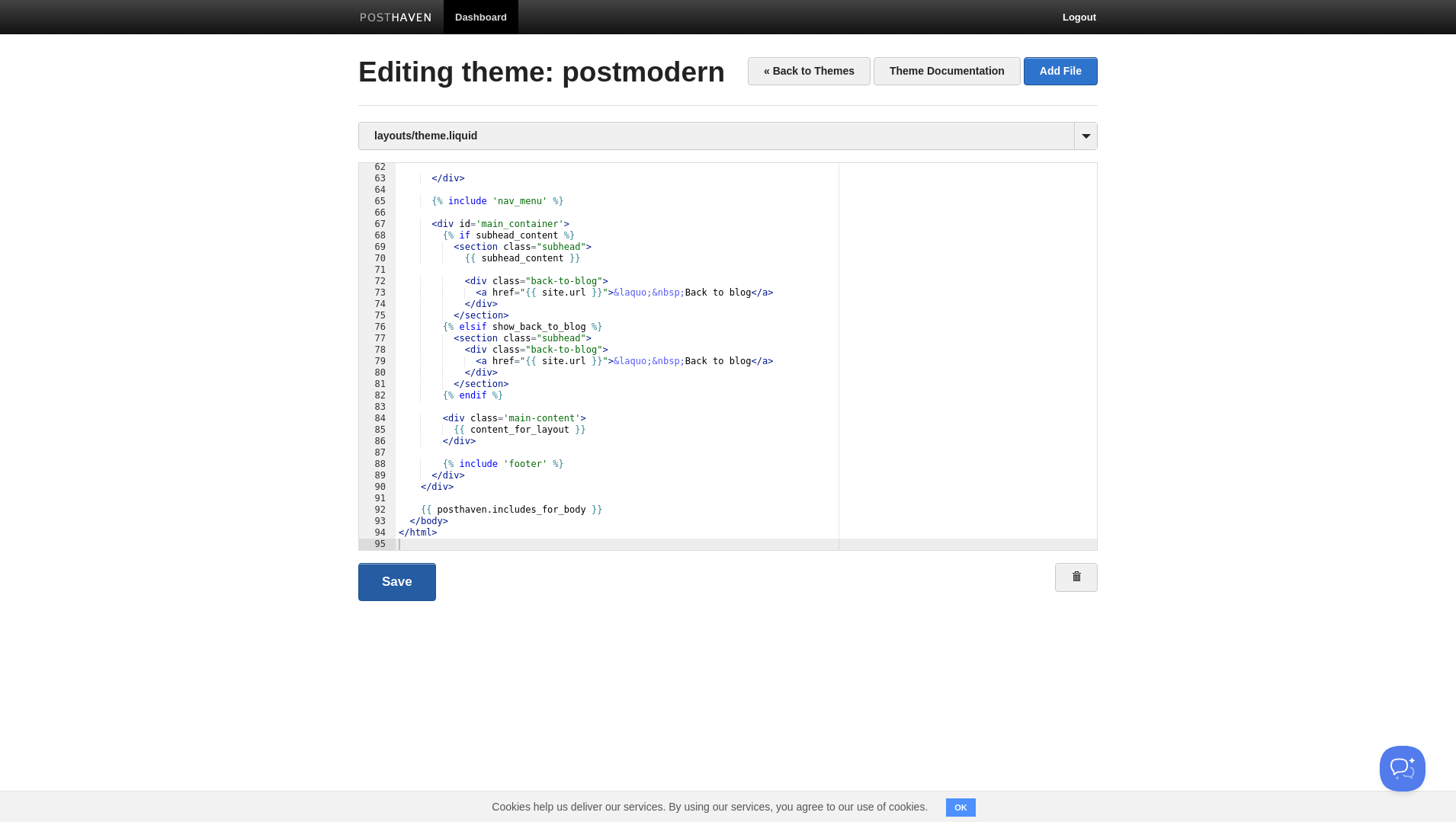
click at [389, 588] on link "Save" at bounding box center [397, 582] width 78 height 38
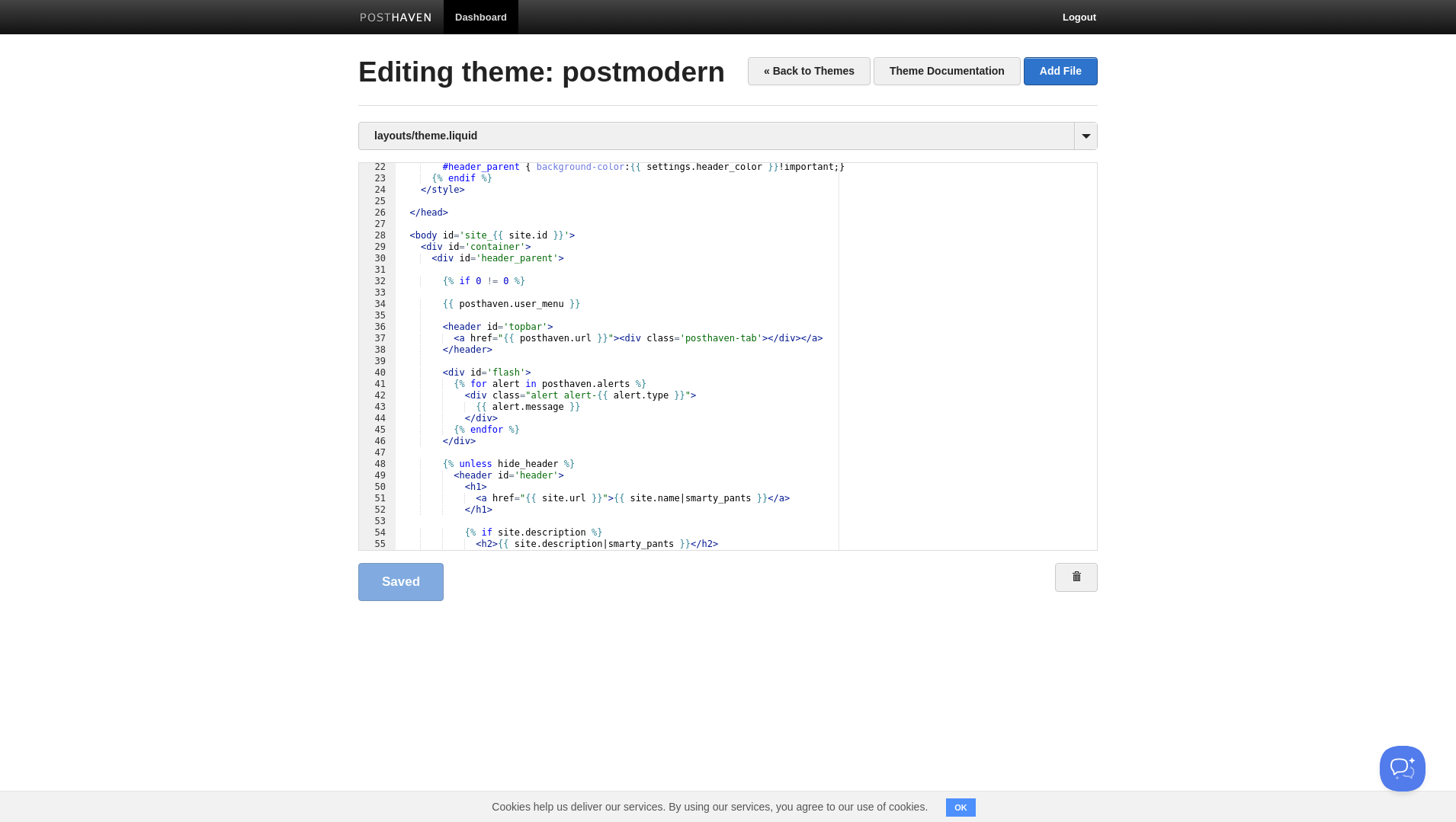
scroll to position [333, 0]
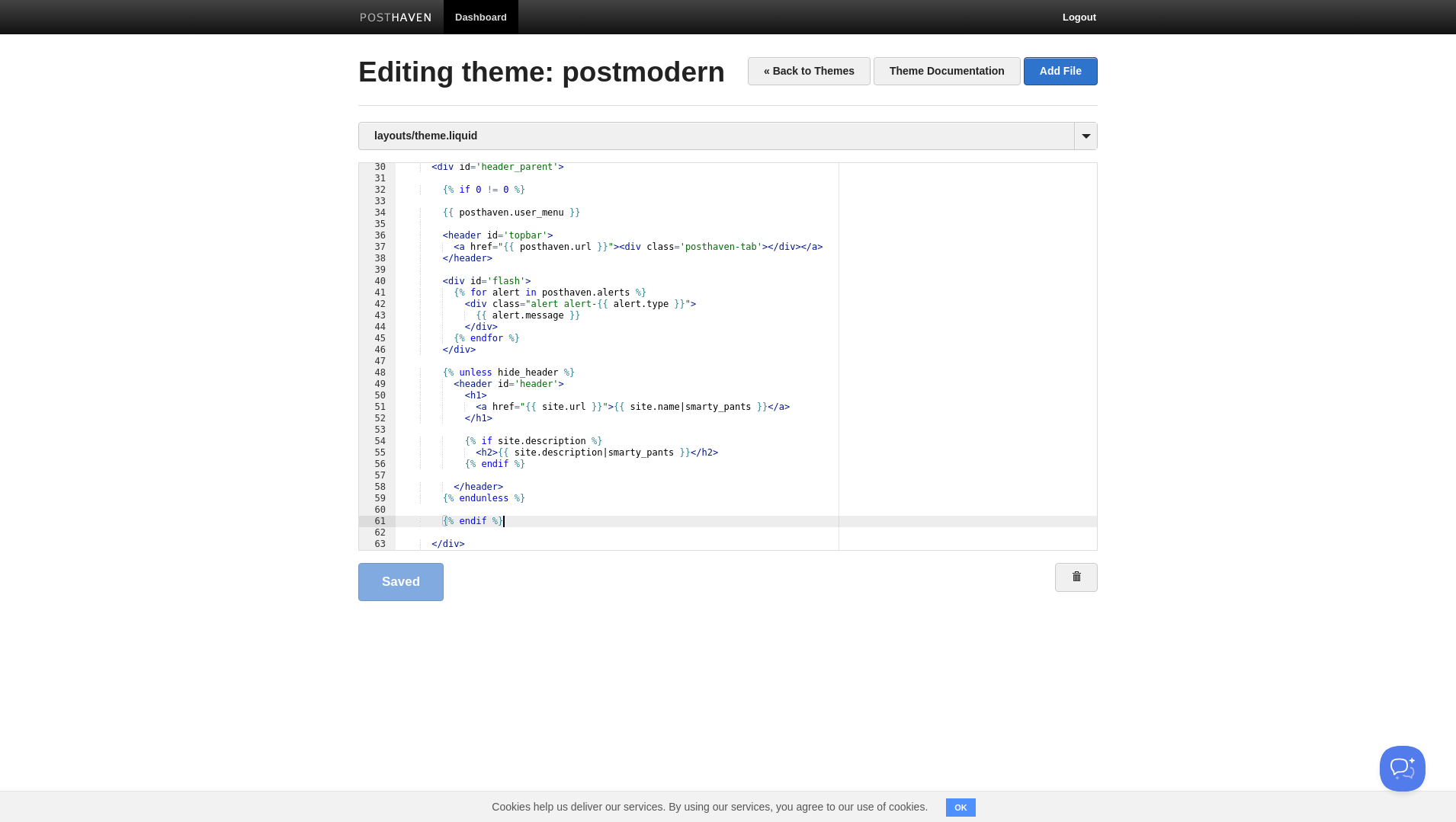
click at [531, 517] on div "< div id = 'header_parent' > {% if 0 != 0 %} {{ posthaven . user_menu }} < head…" at bounding box center [746, 367] width 701 height 410
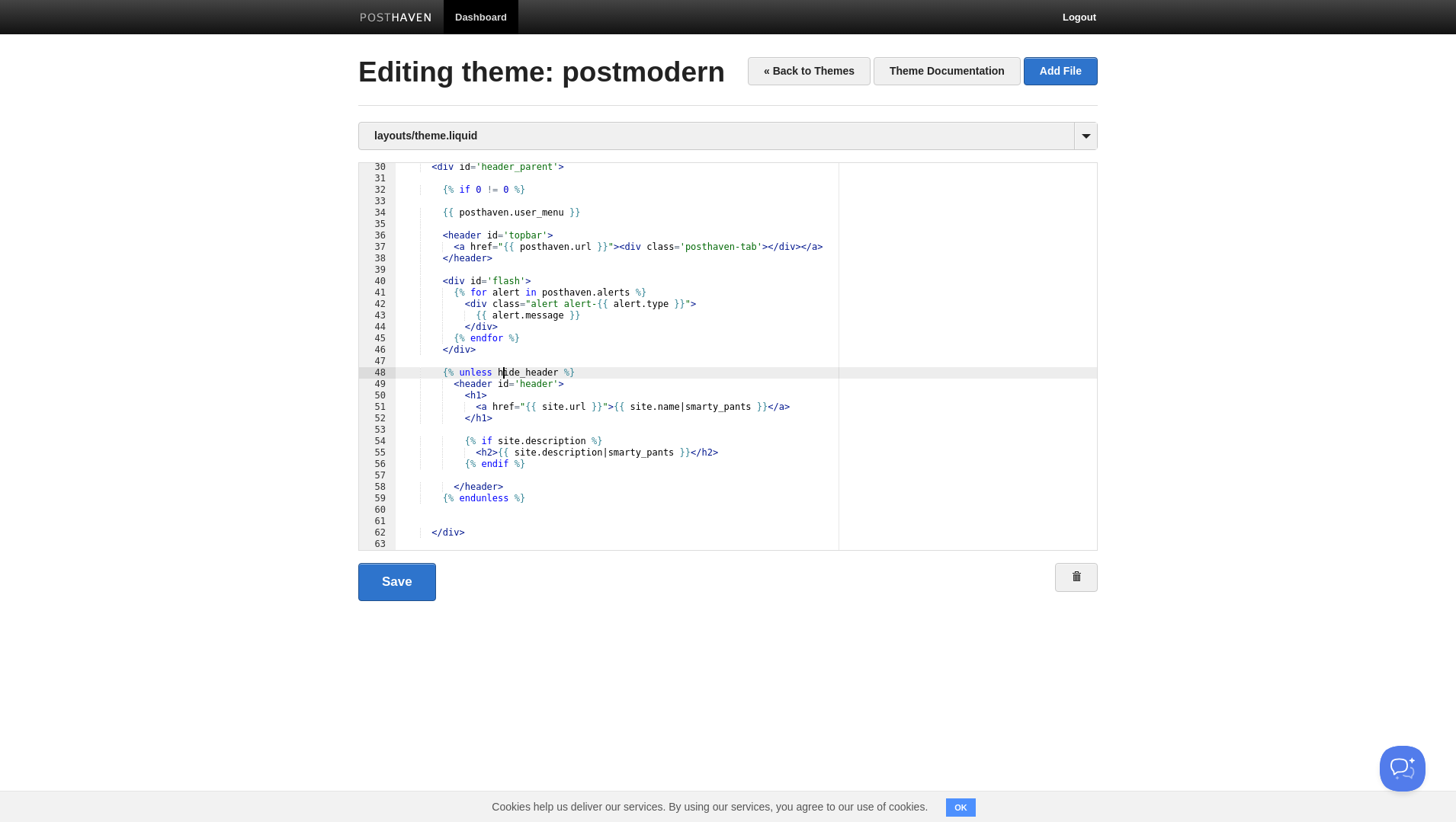
paste textarea
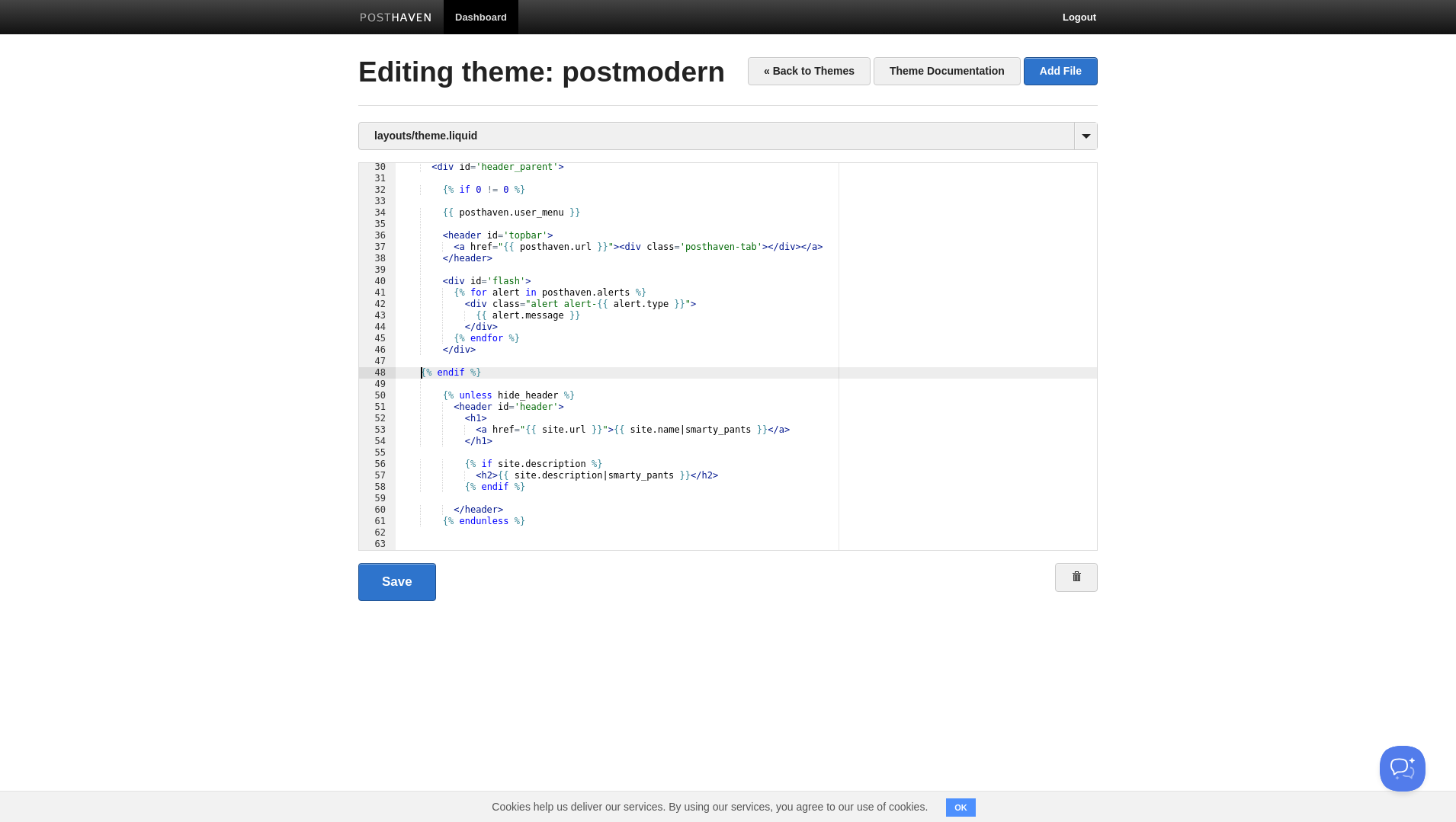
scroll to position [0, 6]
type textarea ""
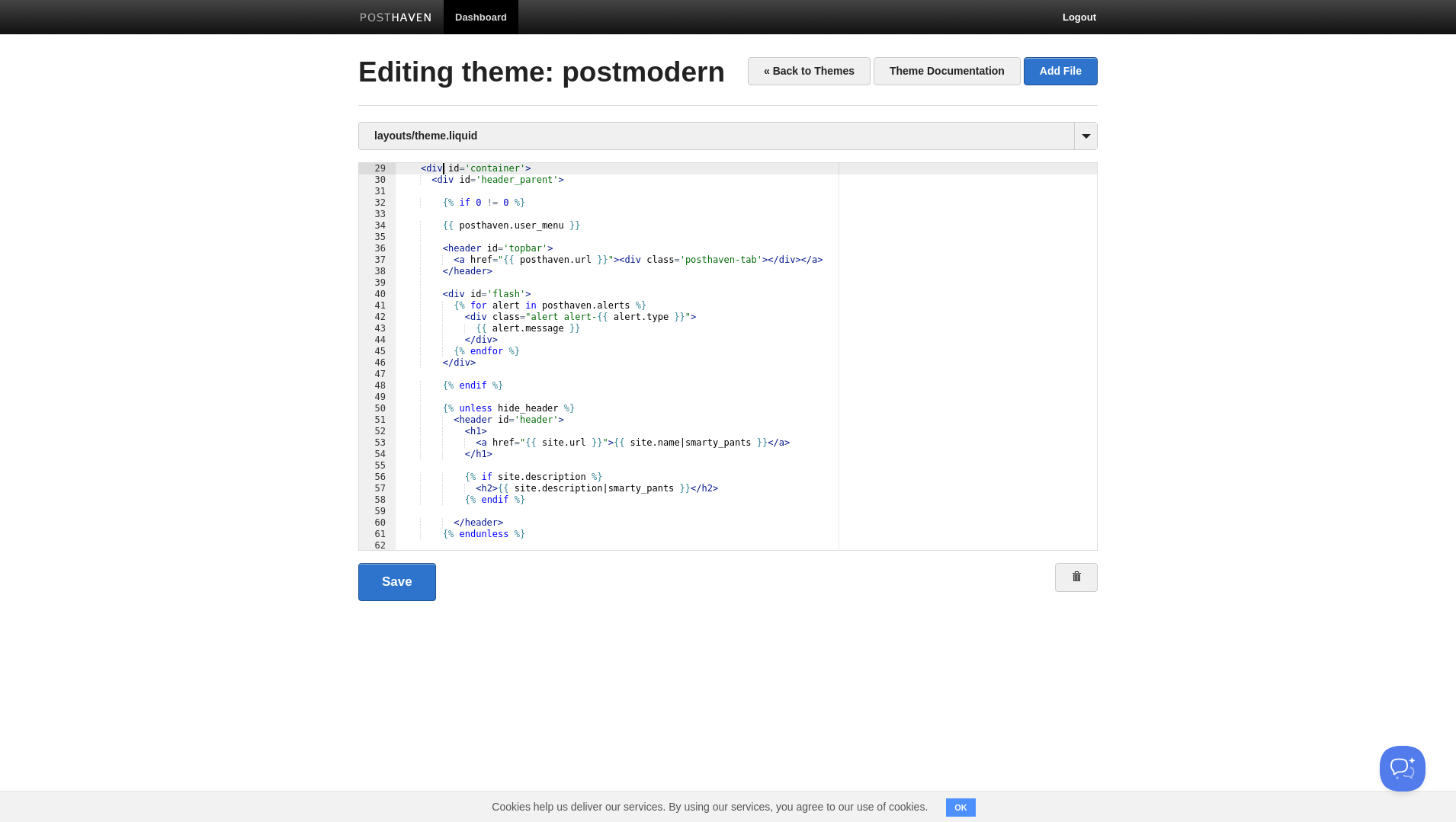
scroll to position [320, 0]
click at [387, 570] on link "Save" at bounding box center [397, 582] width 78 height 38
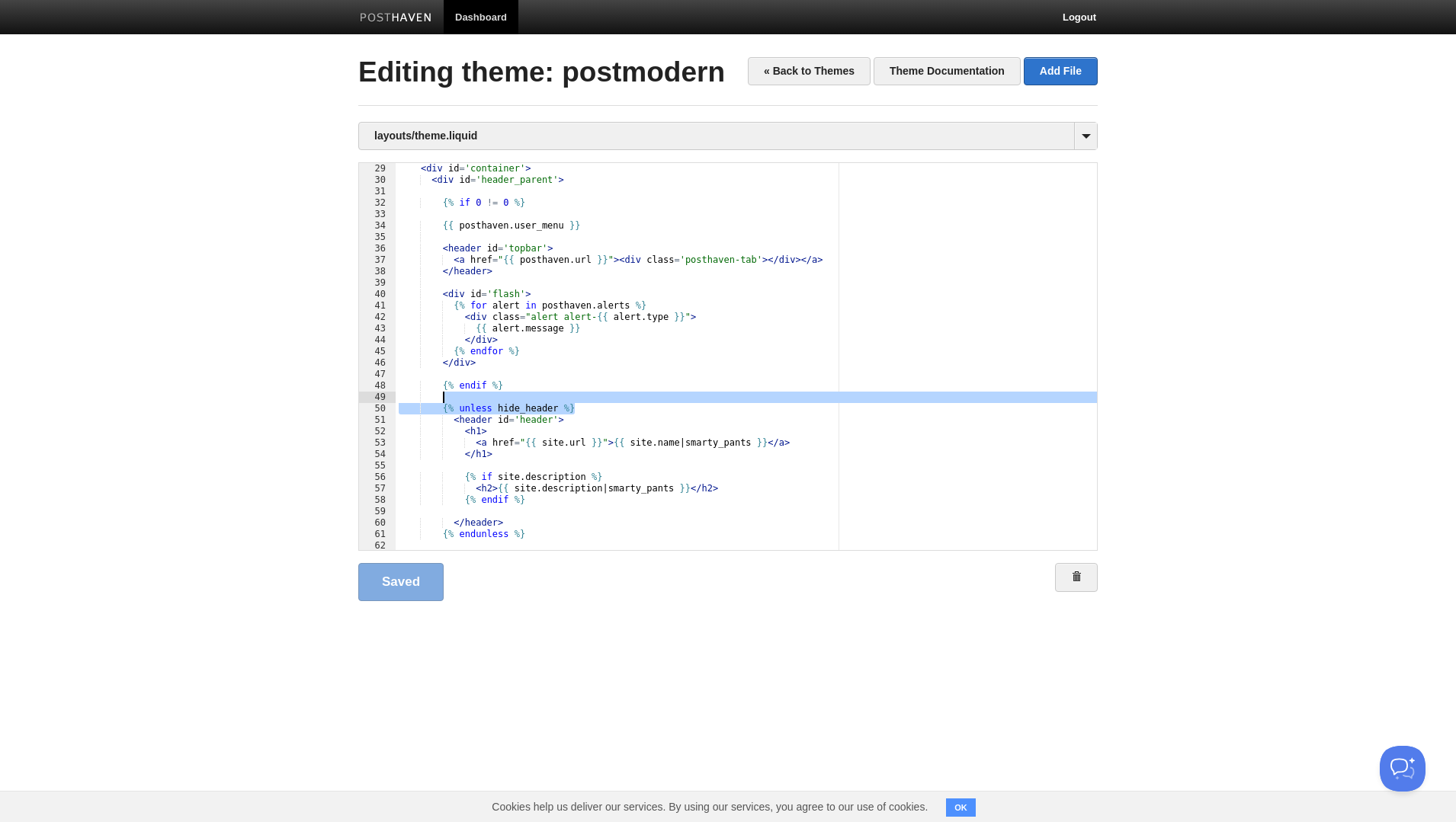
drag, startPoint x: 592, startPoint y: 409, endPoint x: 598, endPoint y: 397, distance: 13.4
click at [598, 397] on div "< div id = 'container' > < div id = 'header_parent' > {% if 0 != 0 %} {{ postha…" at bounding box center [746, 368] width 701 height 410
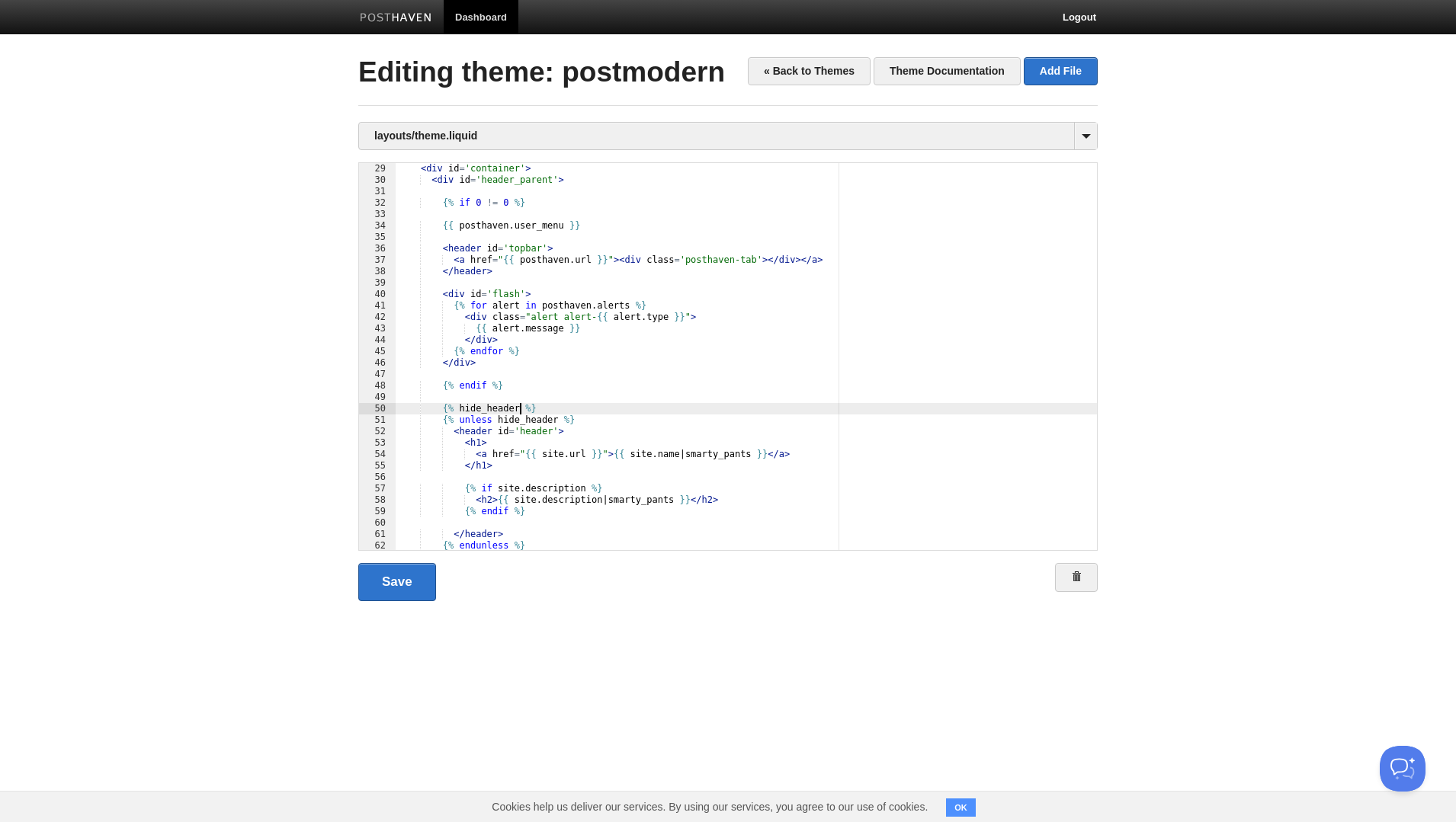
scroll to position [0, 6]
click at [524, 444] on div "< div id = 'container' > < div id = 'header_parent' > {% if 0 != 0 %} {{ postha…" at bounding box center [746, 368] width 701 height 410
click at [392, 583] on link "Save" at bounding box center [397, 582] width 78 height 38
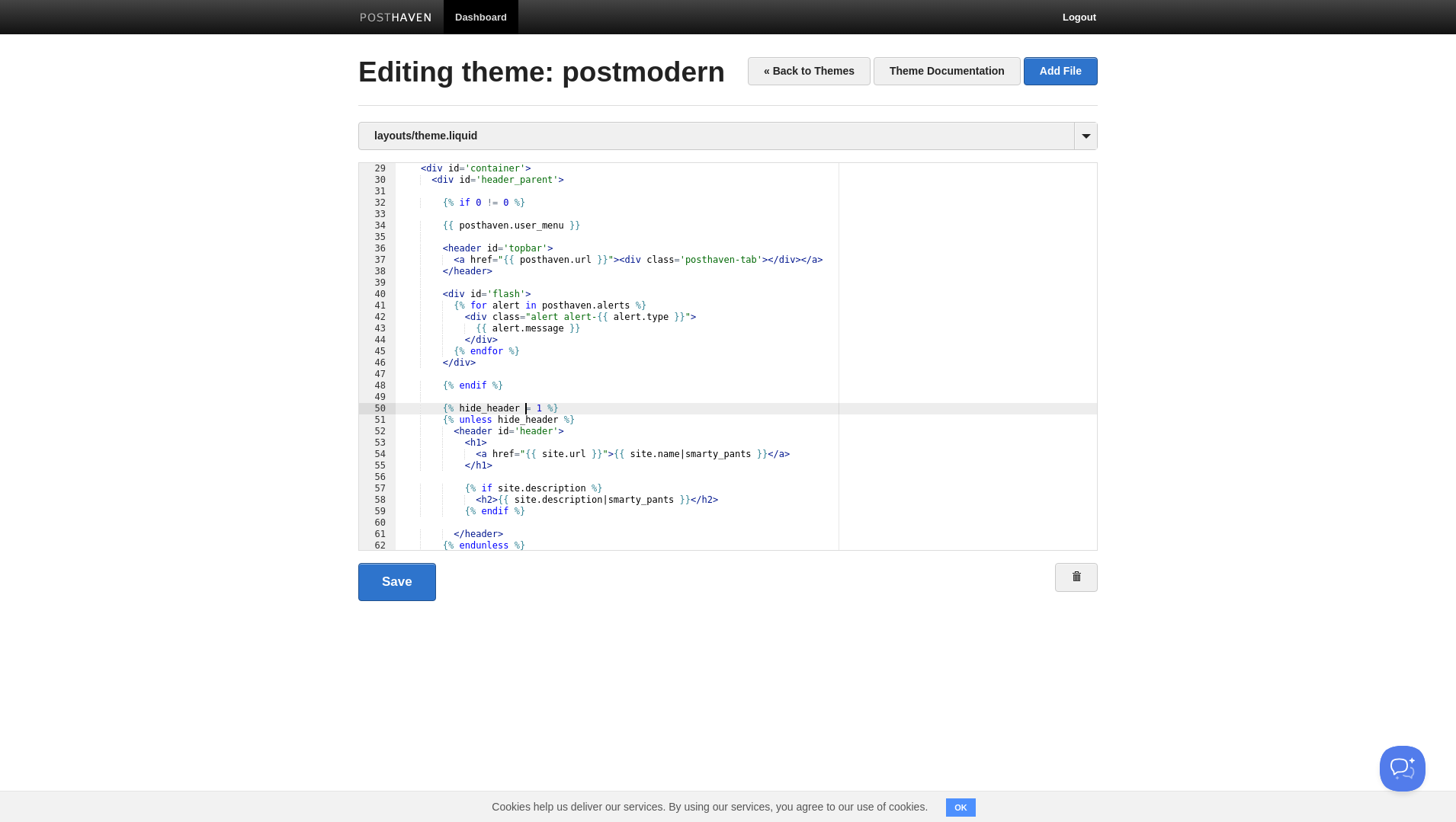
click at [524, 408] on div "< div id = 'container' > < div id = 'header_parent' > {% if 0 != 0 %} {{ postha…" at bounding box center [746, 368] width 701 height 410
click at [392, 582] on link "Save" at bounding box center [397, 582] width 78 height 38
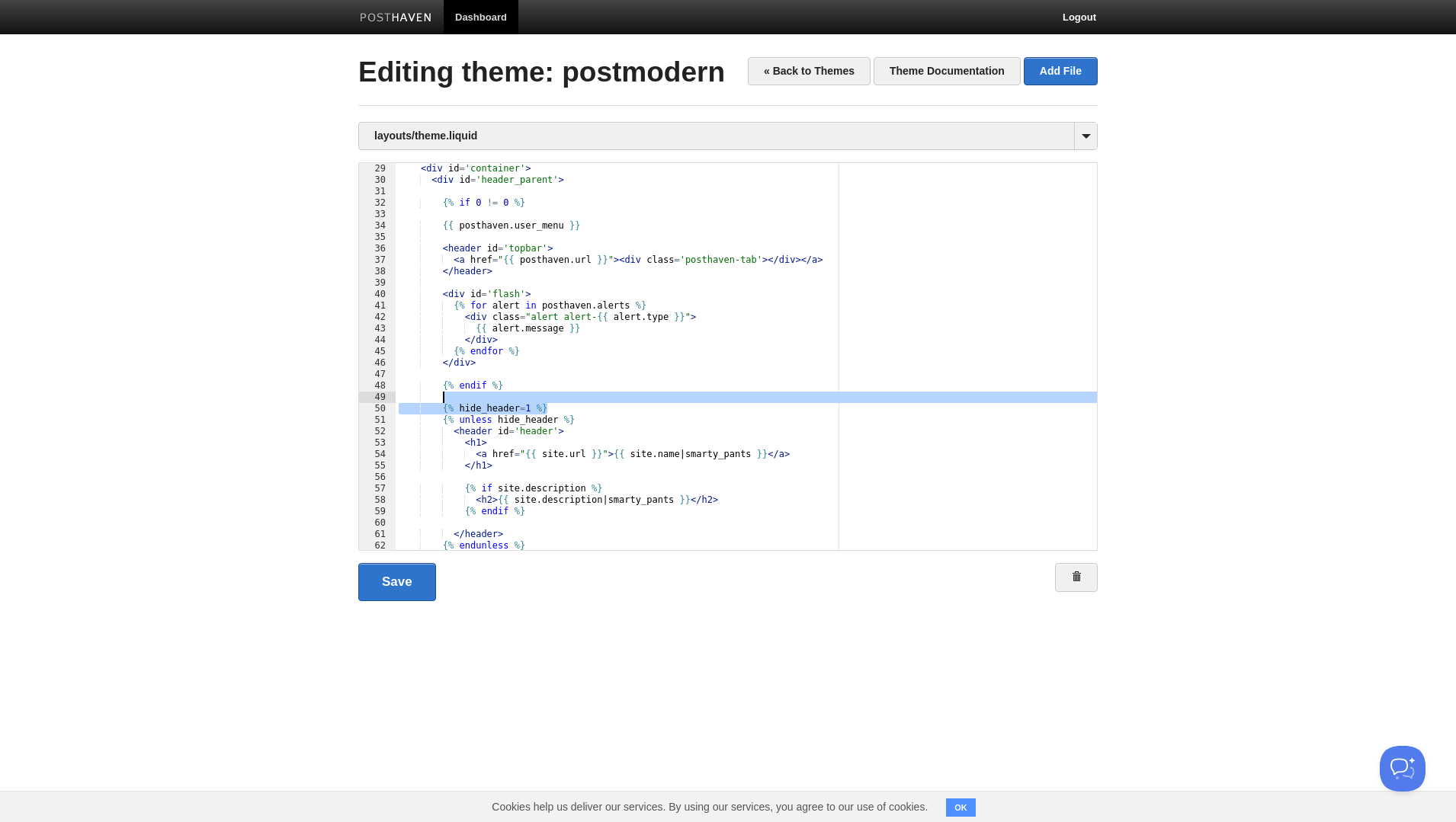
drag, startPoint x: 570, startPoint y: 443, endPoint x: 602, endPoint y: 397, distance: 56.0
click at [602, 397] on div "< div id = 'container' > < div id = 'header_parent' > {% if 0 != 0 %} {{ postha…" at bounding box center [746, 368] width 701 height 410
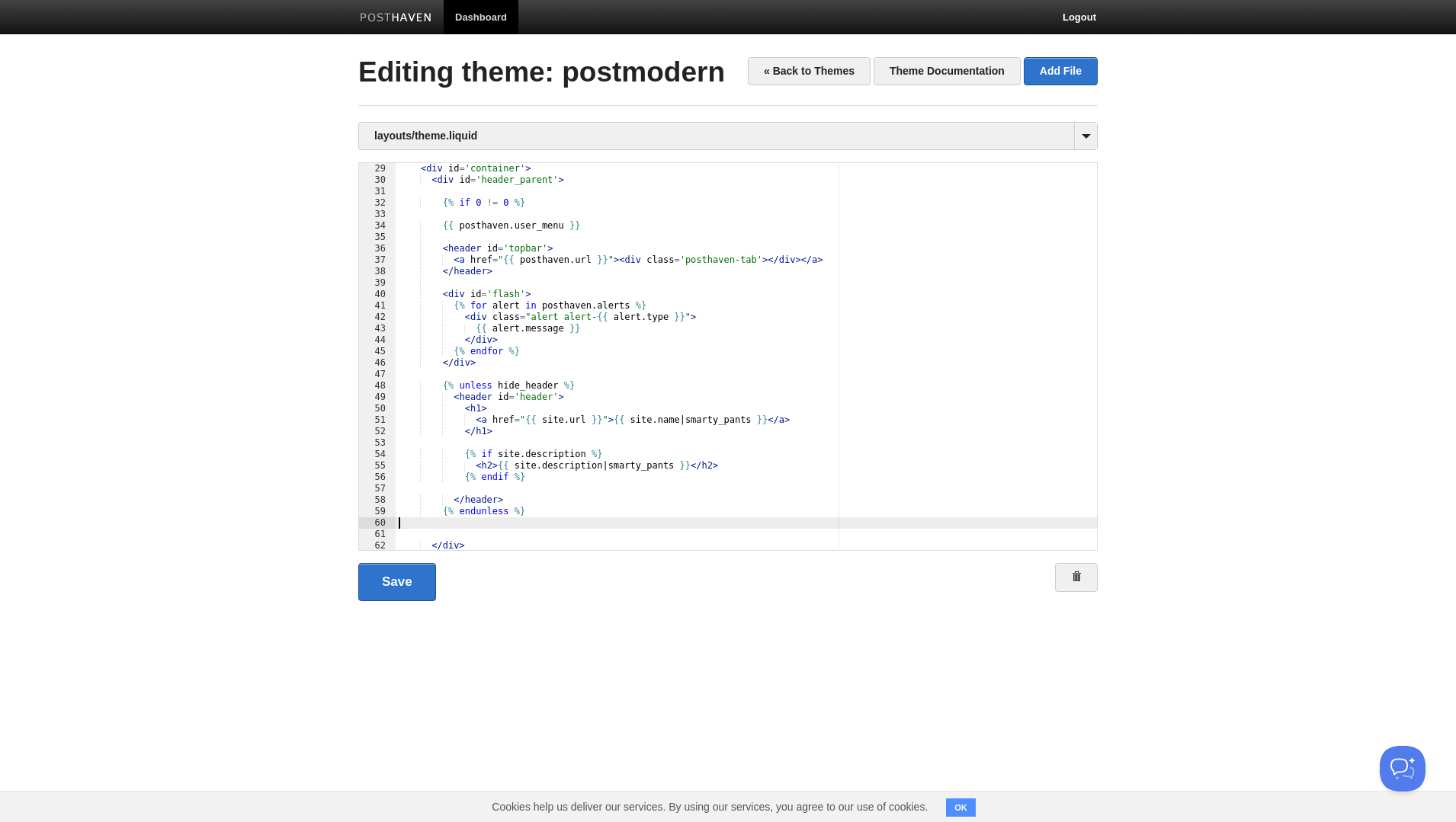
scroll to position [0, 6]
paste textarea
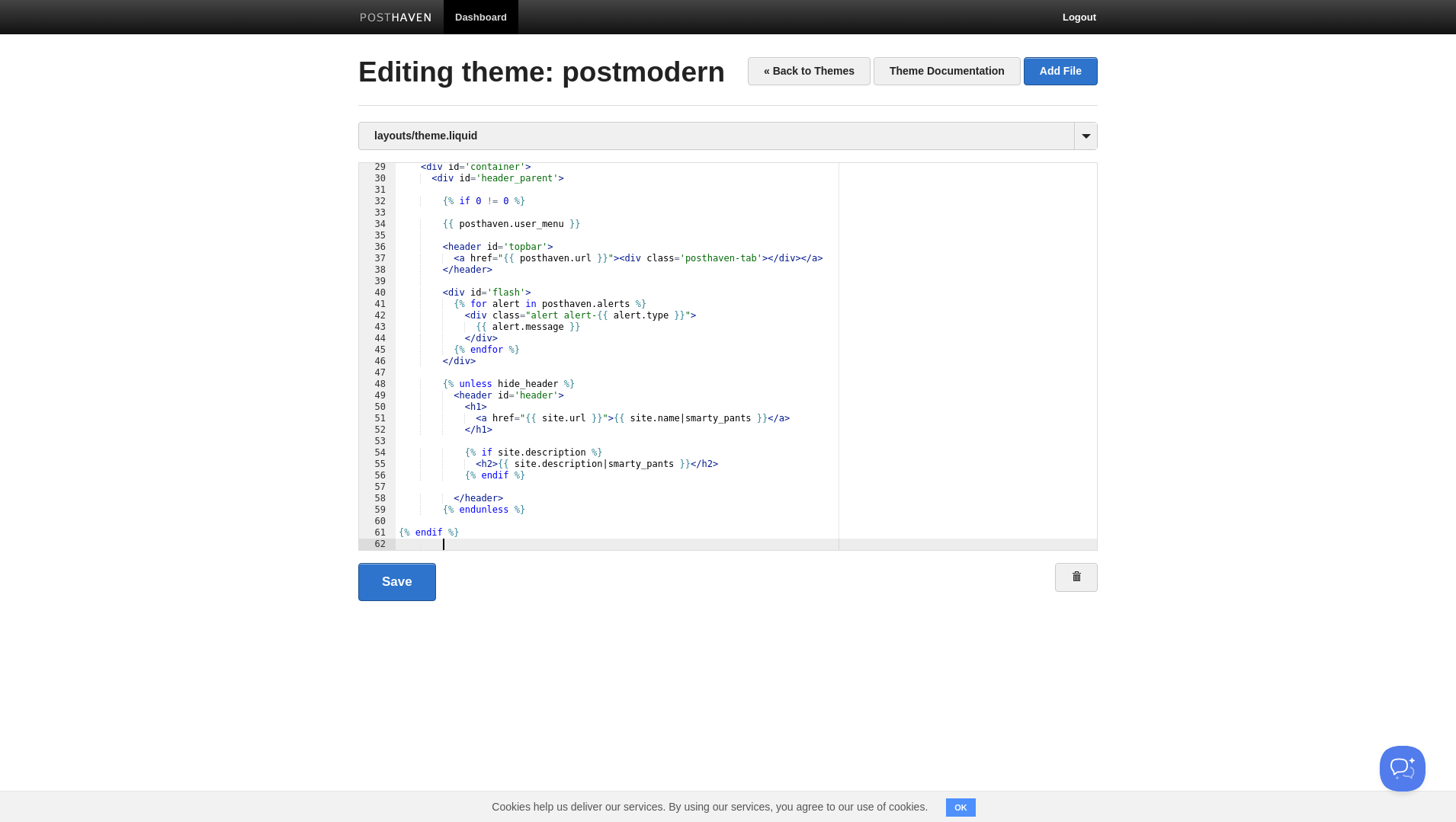
scroll to position [322, 0]
type textarea ""
click at [390, 578] on link "Save" at bounding box center [397, 582] width 78 height 38
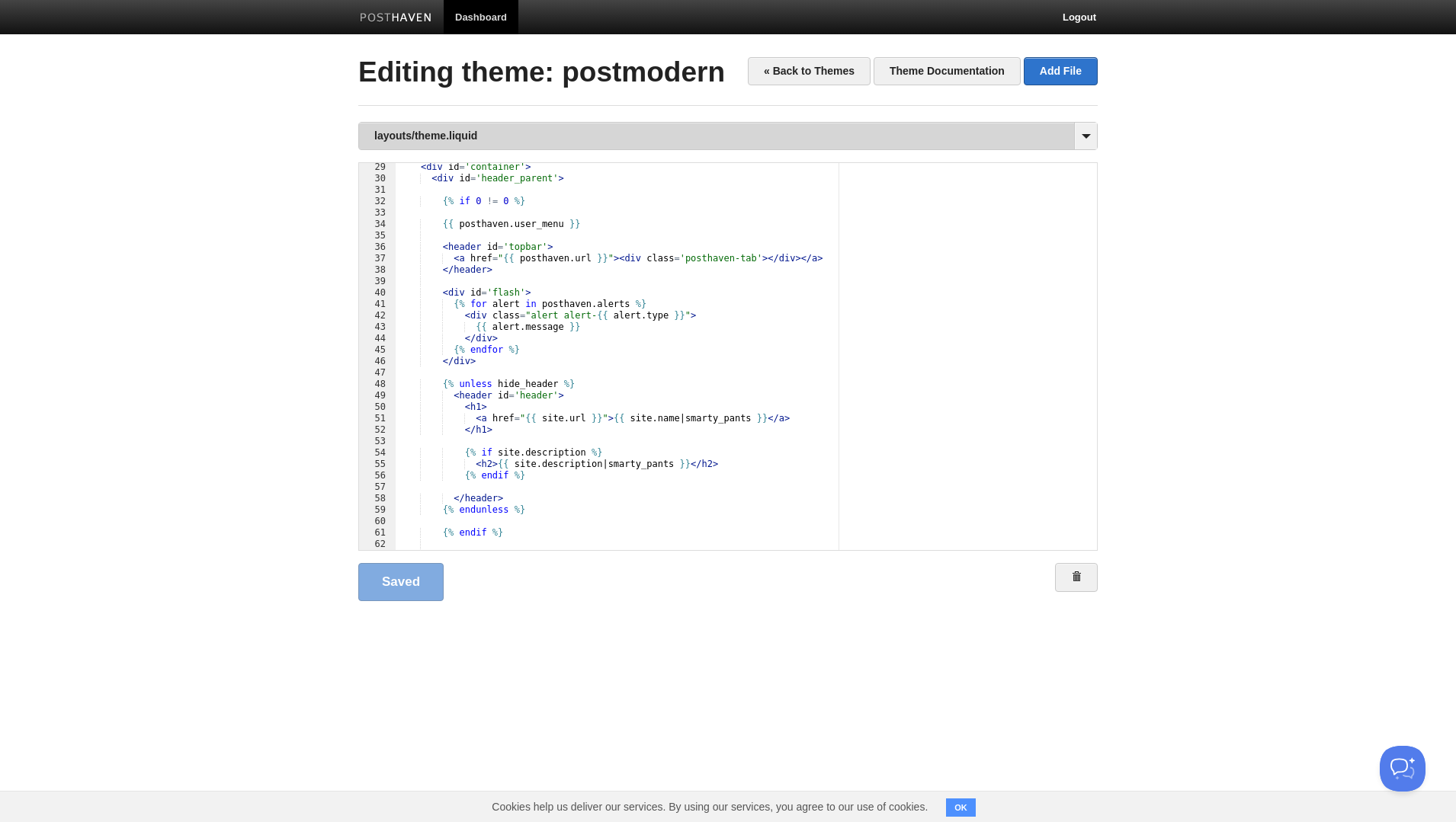
click at [482, 127] on link "layouts/theme.liquid" at bounding box center [728, 136] width 738 height 27
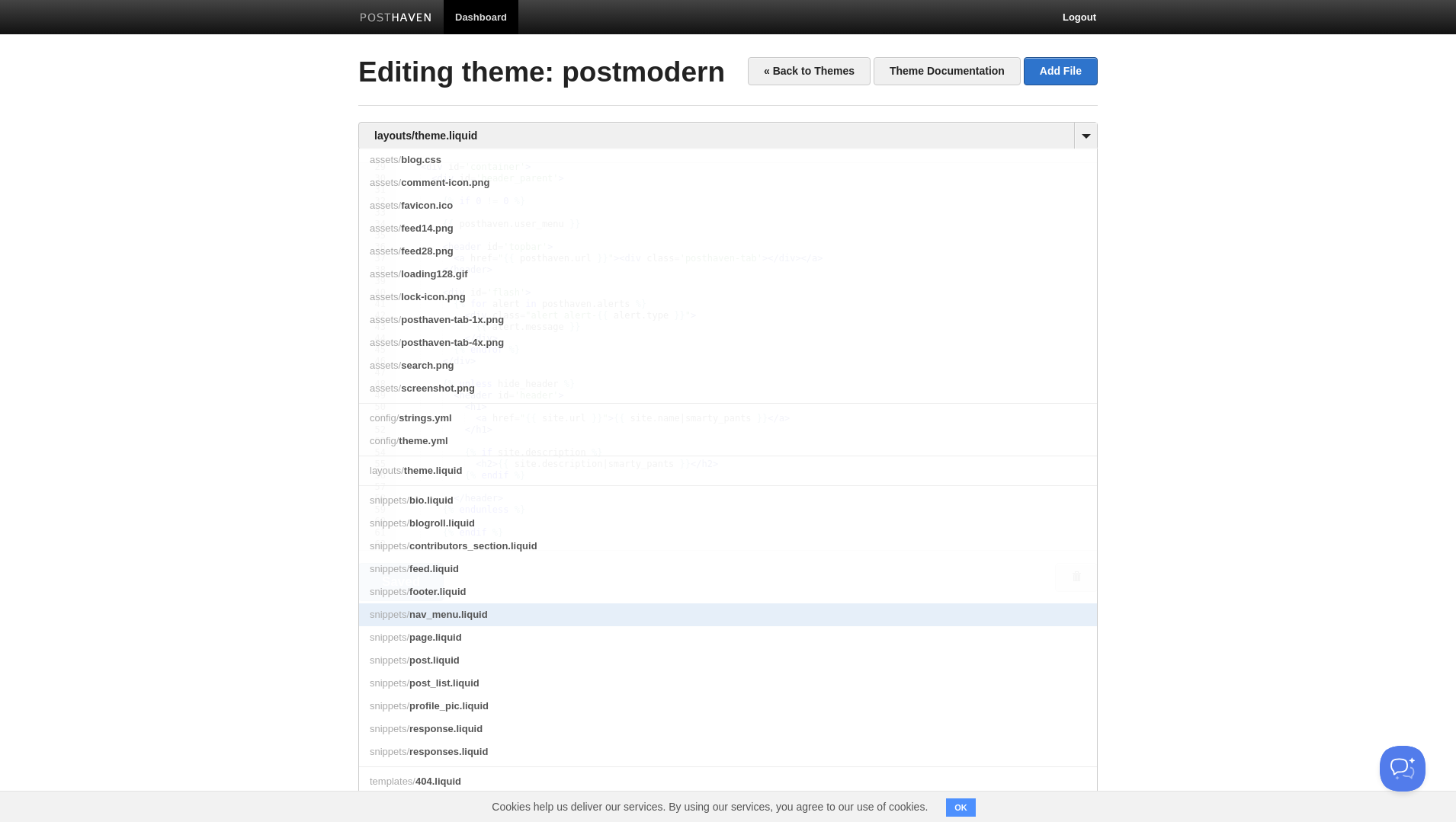
click at [569, 617] on link "snippets/ nav_menu.liquid" at bounding box center [728, 615] width 738 height 22
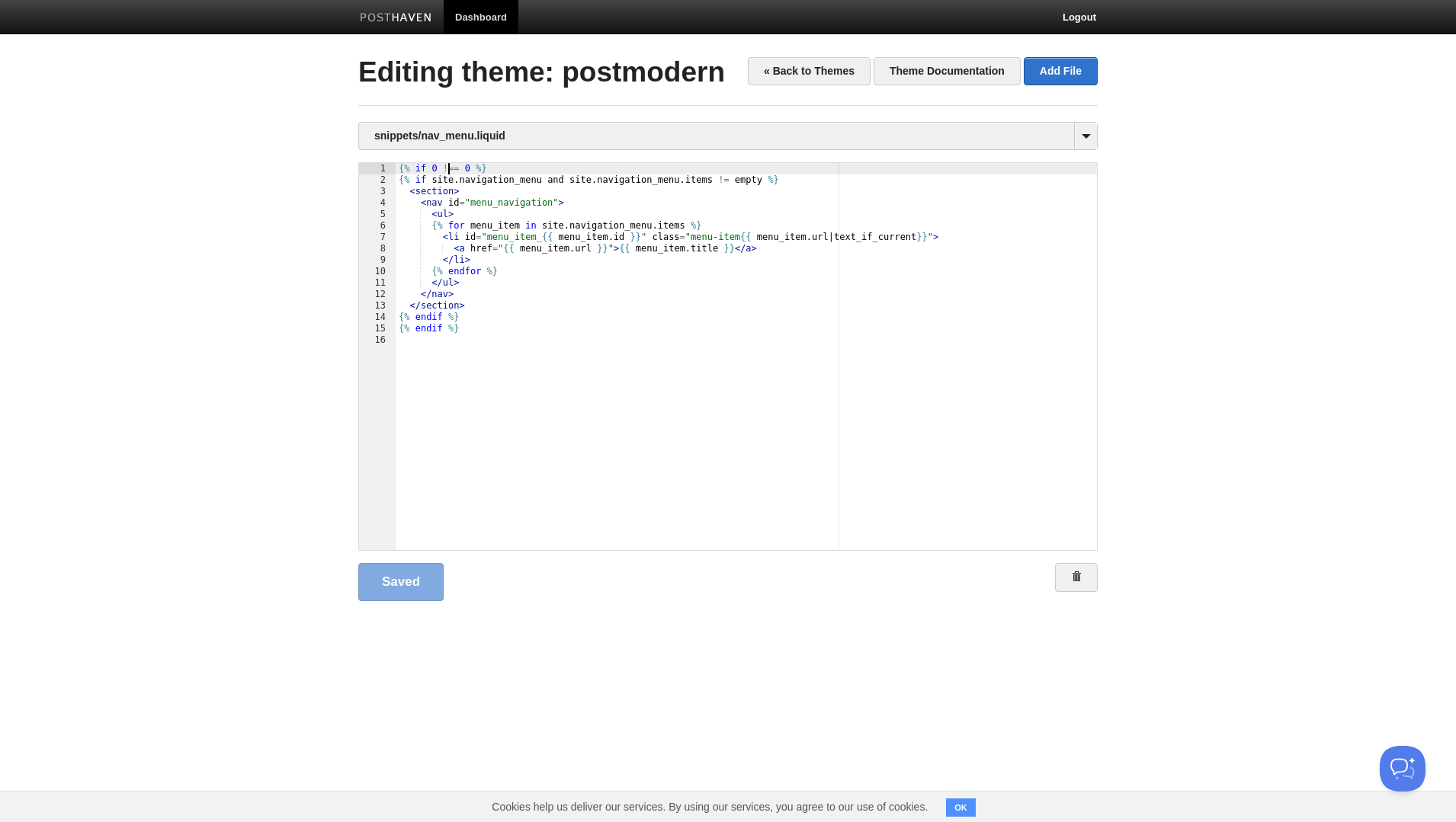
click at [451, 170] on div "{% if 0 !== 0 %} {% if site . navigation_menu and site . navigation_menu . item…" at bounding box center [746, 368] width 701 height 410
click at [456, 169] on div "{% if 0 !== 0 %} {% if site . navigation_menu and site . navigation_menu . item…" at bounding box center [746, 368] width 701 height 410
click at [412, 578] on link "Save" at bounding box center [397, 582] width 78 height 38
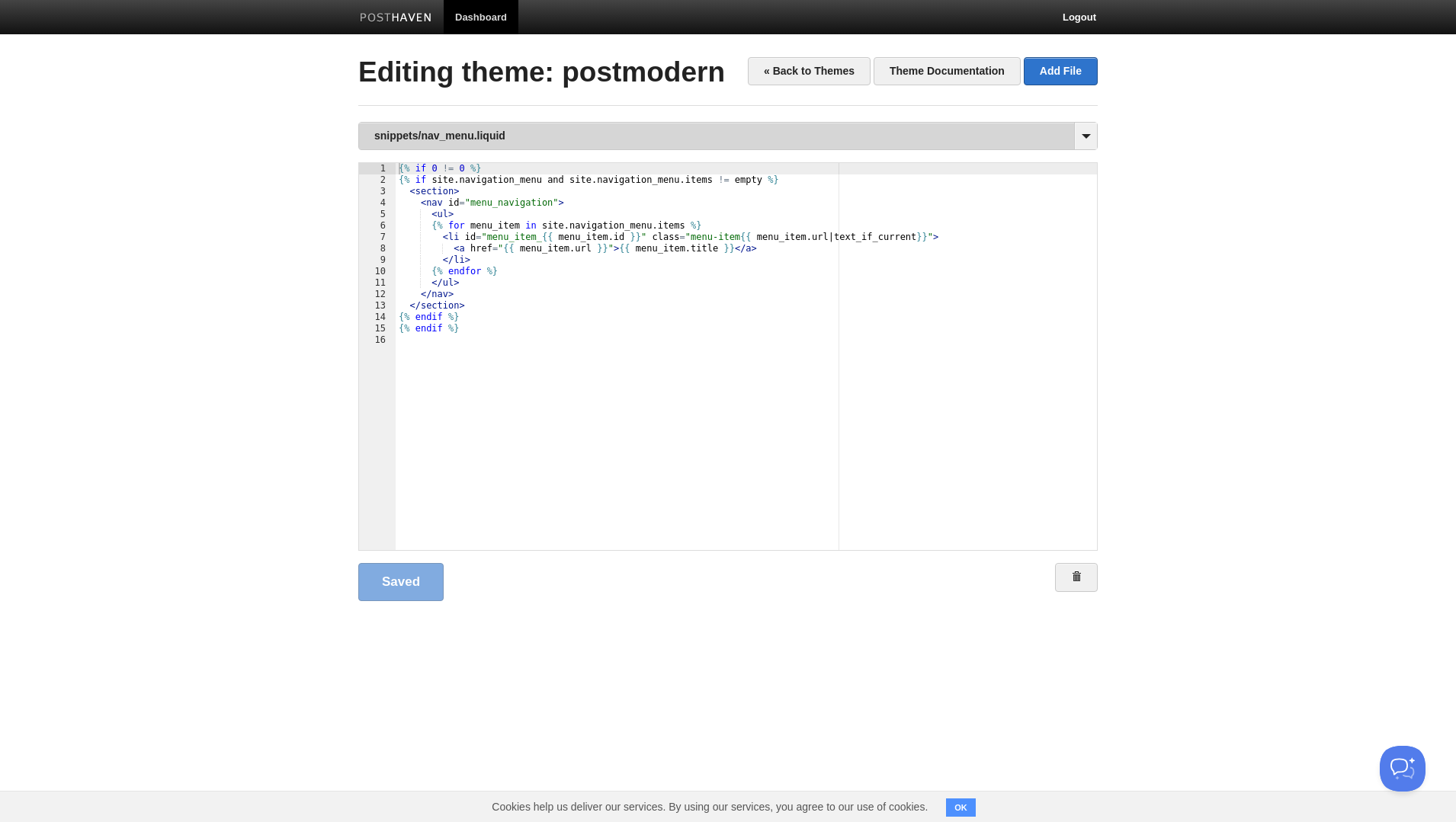
click at [483, 133] on link "snippets/nav_menu.liquid" at bounding box center [728, 136] width 738 height 27
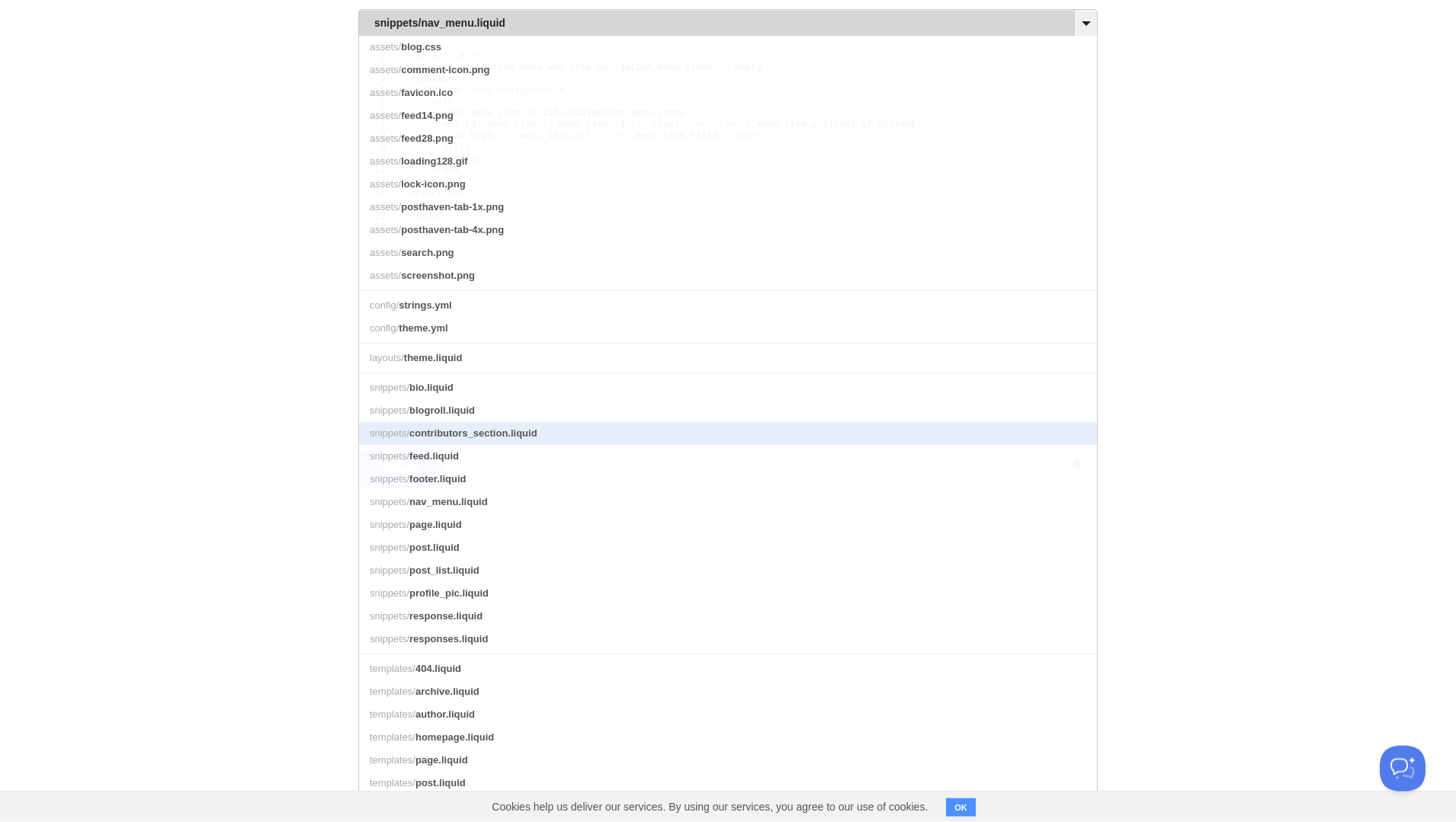
scroll to position [132, 0]
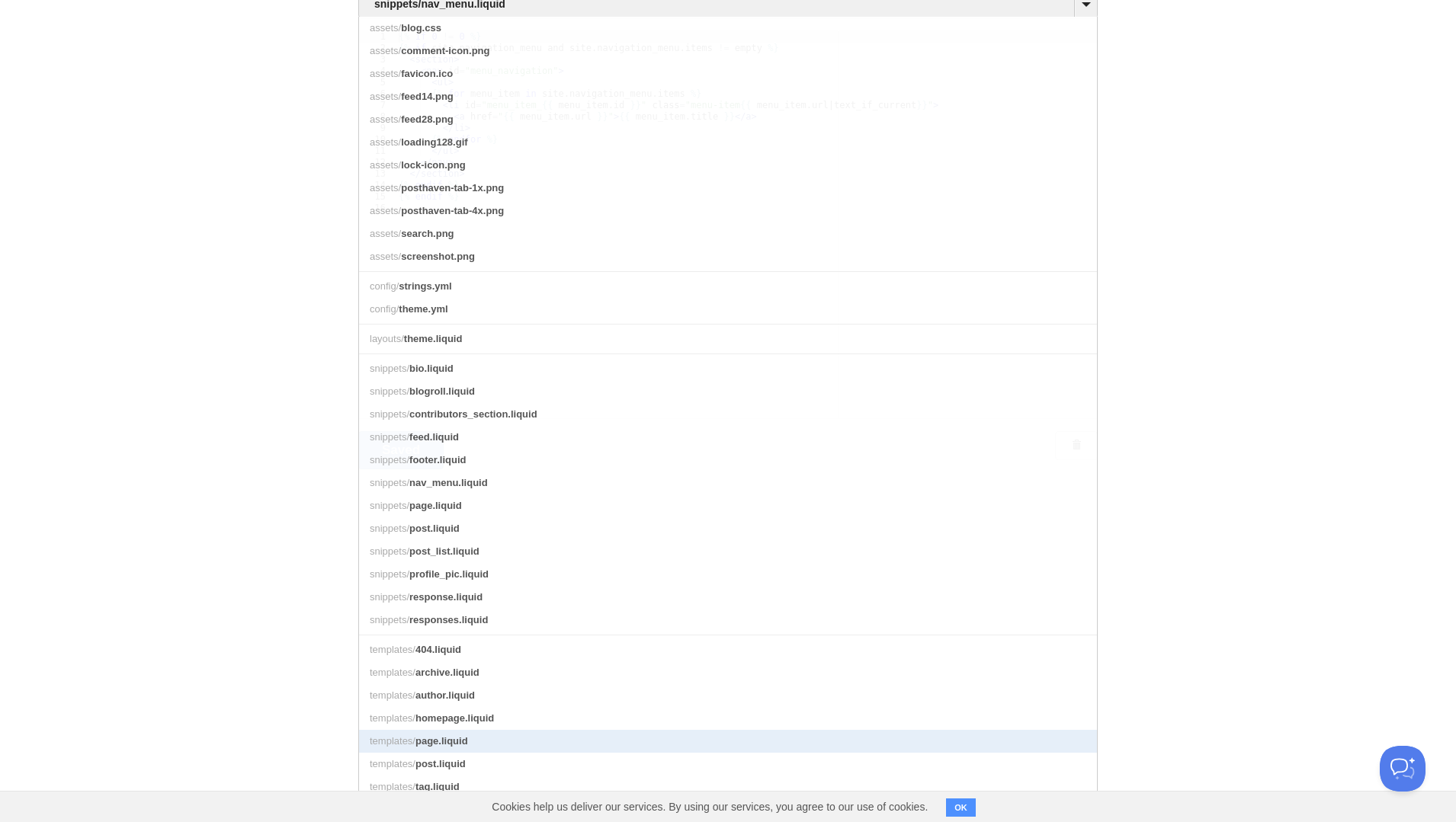
click at [458, 743] on span "page.liquid" at bounding box center [441, 741] width 53 height 11
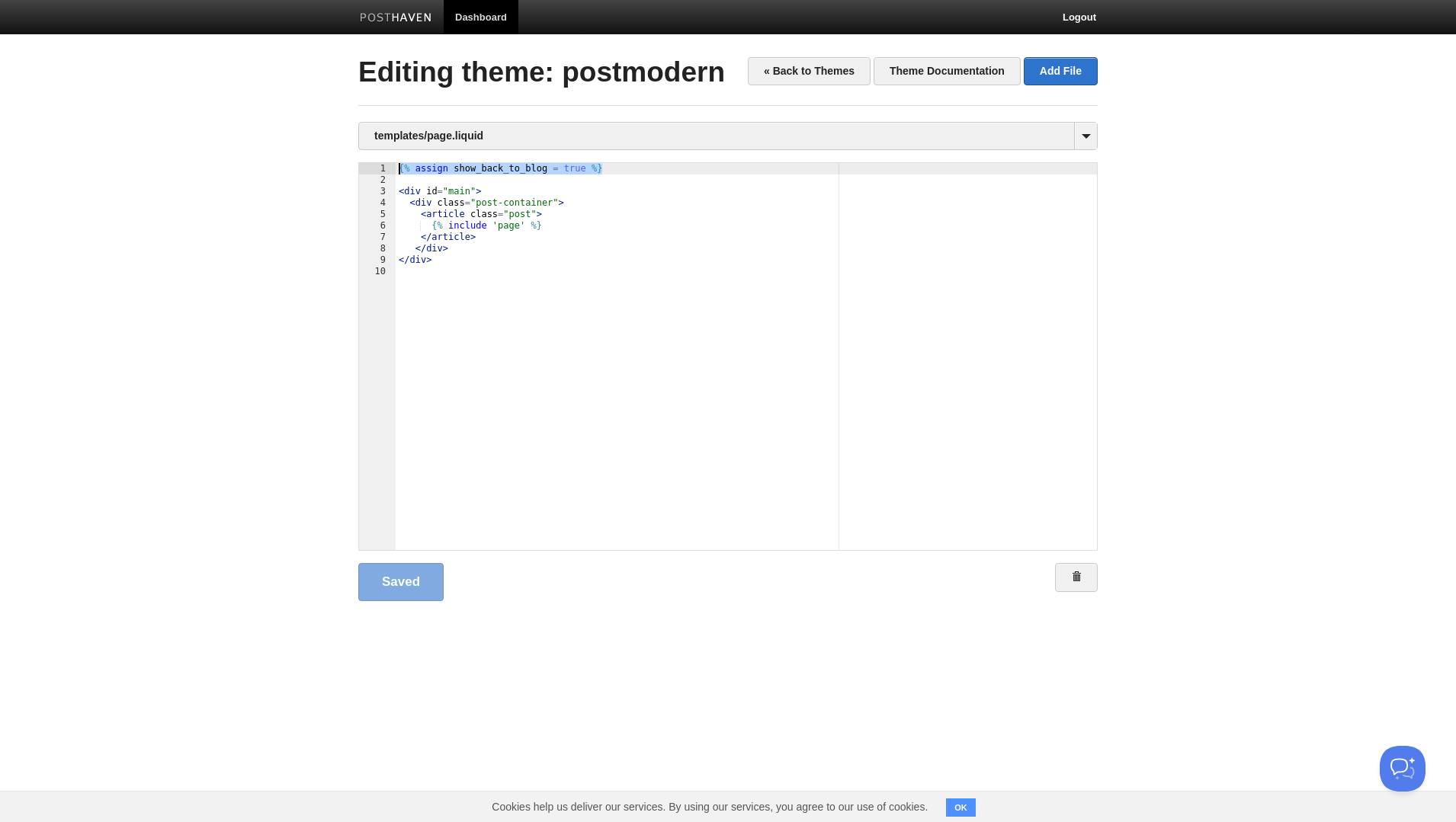
drag, startPoint x: 617, startPoint y: 170, endPoint x: 388, endPoint y: 163, distance: 229.1
click at [396, 163] on div "{% assign show_back_to_blog = true %} < div id = "main" > < div class = "post-c…" at bounding box center [746, 356] width 701 height 387
drag, startPoint x: 428, startPoint y: 165, endPoint x: 412, endPoint y: 184, distance: 24.8
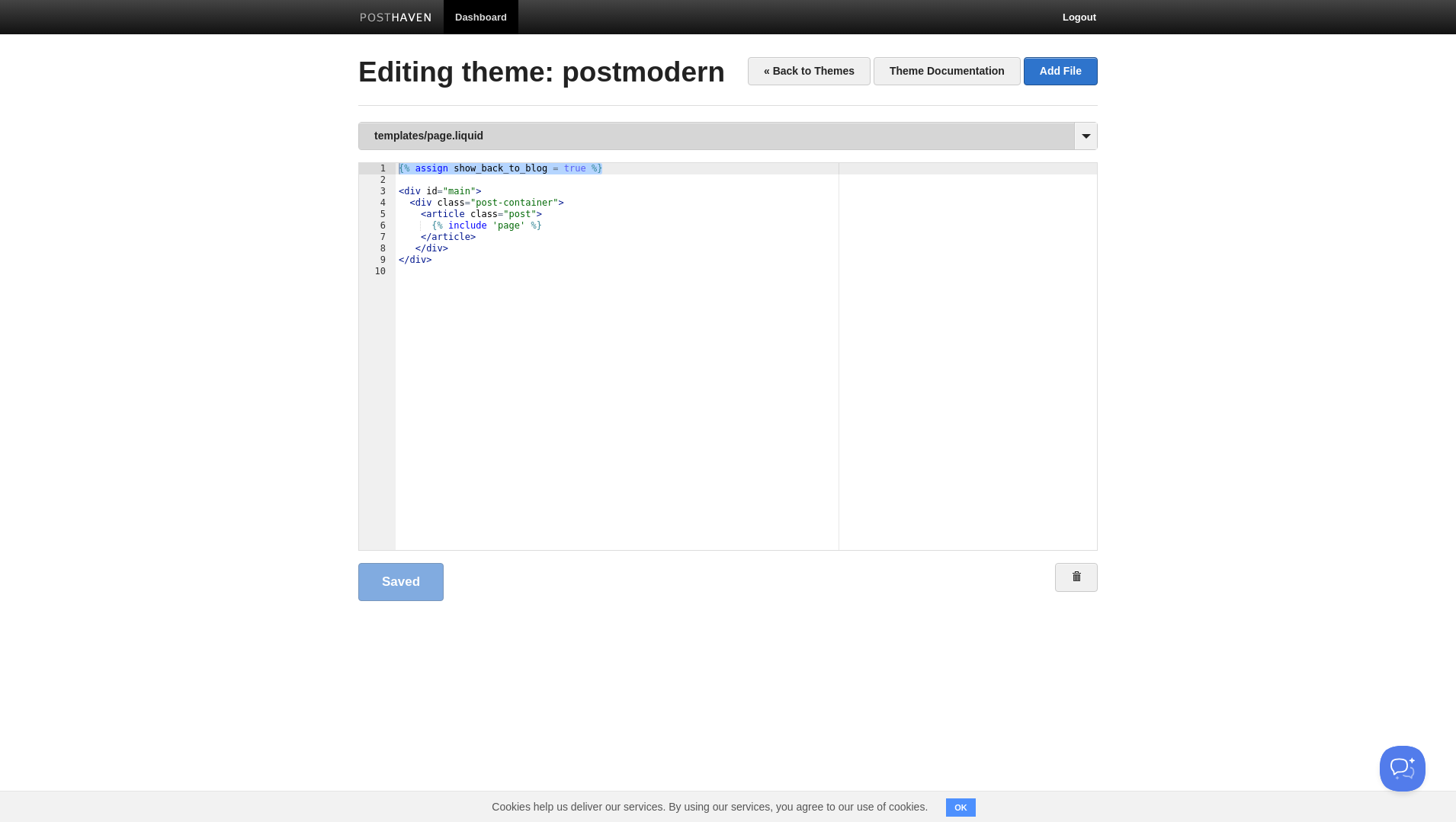
click at [486, 138] on link "templates/page.liquid" at bounding box center [728, 136] width 738 height 27
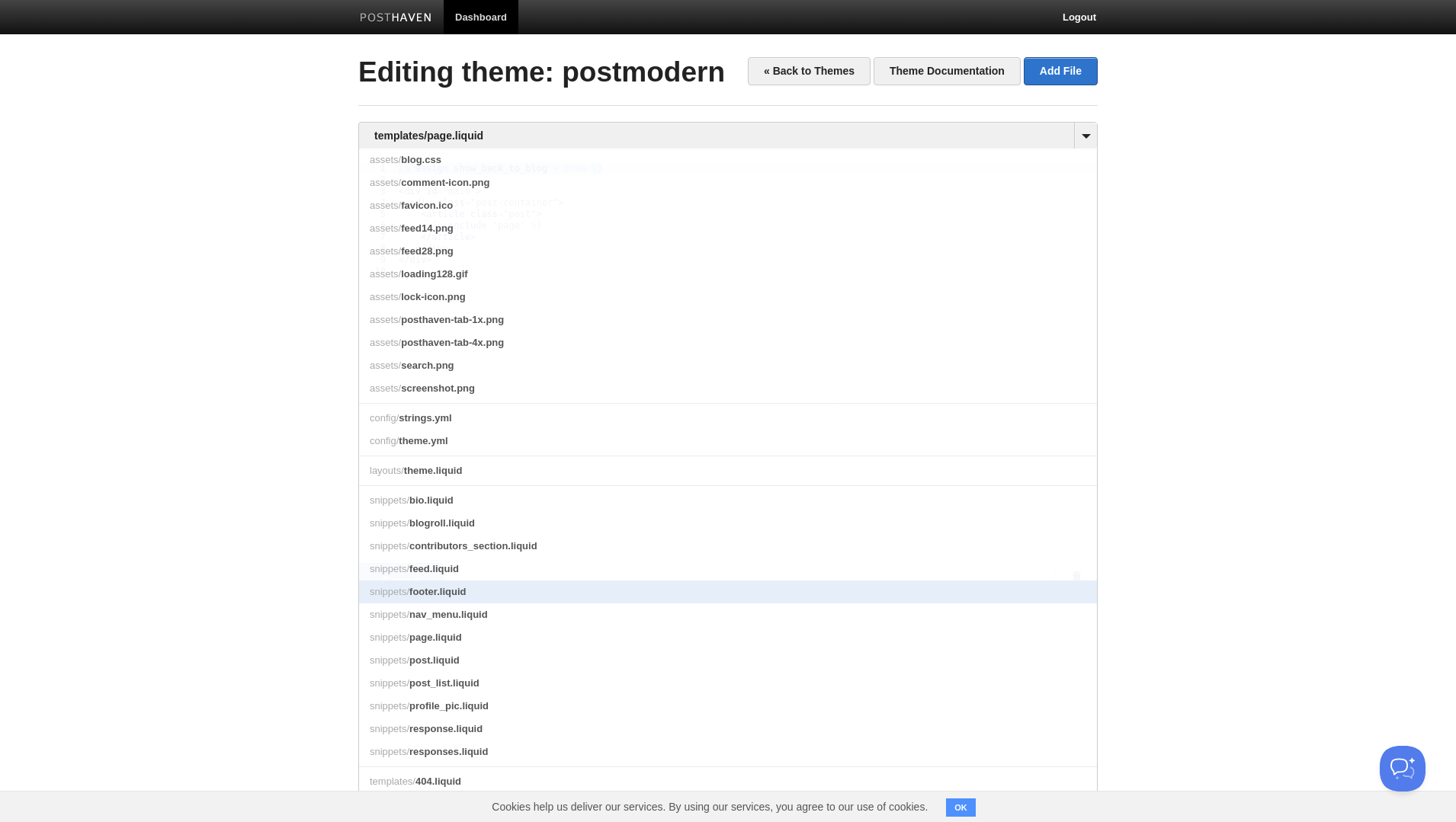
click at [410, 592] on span "footer.liquid" at bounding box center [437, 591] width 56 height 11
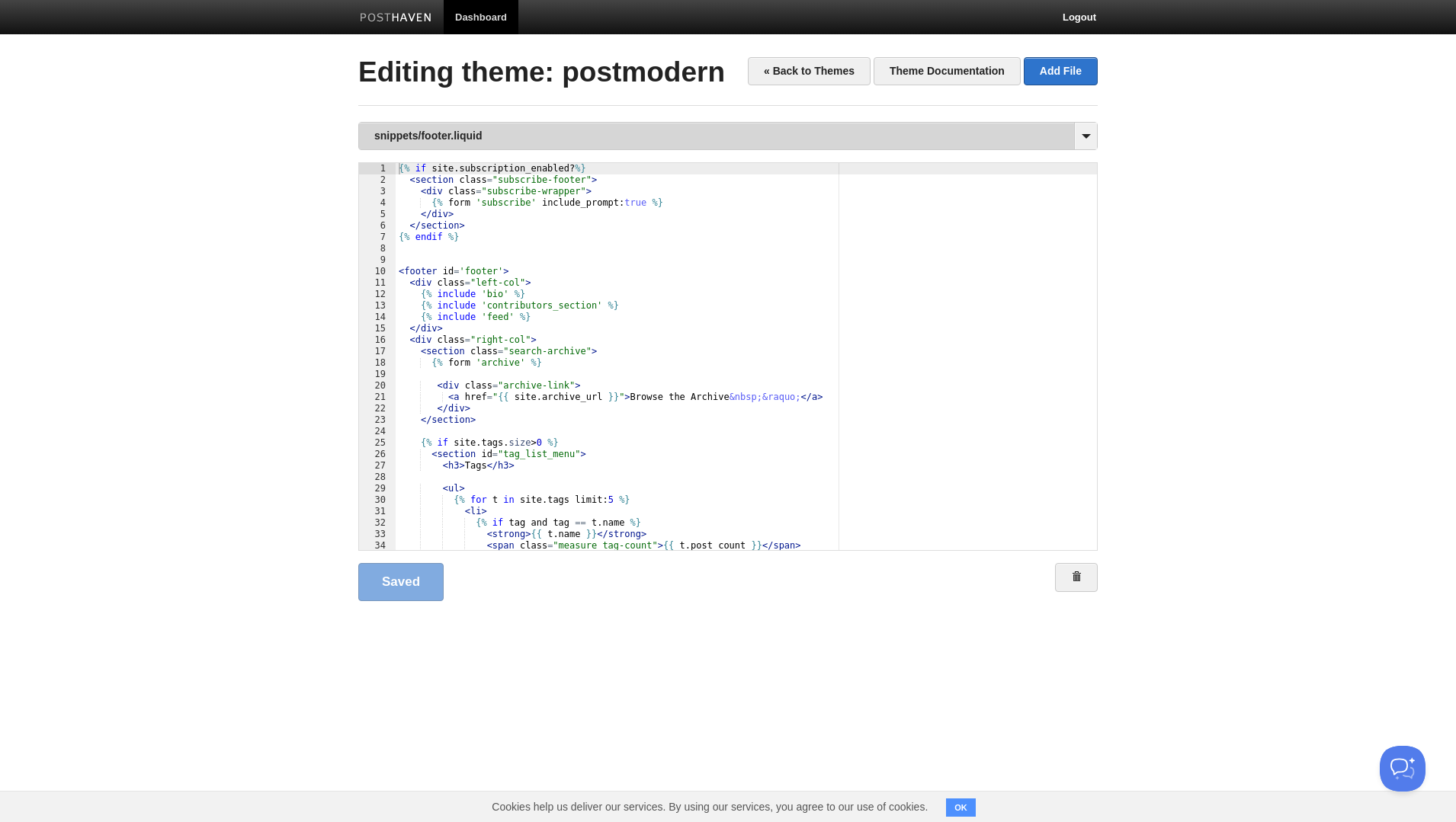
click at [479, 142] on link "snippets/footer.liquid" at bounding box center [728, 136] width 738 height 27
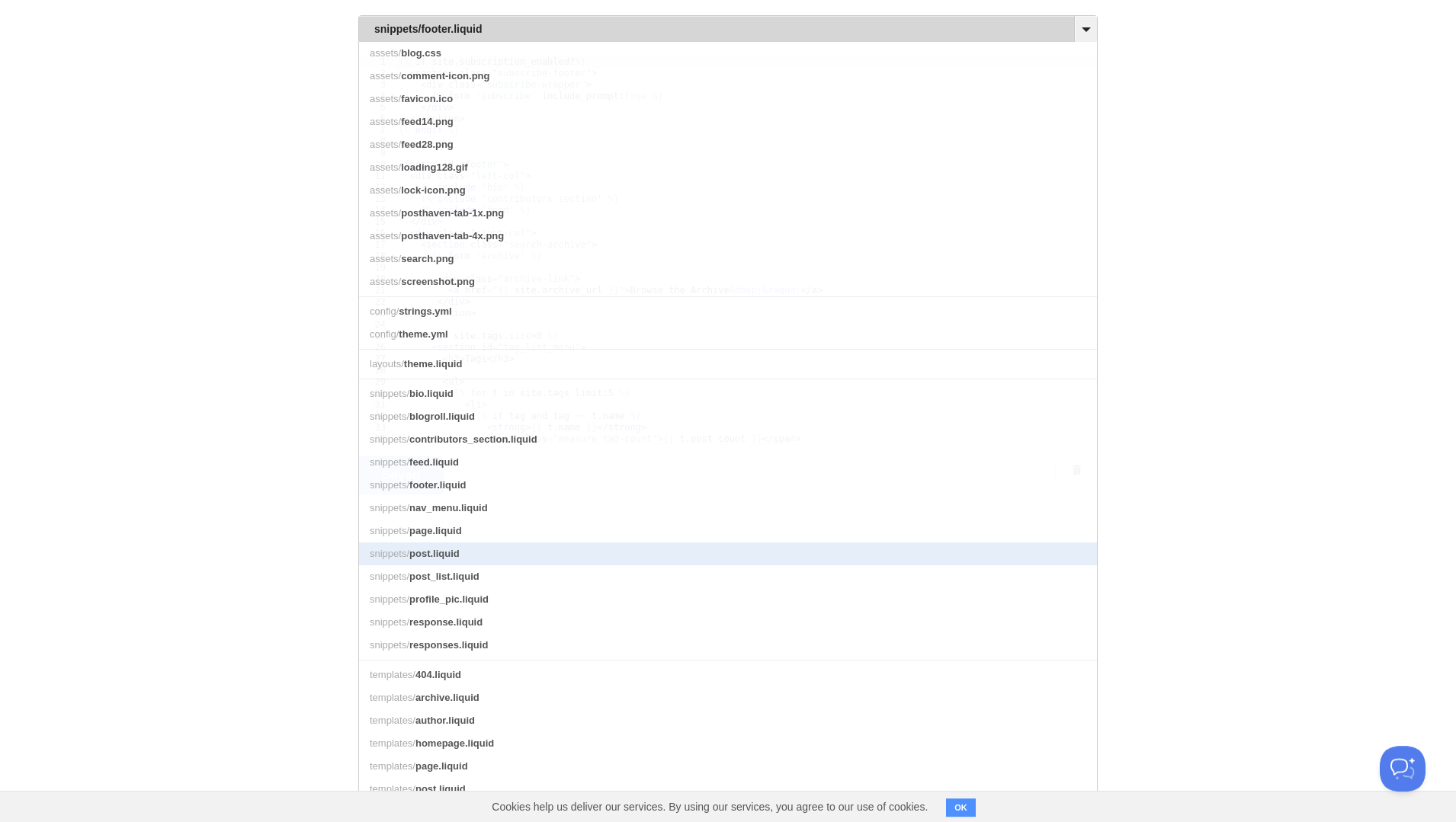
scroll to position [132, 0]
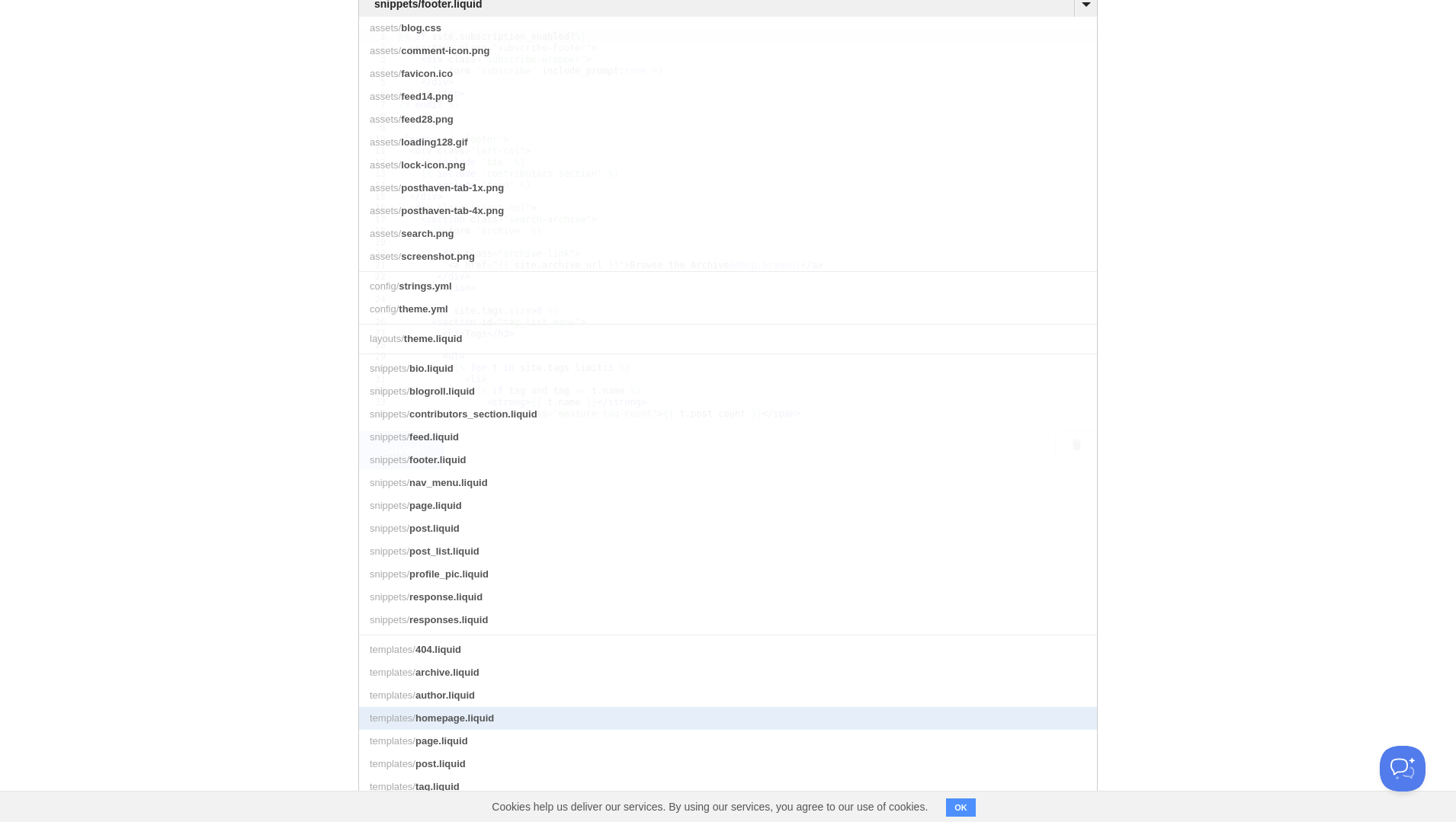
click at [449, 713] on link "templates/ homepage.liquid" at bounding box center [728, 718] width 738 height 22
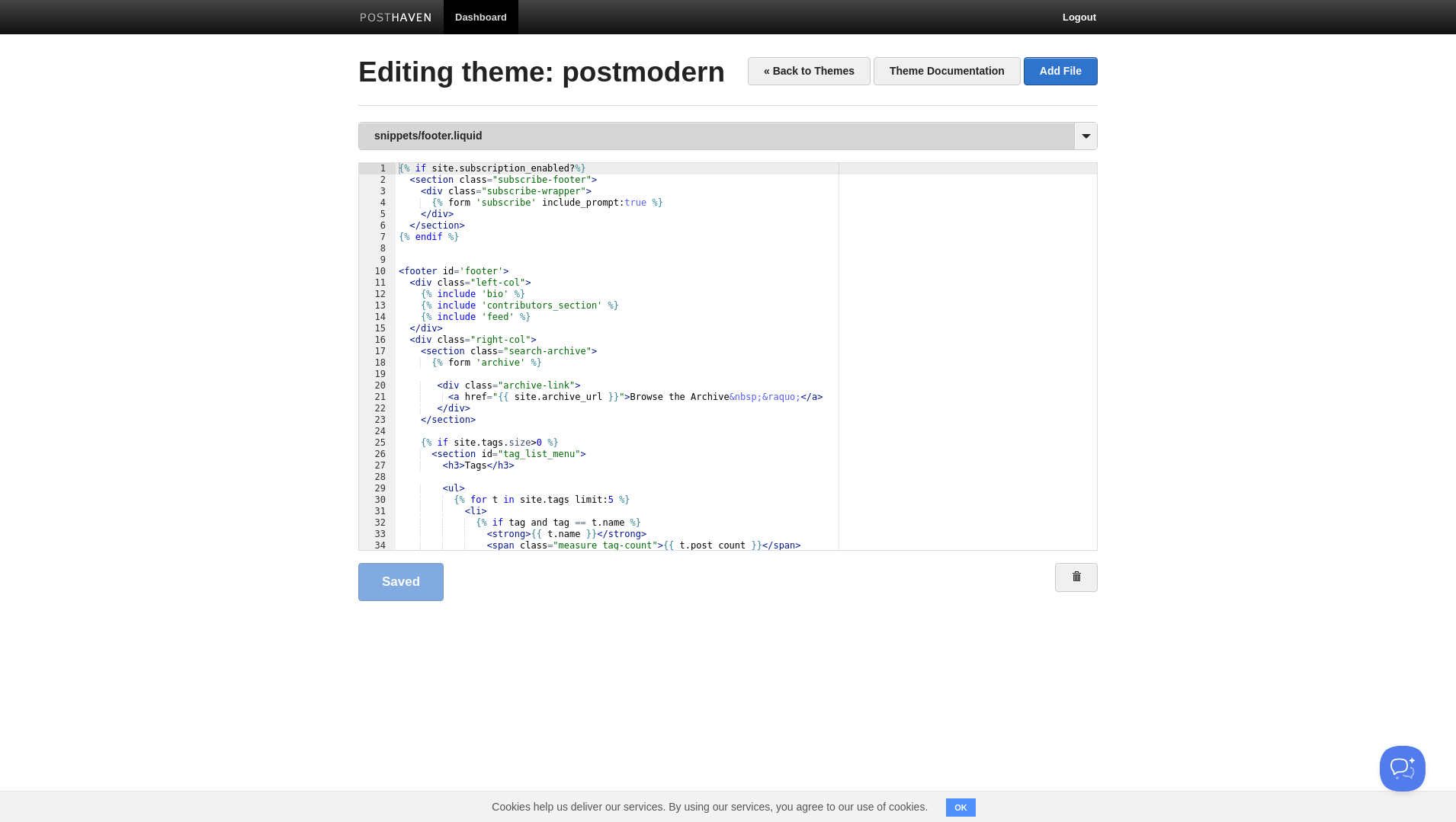
click at [610, 137] on link "snippets/footer.liquid" at bounding box center [728, 136] width 738 height 27
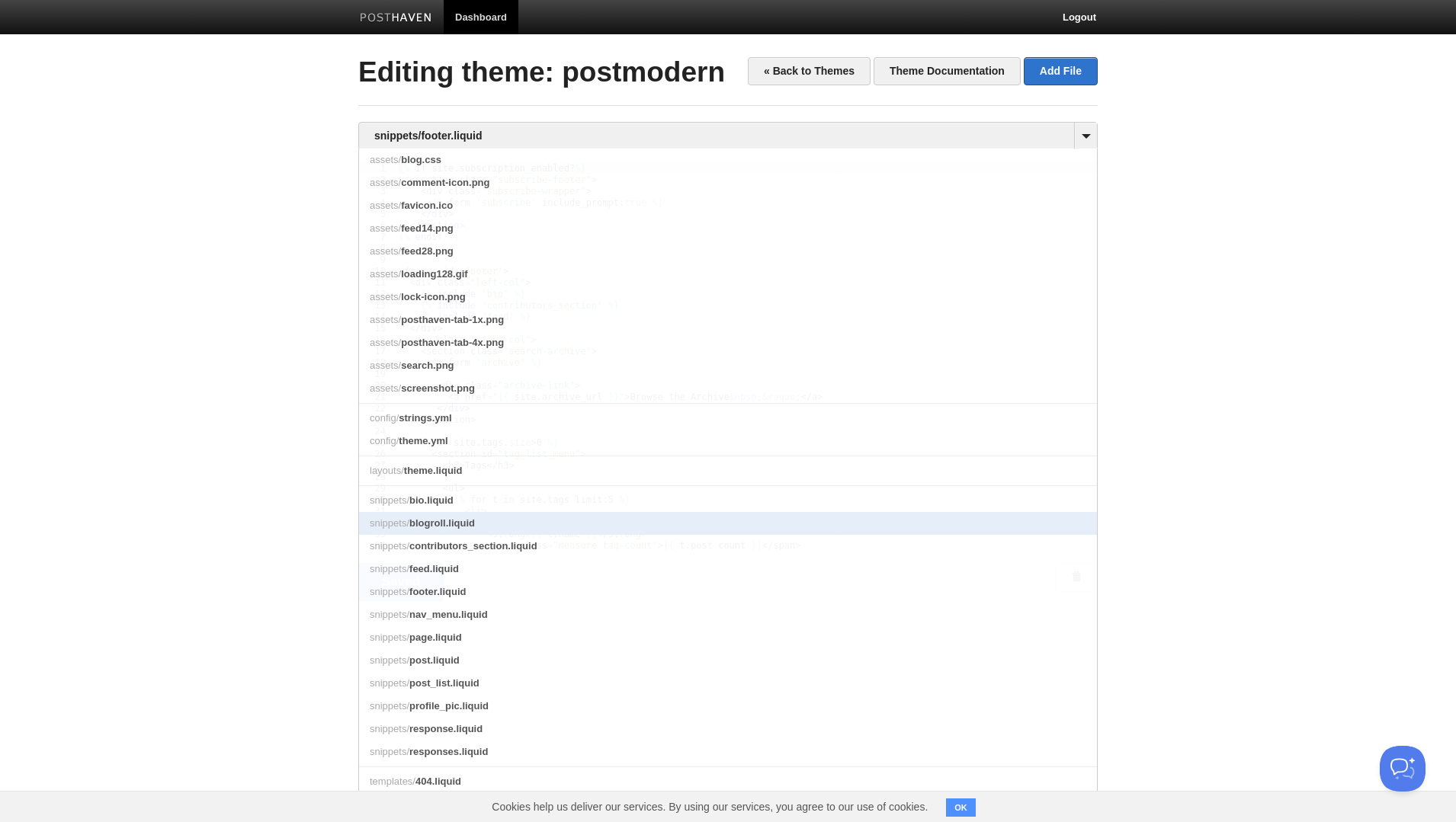
click at [630, 516] on link "snippets/ blogroll.liquid" at bounding box center [728, 523] width 738 height 22
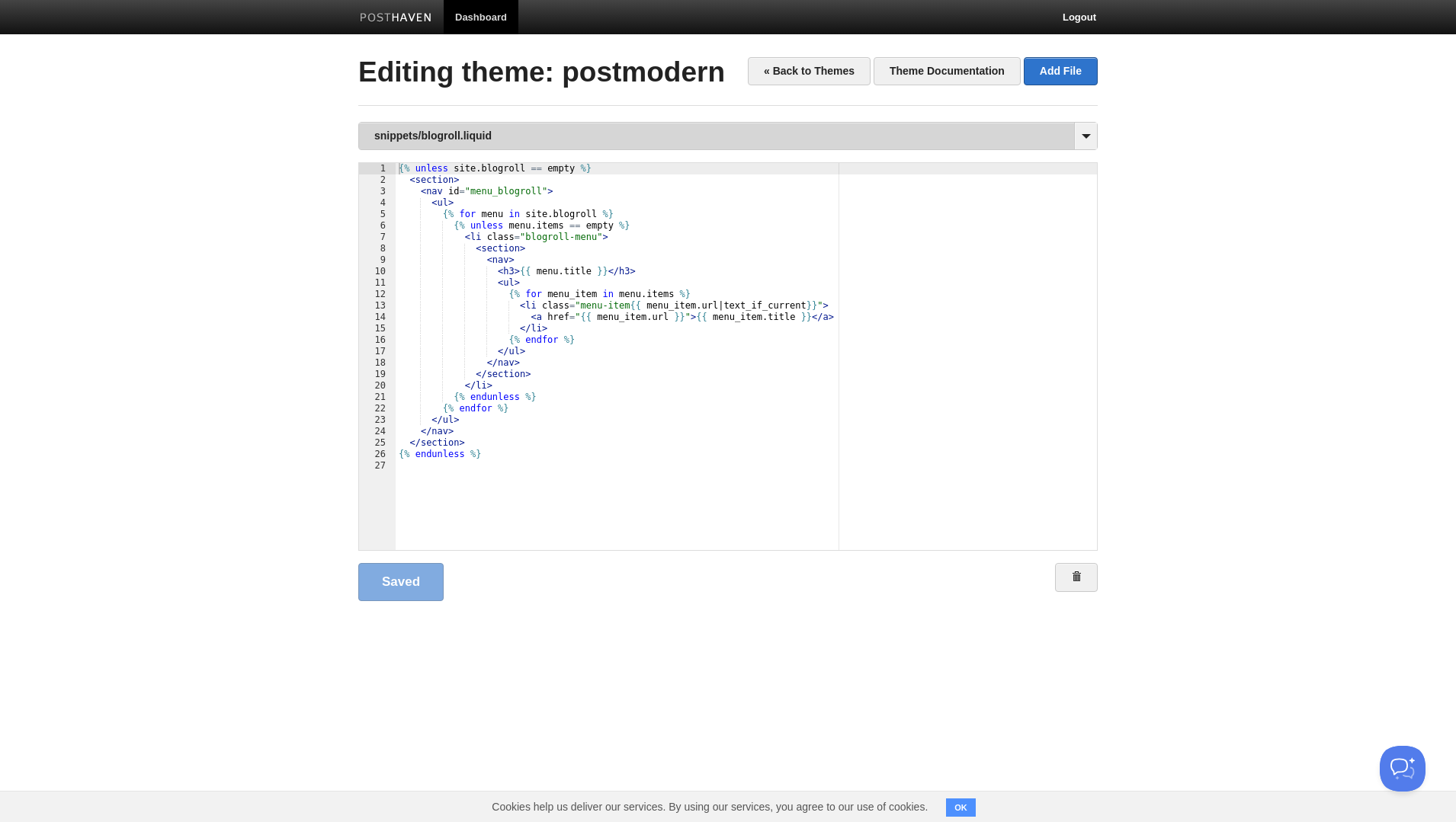
click at [426, 133] on link "snippets/blogroll.liquid" at bounding box center [728, 136] width 738 height 27
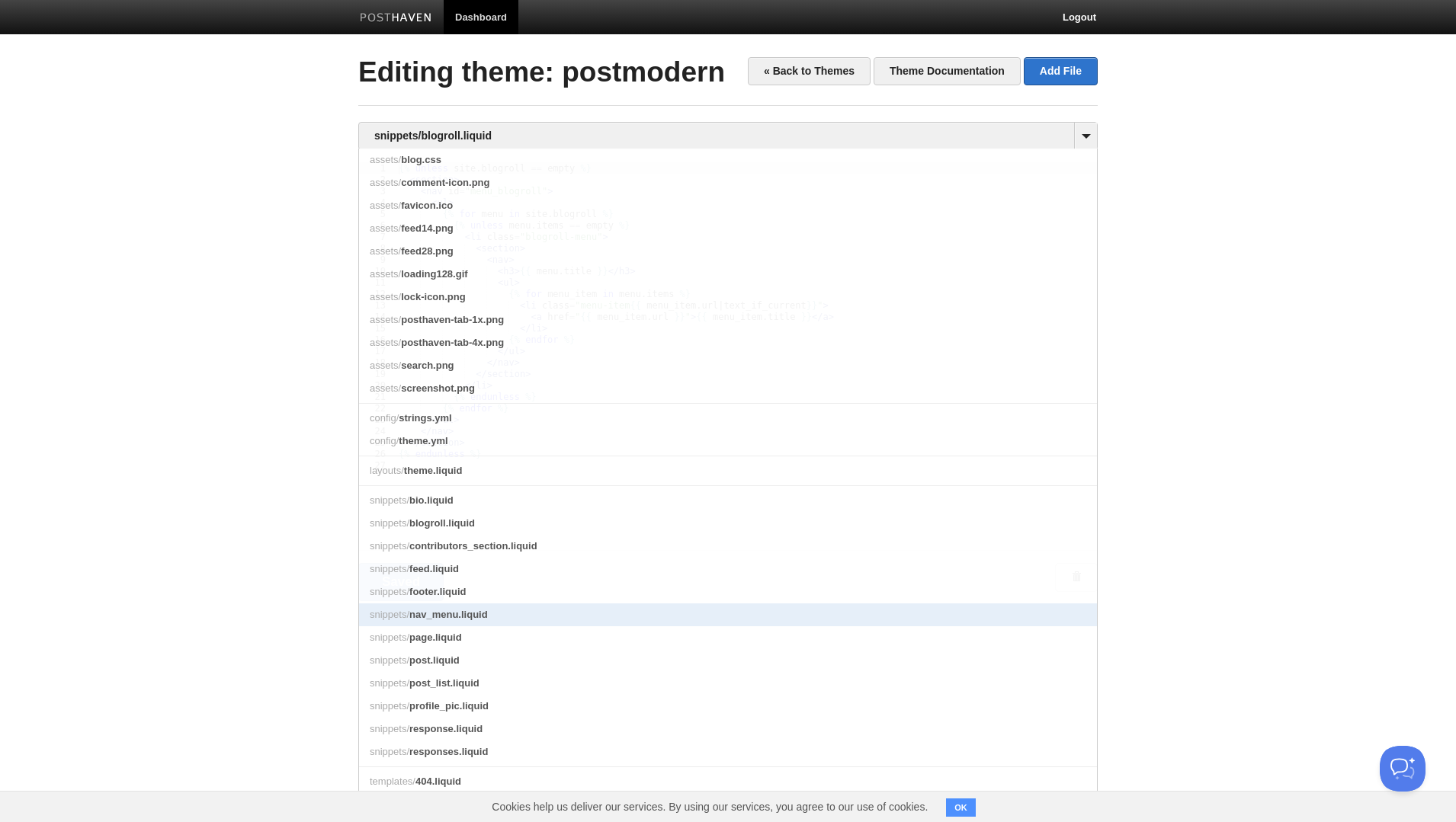
click at [435, 615] on span "nav_menu.liquid" at bounding box center [448, 614] width 79 height 11
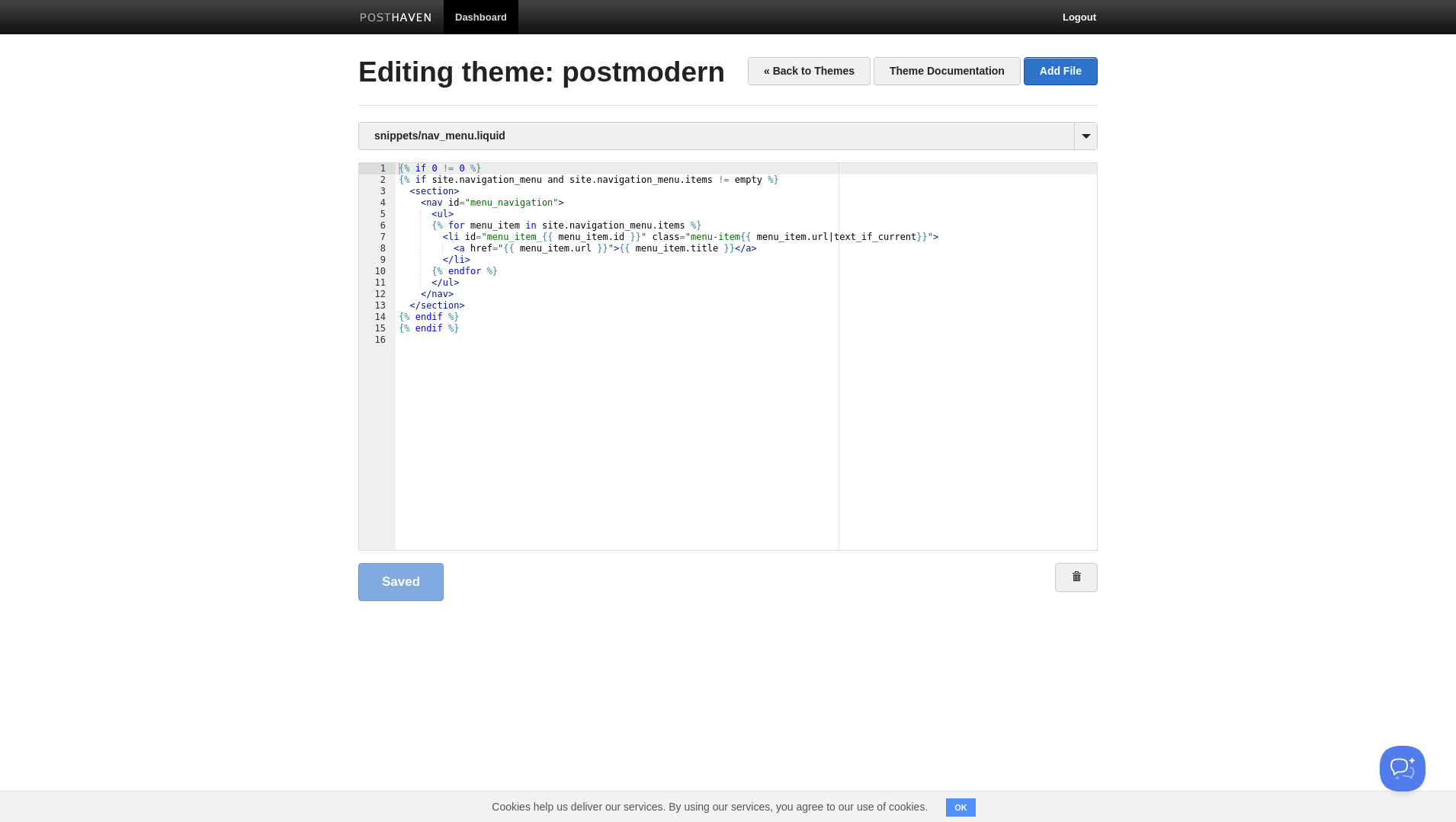
click at [448, 170] on div "{% if 0 != 0 %} {% if site . navigation_menu and site . navigation_menu . items…" at bounding box center [746, 368] width 701 height 410
type textarea ""
click at [409, 581] on link "Save" at bounding box center [397, 582] width 78 height 38
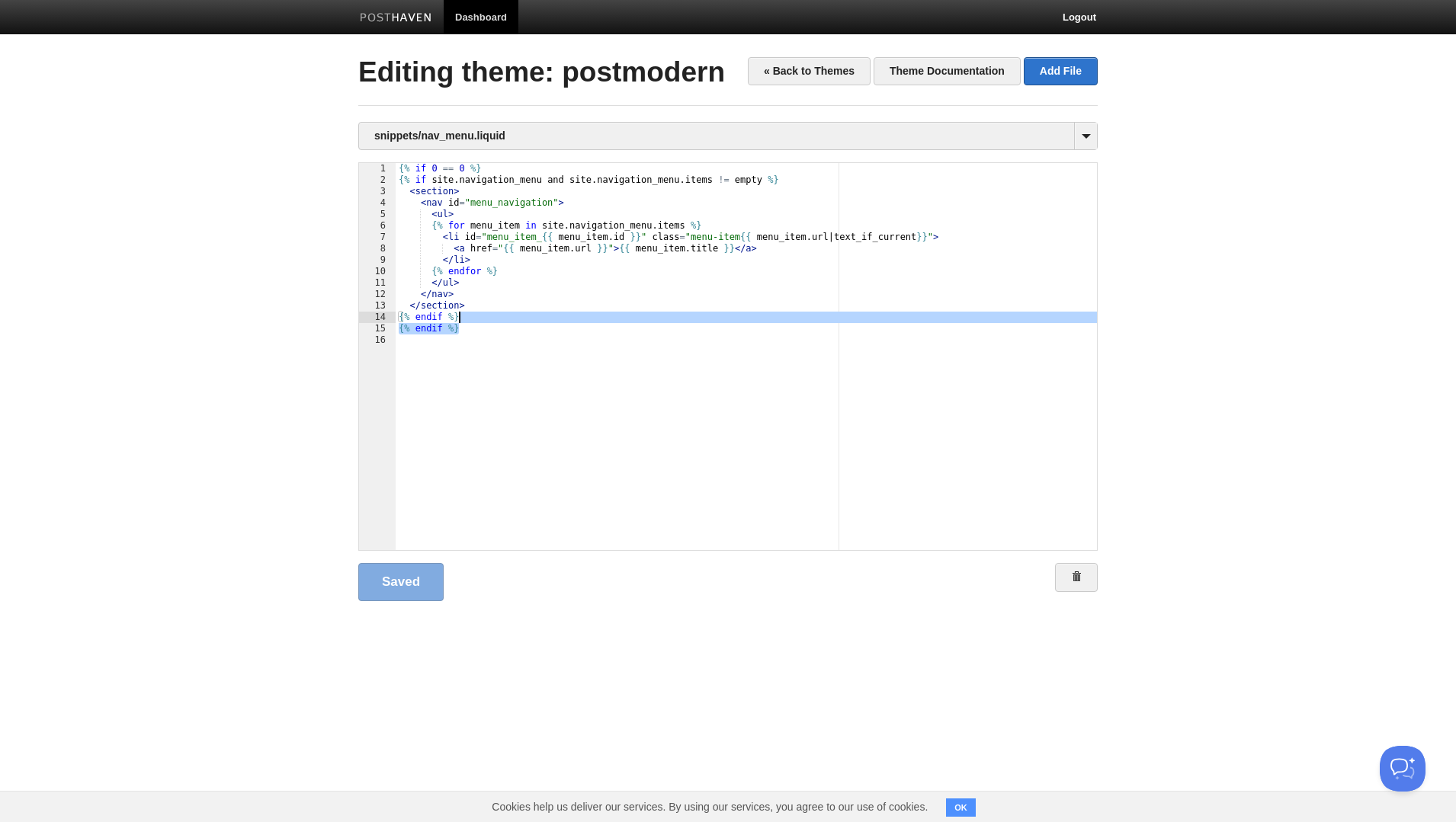
drag, startPoint x: 509, startPoint y: 326, endPoint x: 507, endPoint y: 317, distance: 9.2
click at [507, 317] on div "{% if 0 == 0 %} {% if site . navigation_menu and site . navigation_menu . items…" at bounding box center [746, 368] width 701 height 410
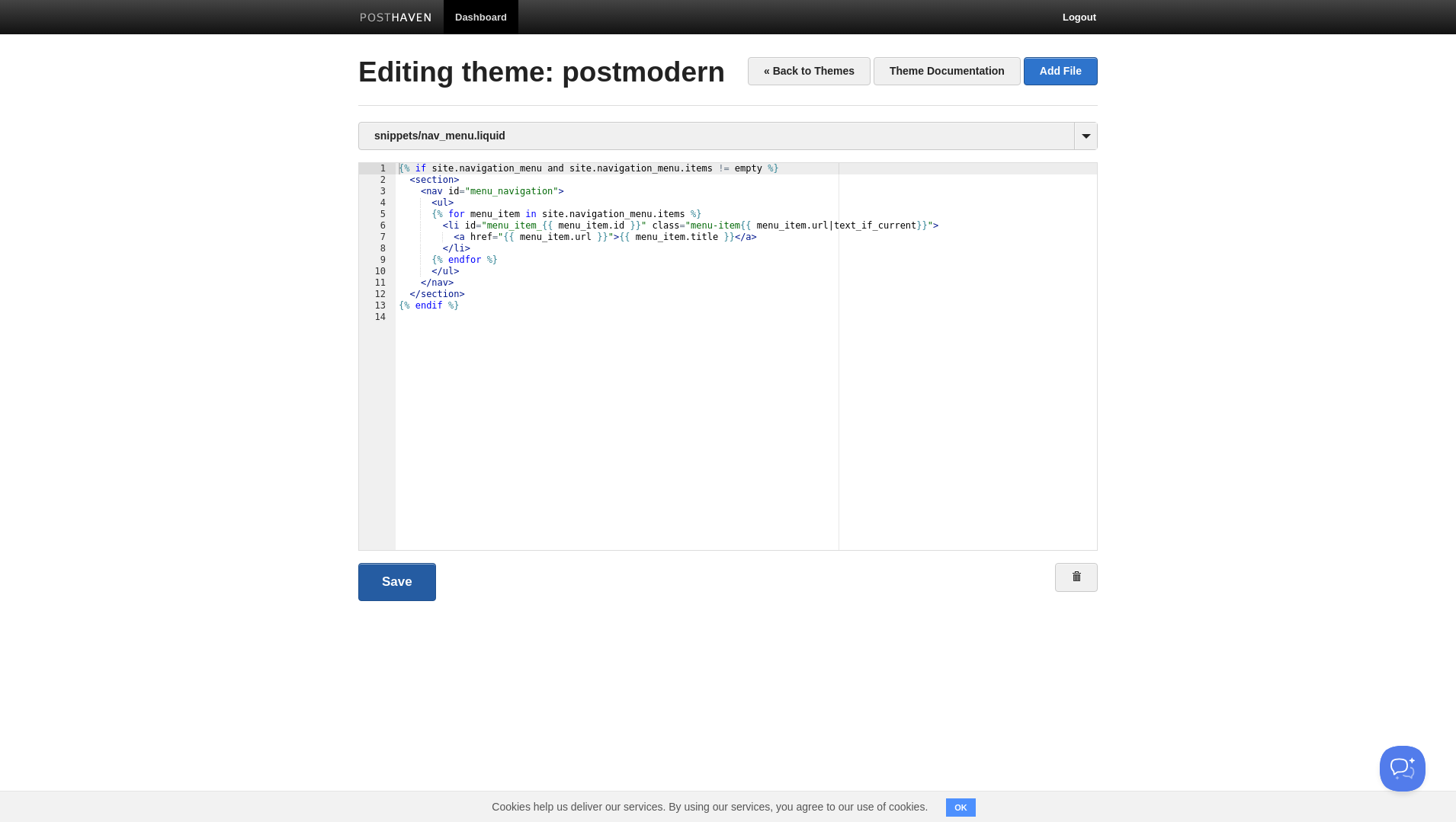
click at [406, 588] on link "Save" at bounding box center [397, 582] width 78 height 38
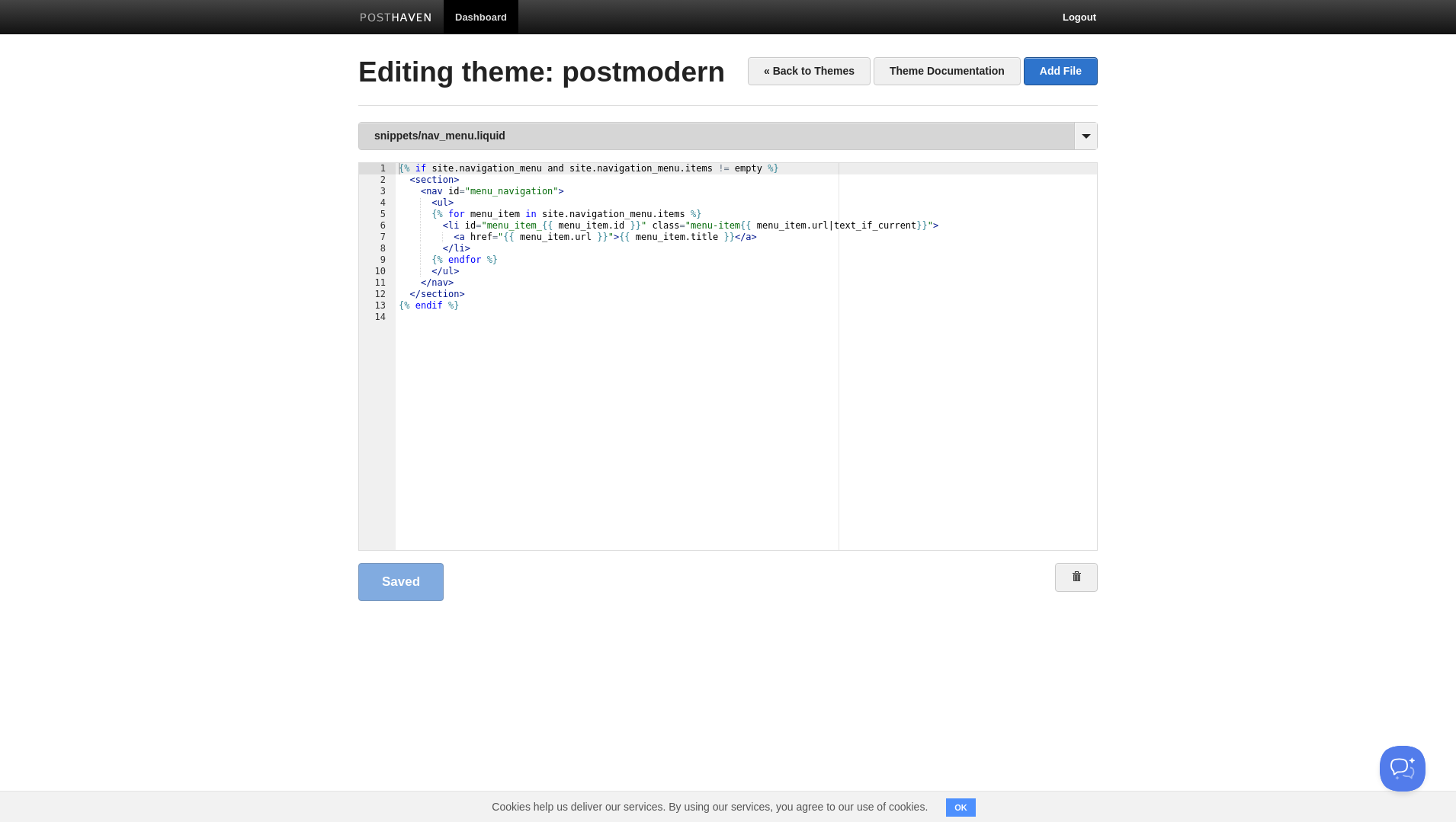
click at [509, 138] on link "snippets/nav_menu.liquid" at bounding box center [728, 136] width 738 height 27
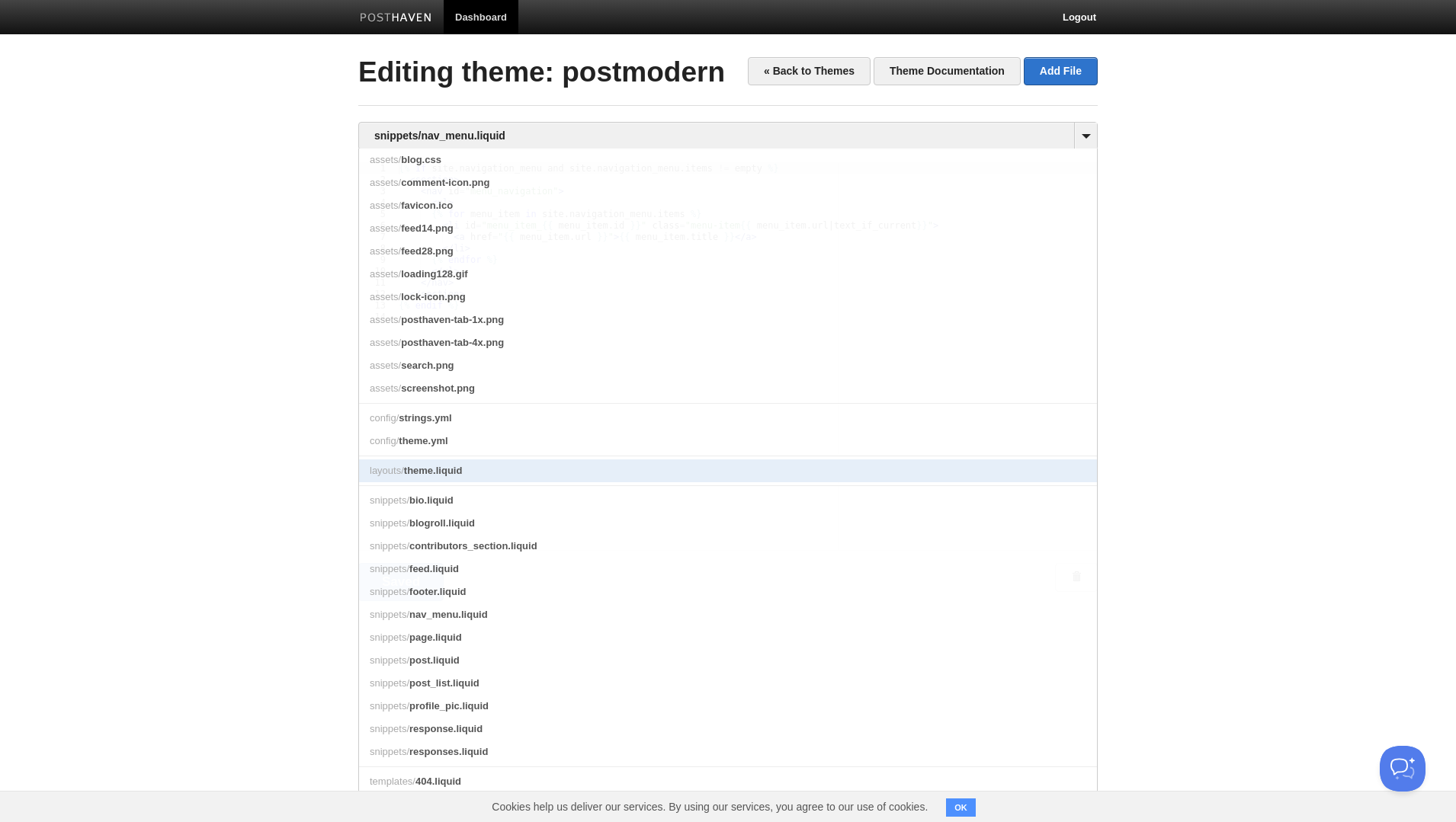
click at [585, 470] on link "layouts/ theme.liquid" at bounding box center [728, 471] width 738 height 22
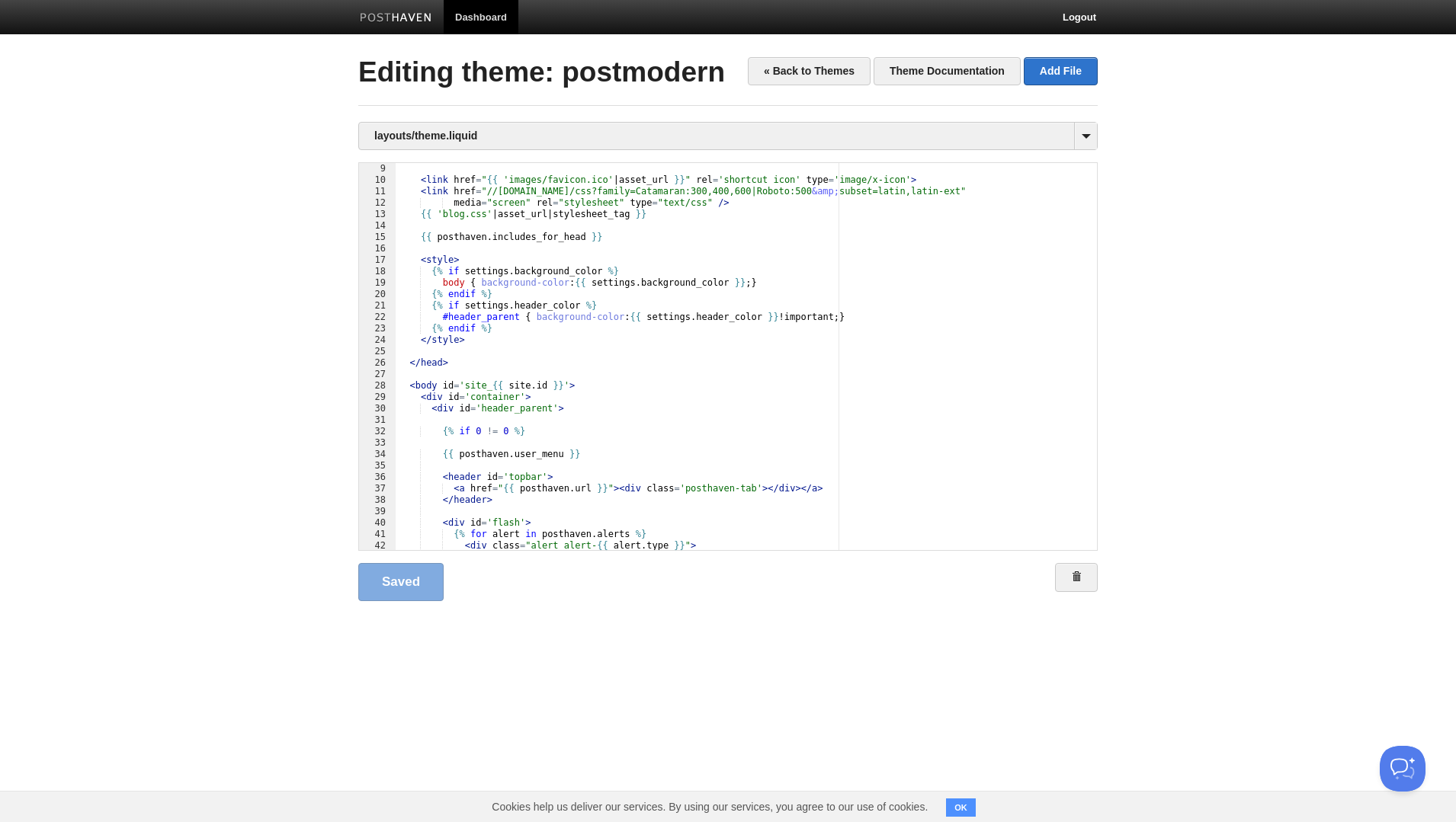
scroll to position [183, 0]
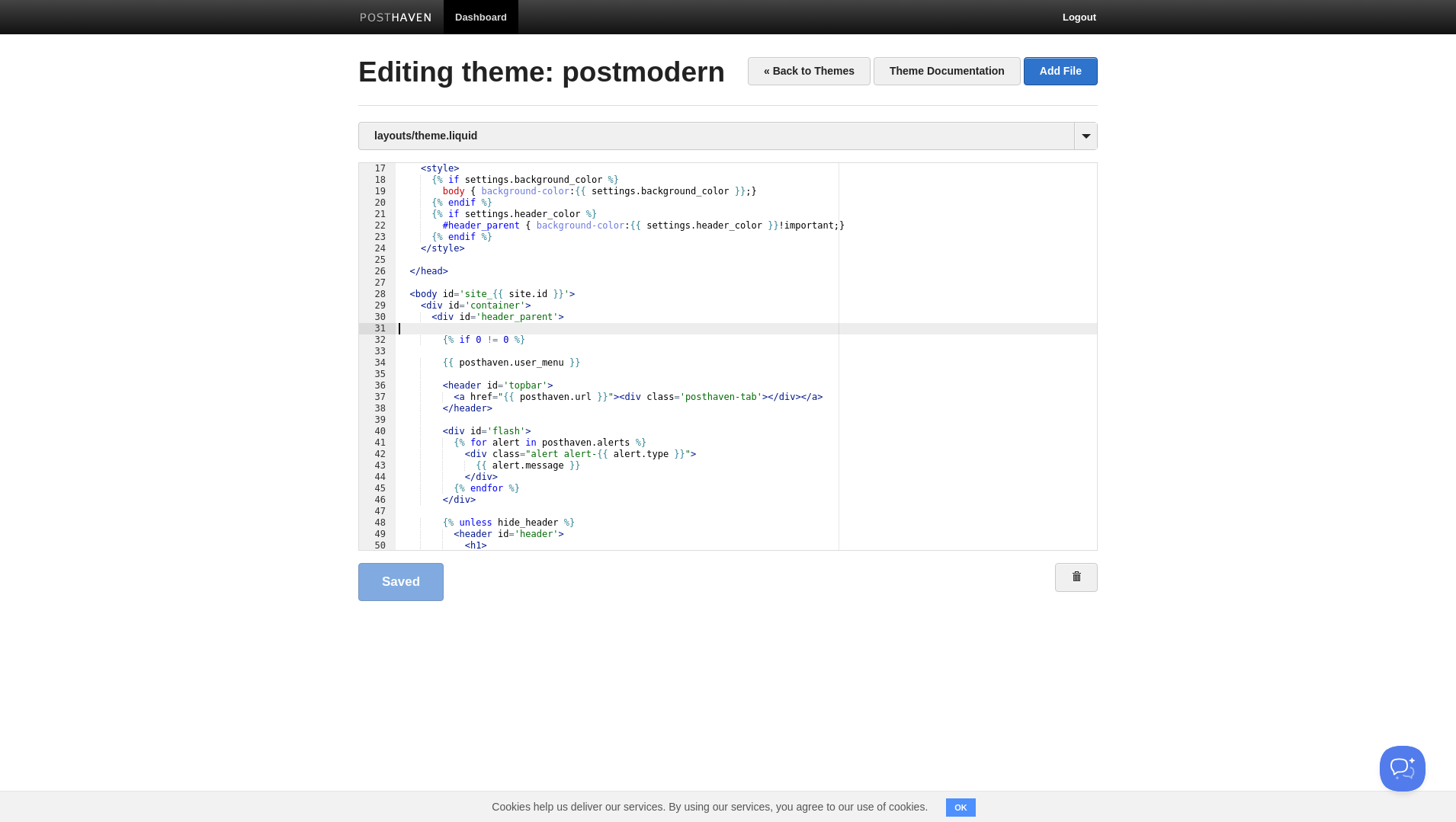
click at [539, 331] on div "< style > {% if settings . background_color %} body { background-color : {{ set…" at bounding box center [746, 368] width 701 height 410
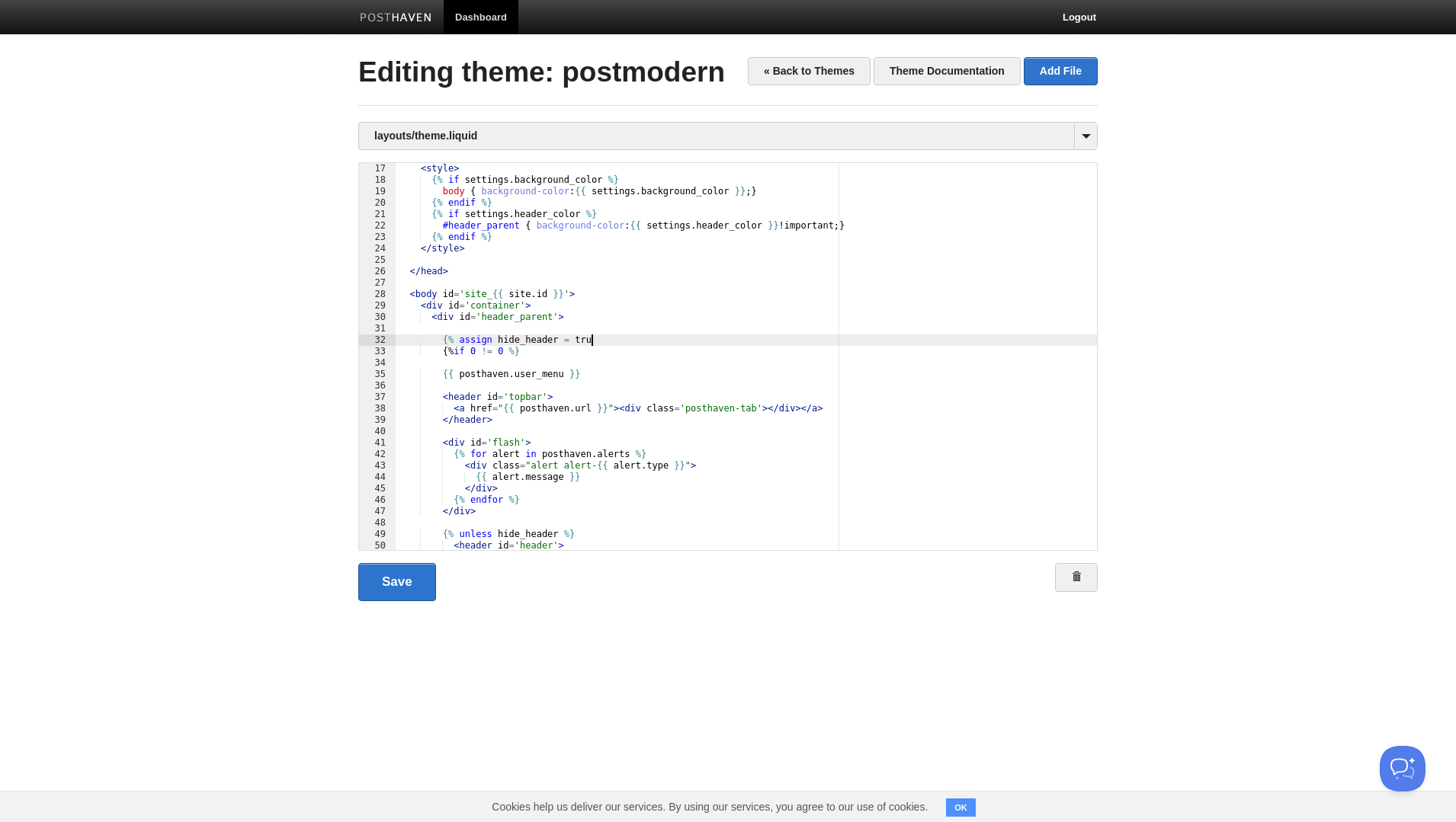
scroll to position [0, 6]
type textarea ""
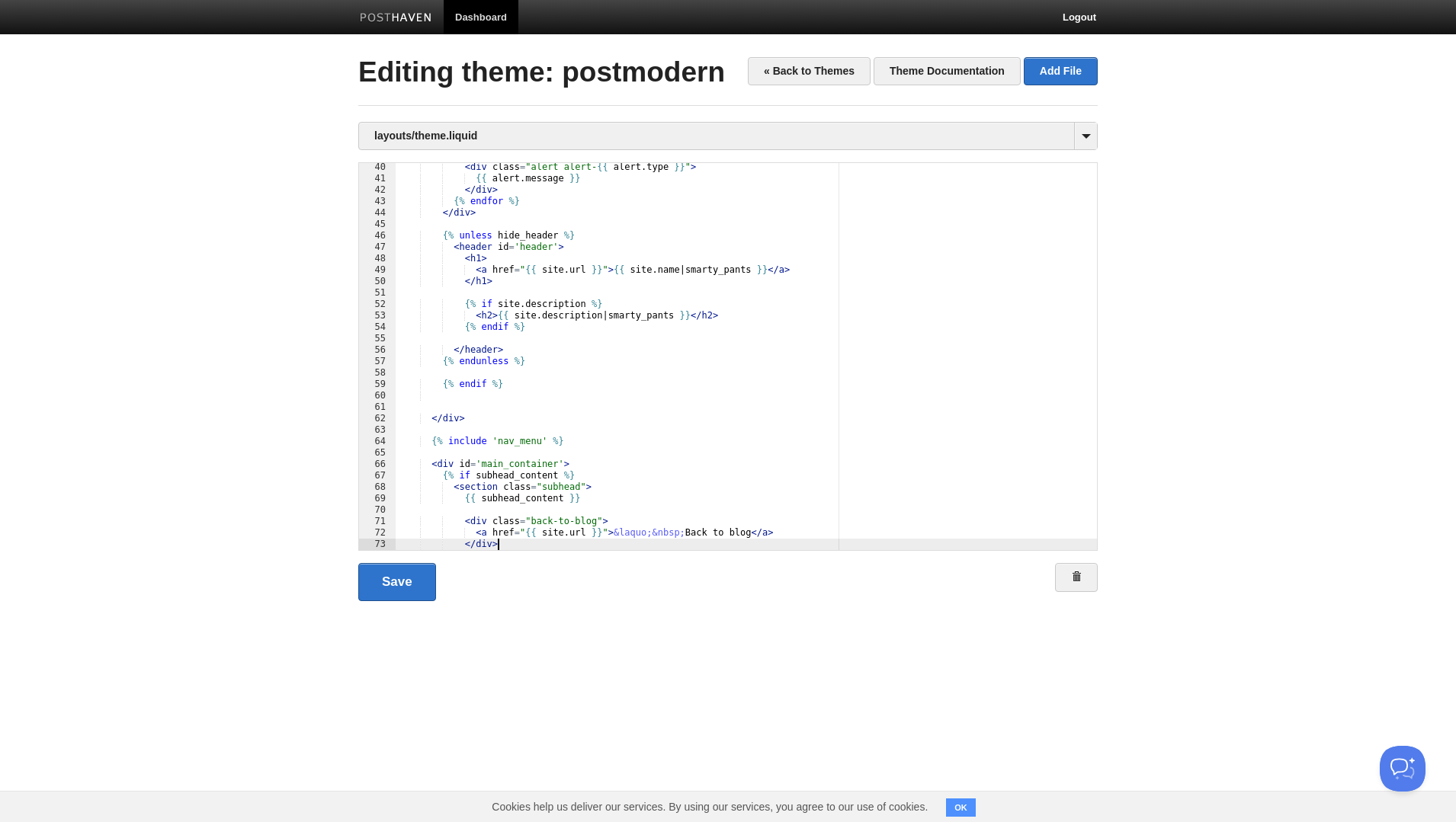
scroll to position [447, 0]
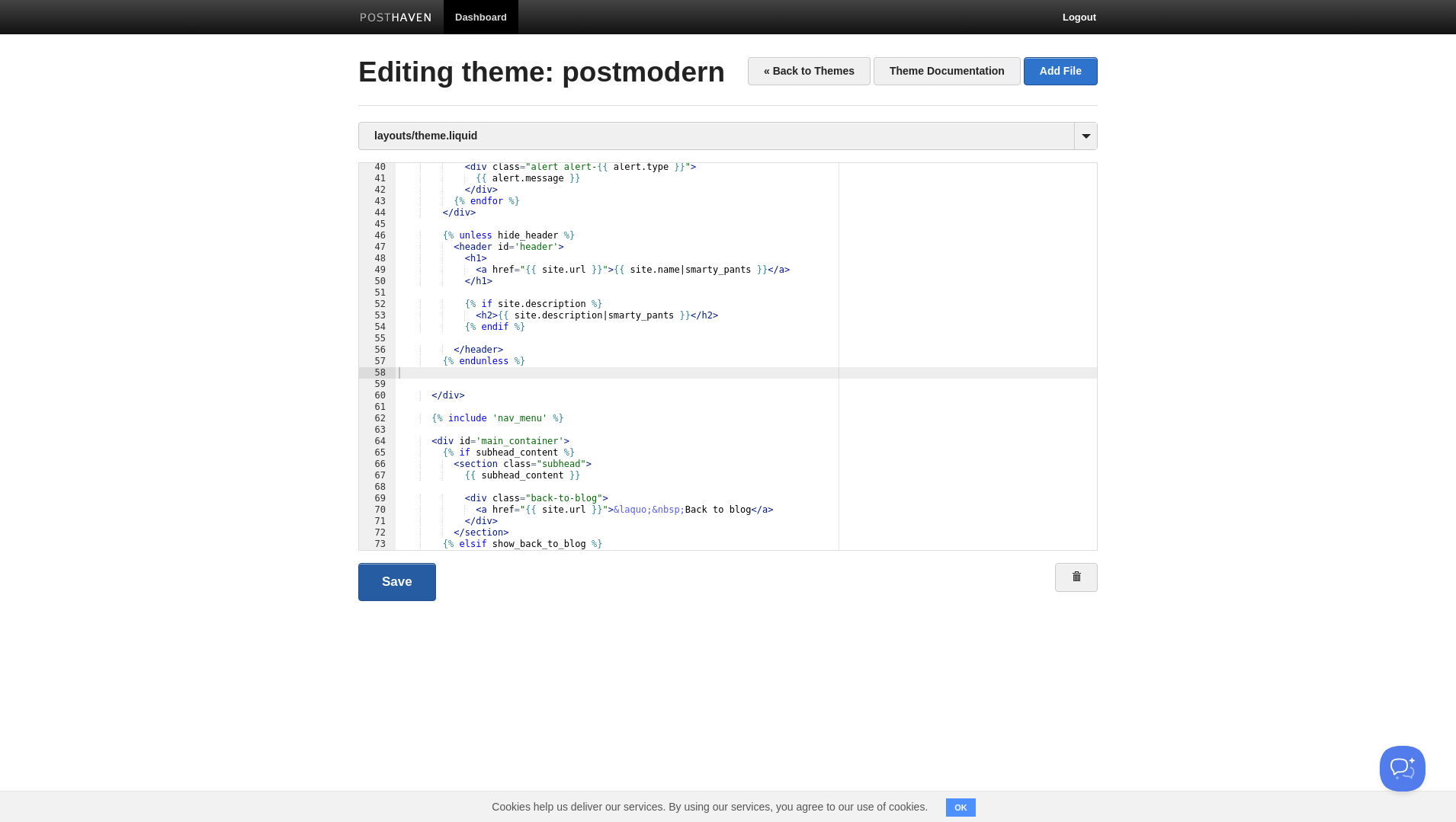
click at [394, 579] on link "Save" at bounding box center [397, 582] width 78 height 38
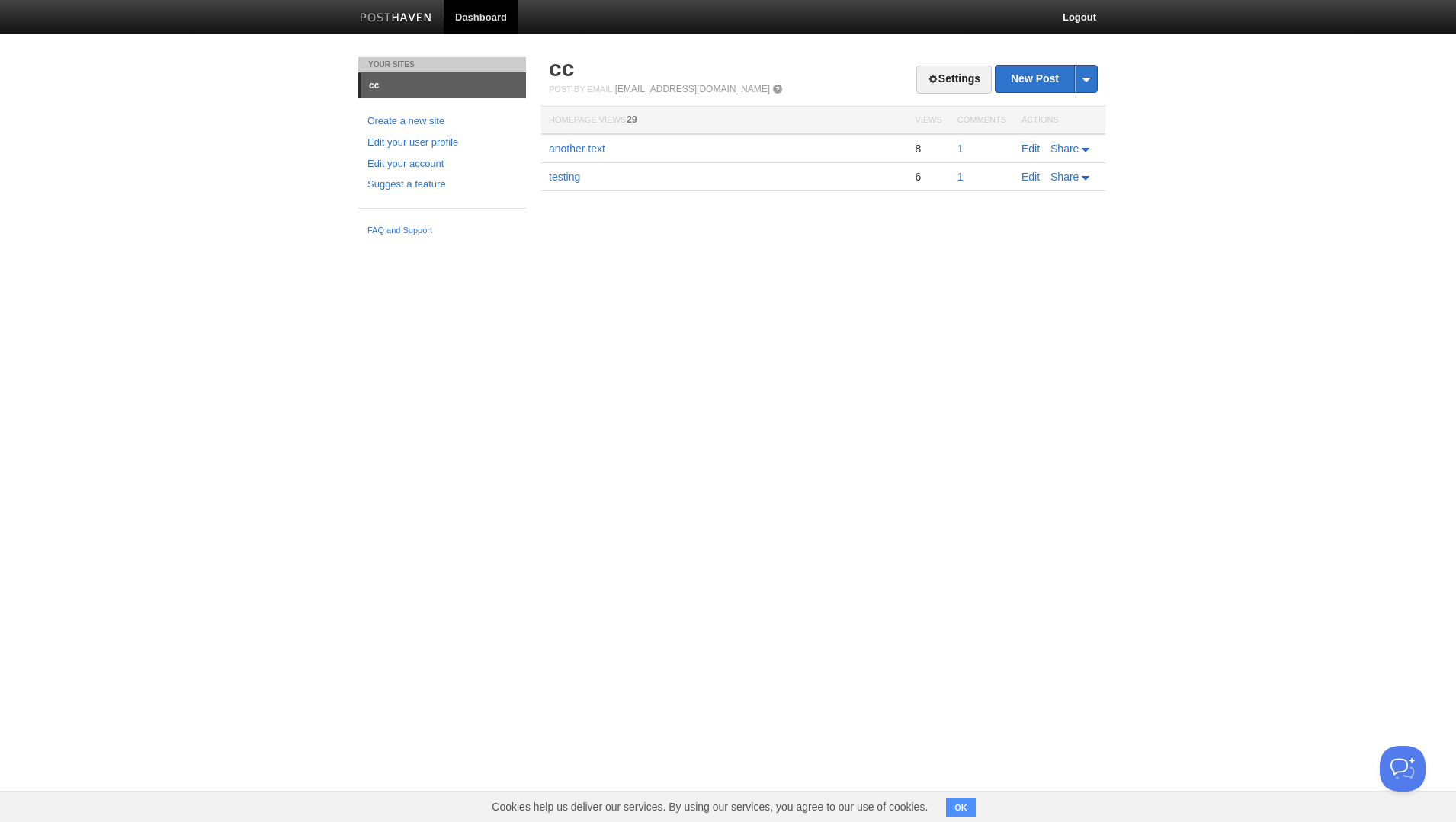
click at [1028, 148] on link "Edit" at bounding box center [1030, 149] width 18 height 12
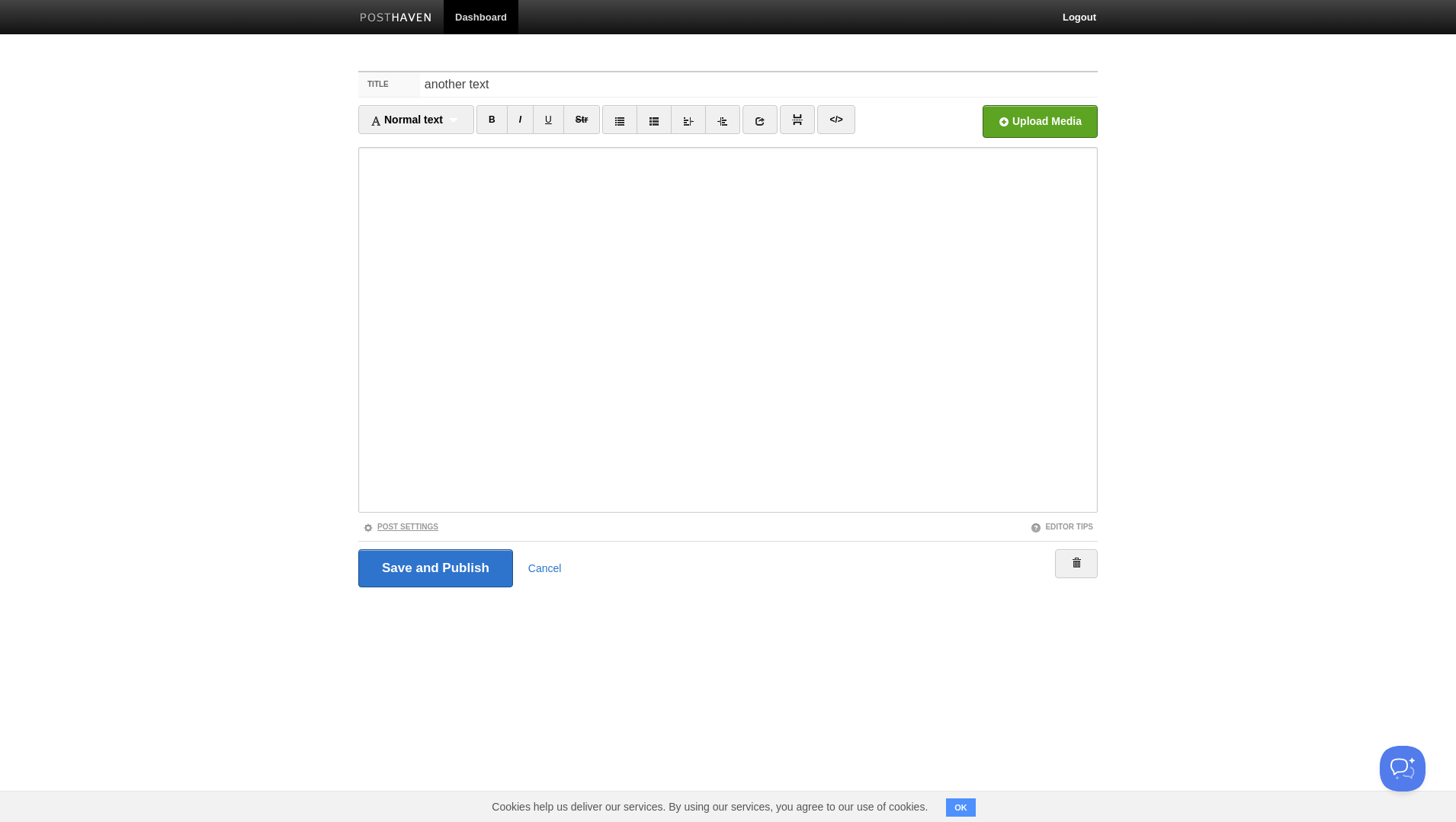
click at [420, 524] on link "Post Settings" at bounding box center [400, 527] width 75 height 9
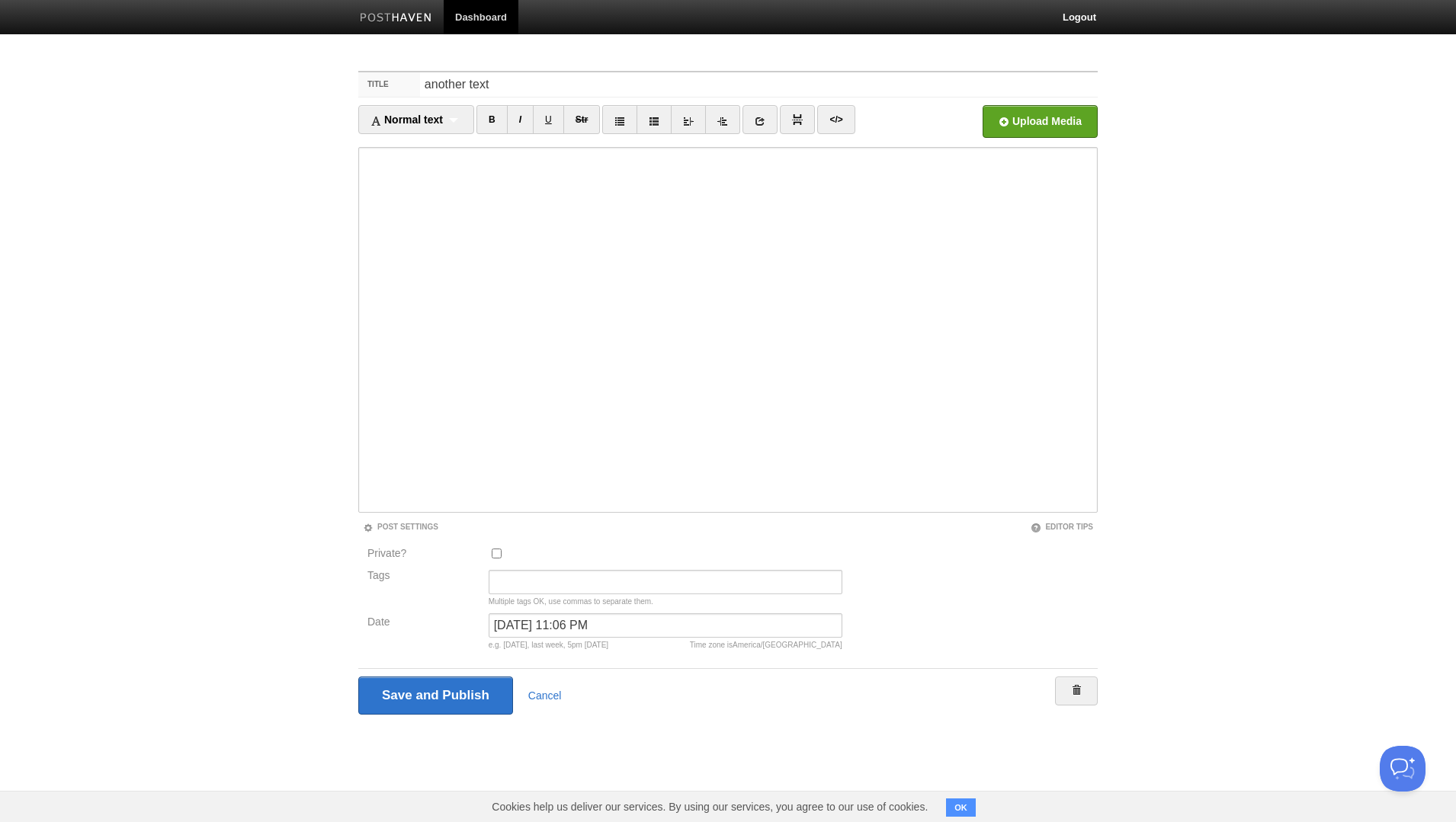
click at [547, 690] on div "Save and Publish Cancel" at bounding box center [728, 696] width 739 height 38
